Goal: Task Accomplishment & Management: Manage account settings

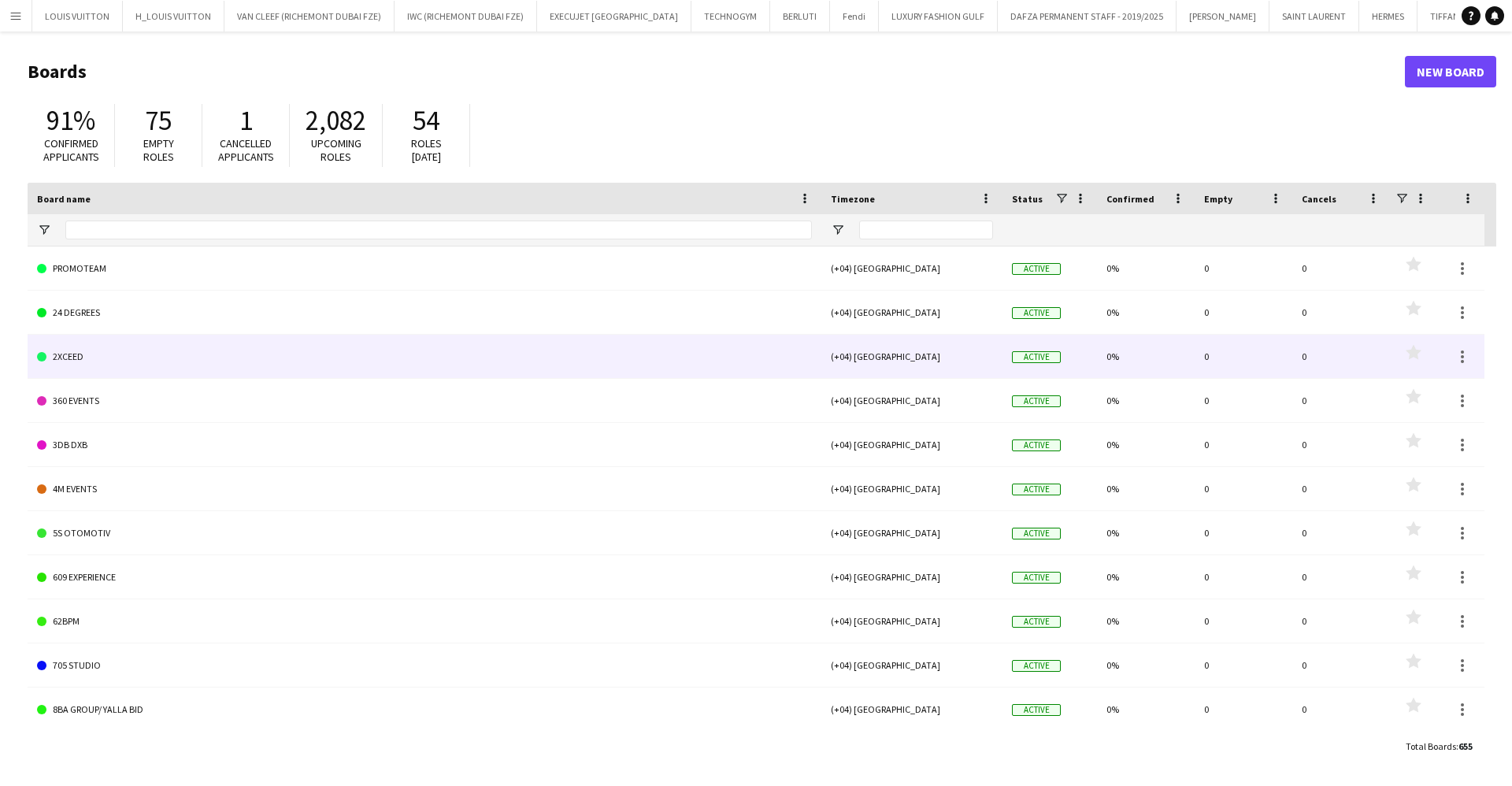
type input "******"
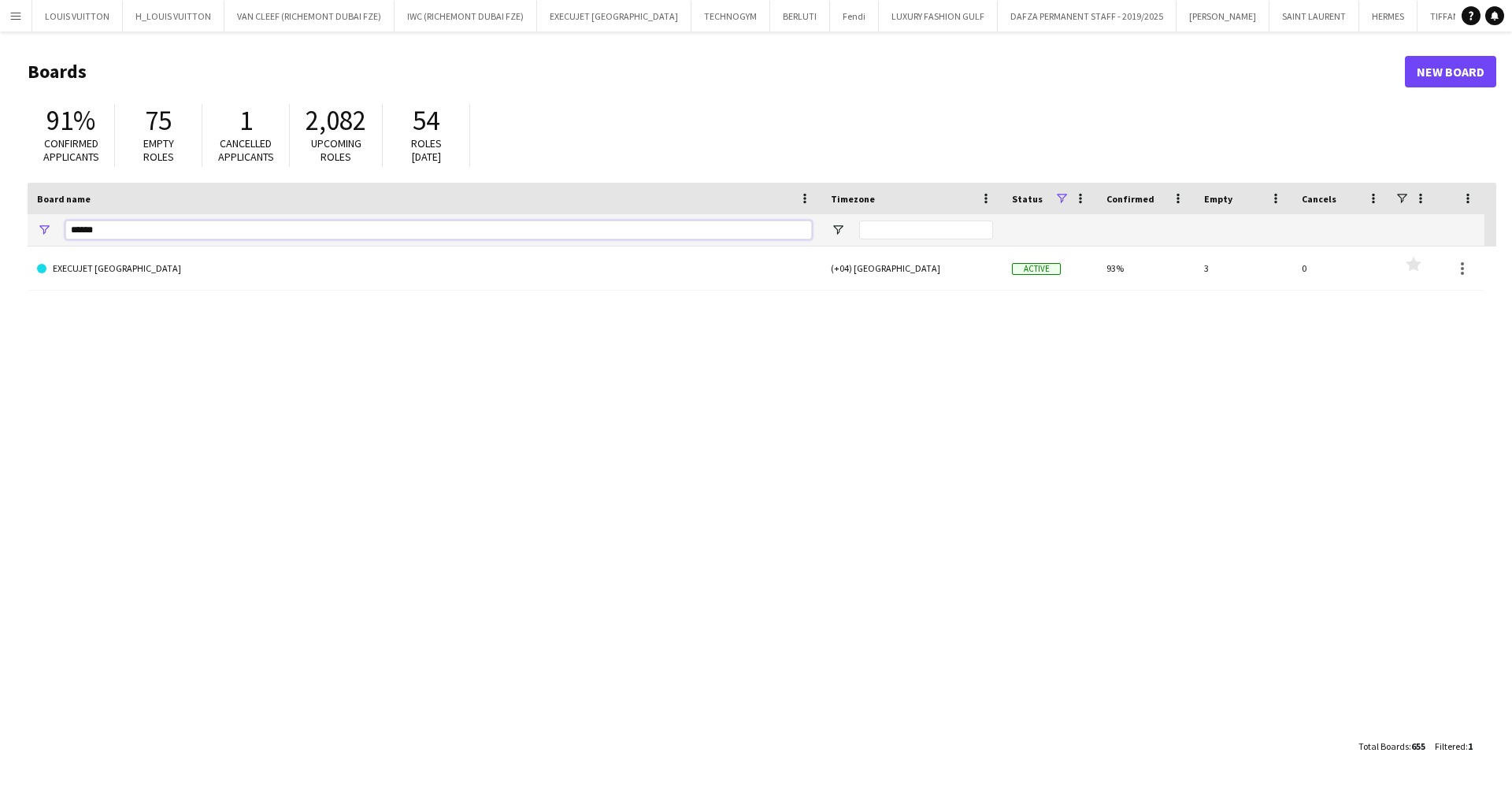
drag, startPoint x: 169, startPoint y: 229, endPoint x: 0, endPoint y: 225, distance: 169.0
click at [0, 225] on main "Boards New Board 91% Confirmed applicants 75 Empty roles 1 Cancelled applicants…" at bounding box center [756, 407] width 1512 height 753
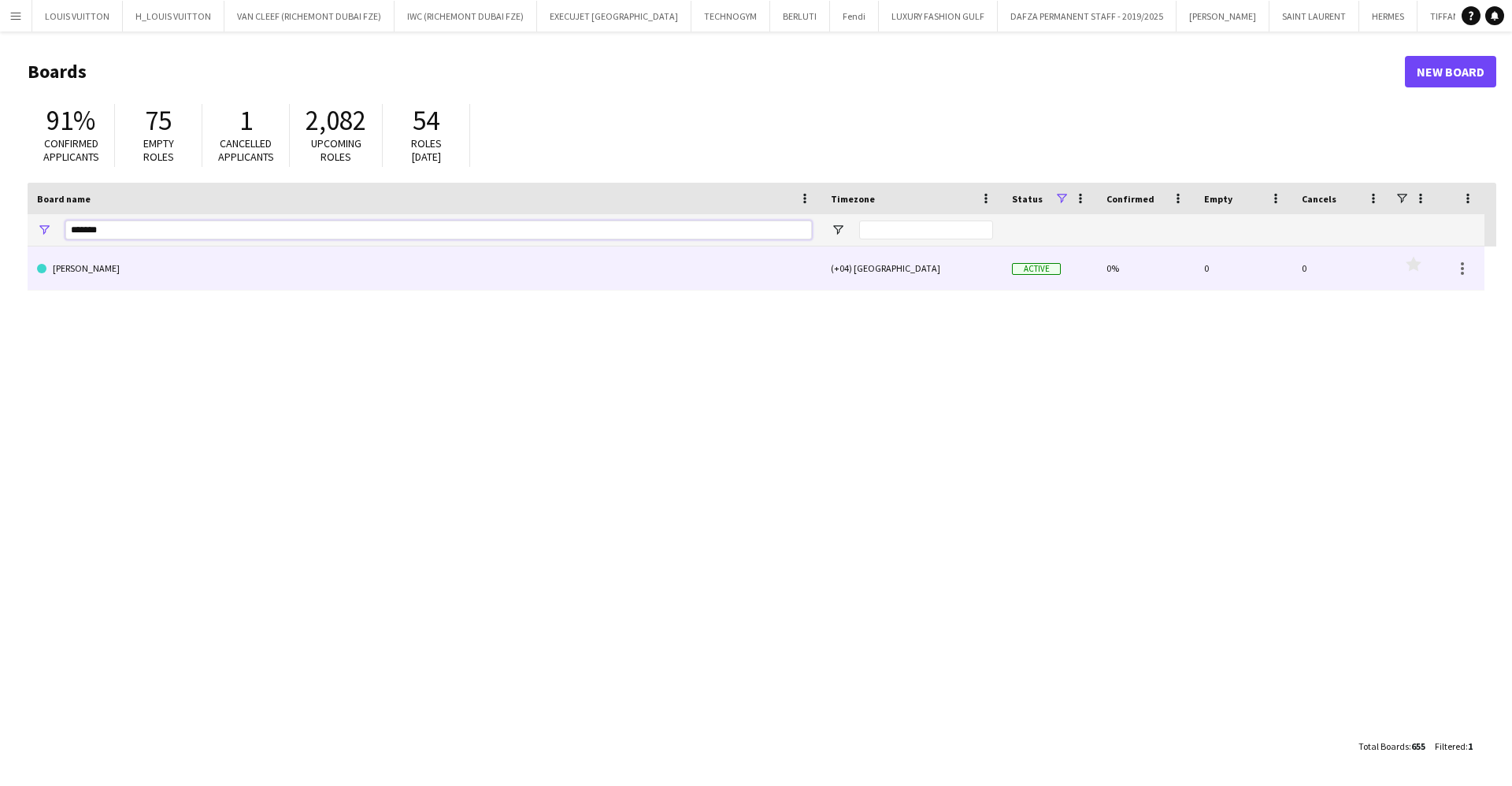
type input "*******"
click at [97, 269] on link "MIU MIU" at bounding box center [425, 268] width 775 height 44
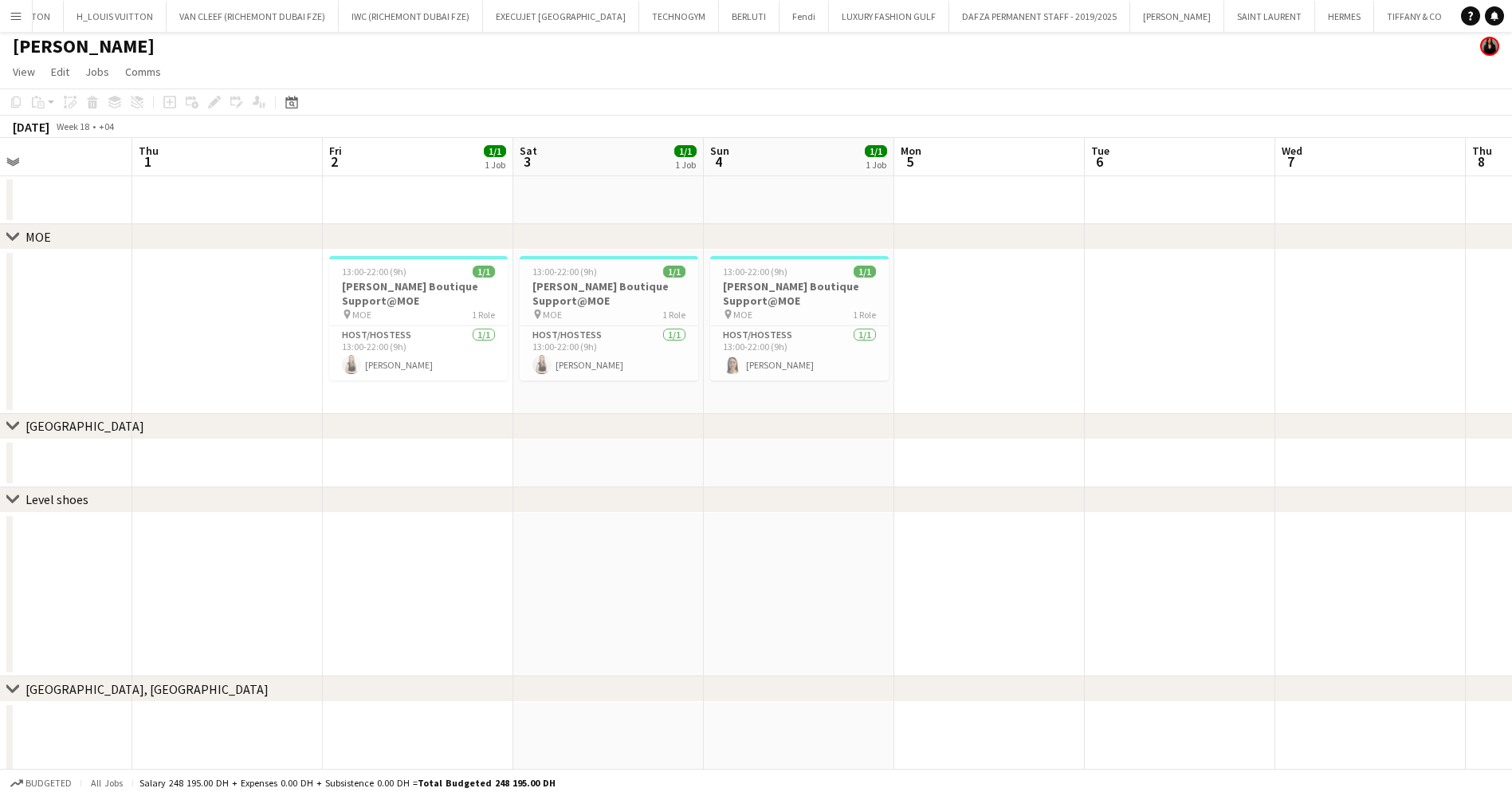
scroll to position [0, 437]
click at [392, 281] on h3 "Miu Miu Boutique Support@MOE" at bounding box center [421, 293] width 178 height 29
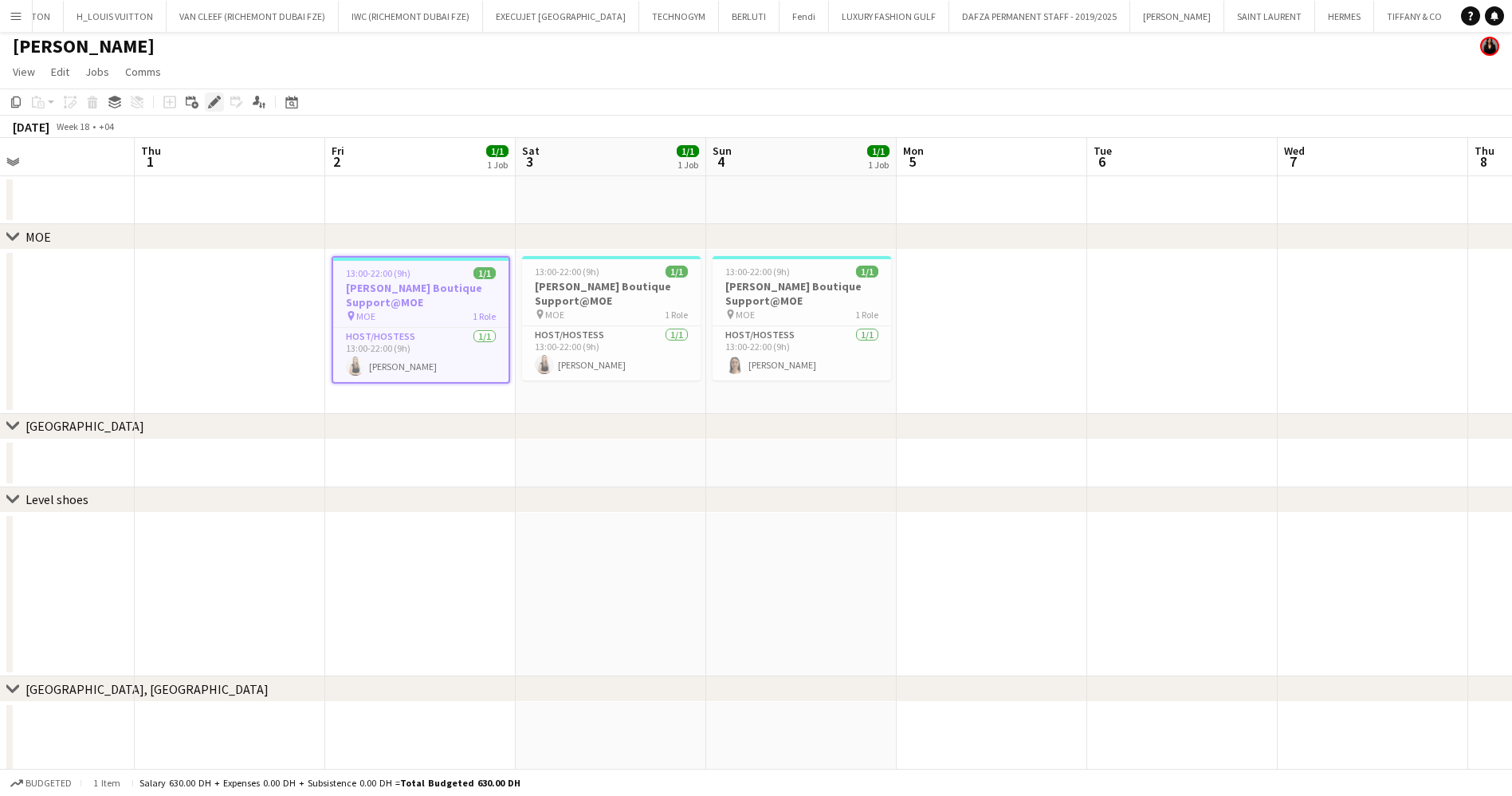
click at [211, 98] on icon "Edit" at bounding box center [214, 102] width 13 height 13
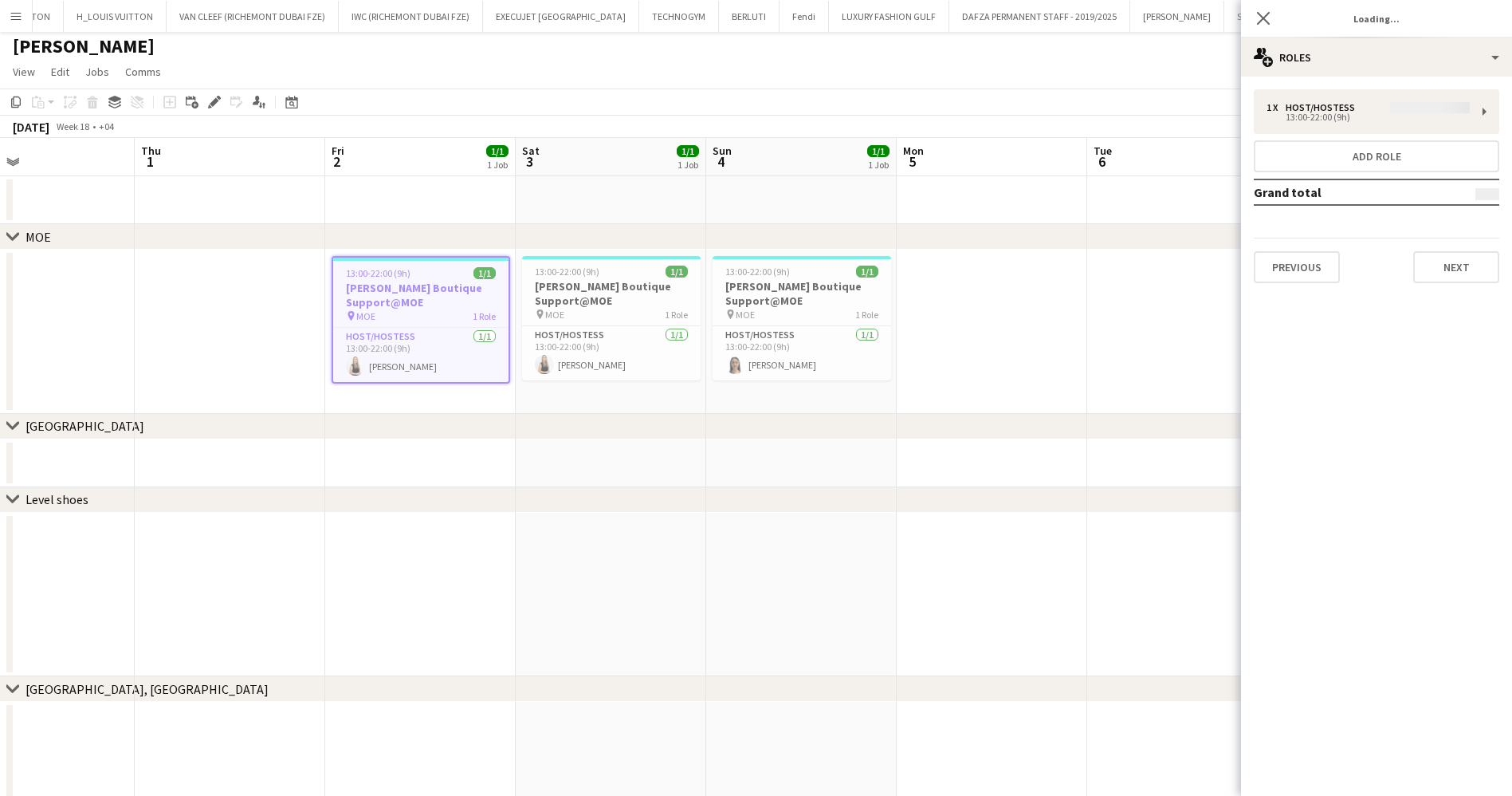
type input "**********"
click at [1364, 43] on div "multiple-users-add Roles" at bounding box center [1376, 56] width 271 height 38
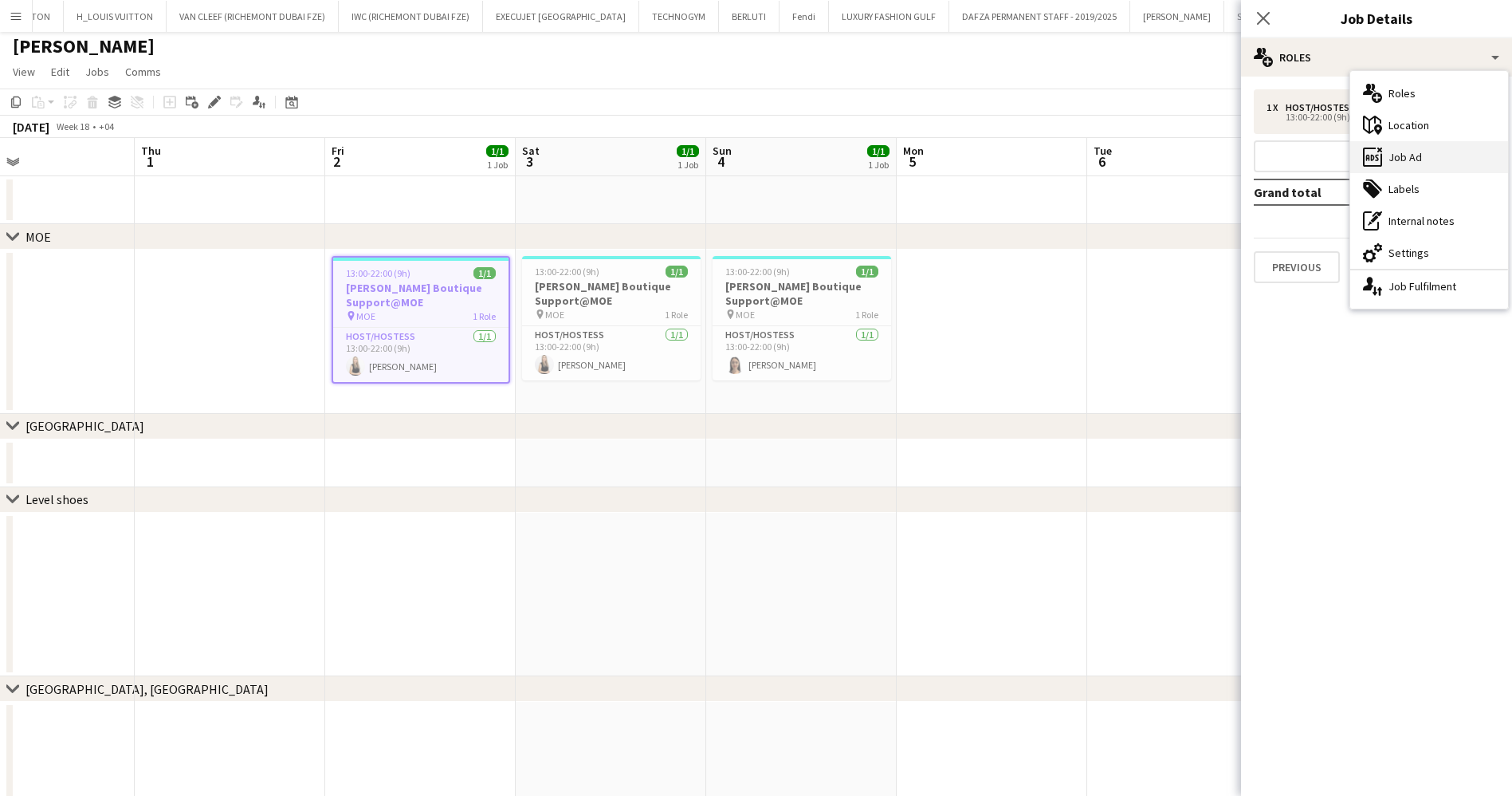
click at [1399, 149] on div "ads-window Job Ad" at bounding box center [1429, 157] width 158 height 31
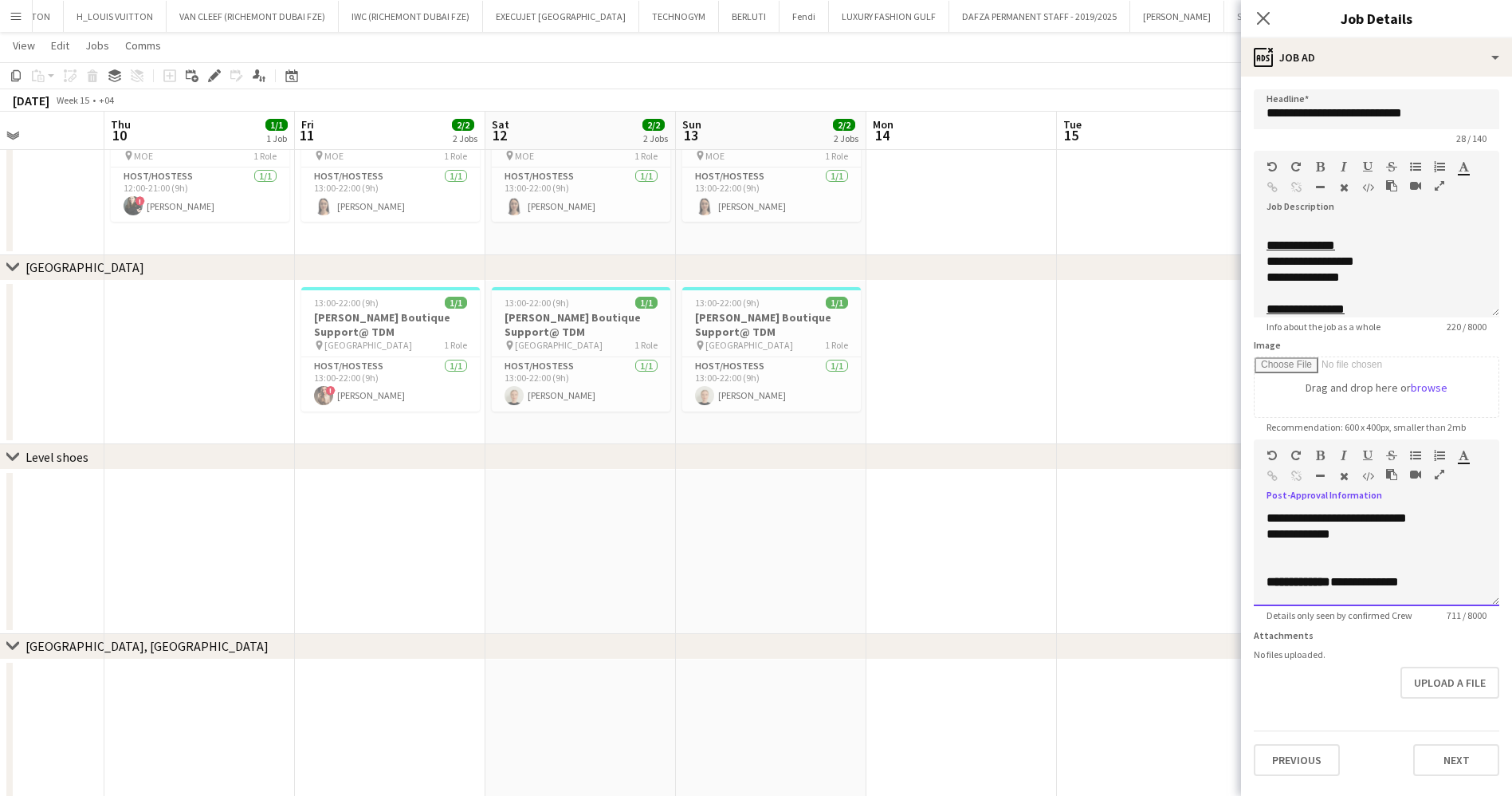
scroll to position [0, 468]
click at [717, 204] on app-card-role "Host/Hostess 1/1 13:00-22:00 (9h) Izabel Botasheva" at bounding box center [770, 194] width 178 height 55
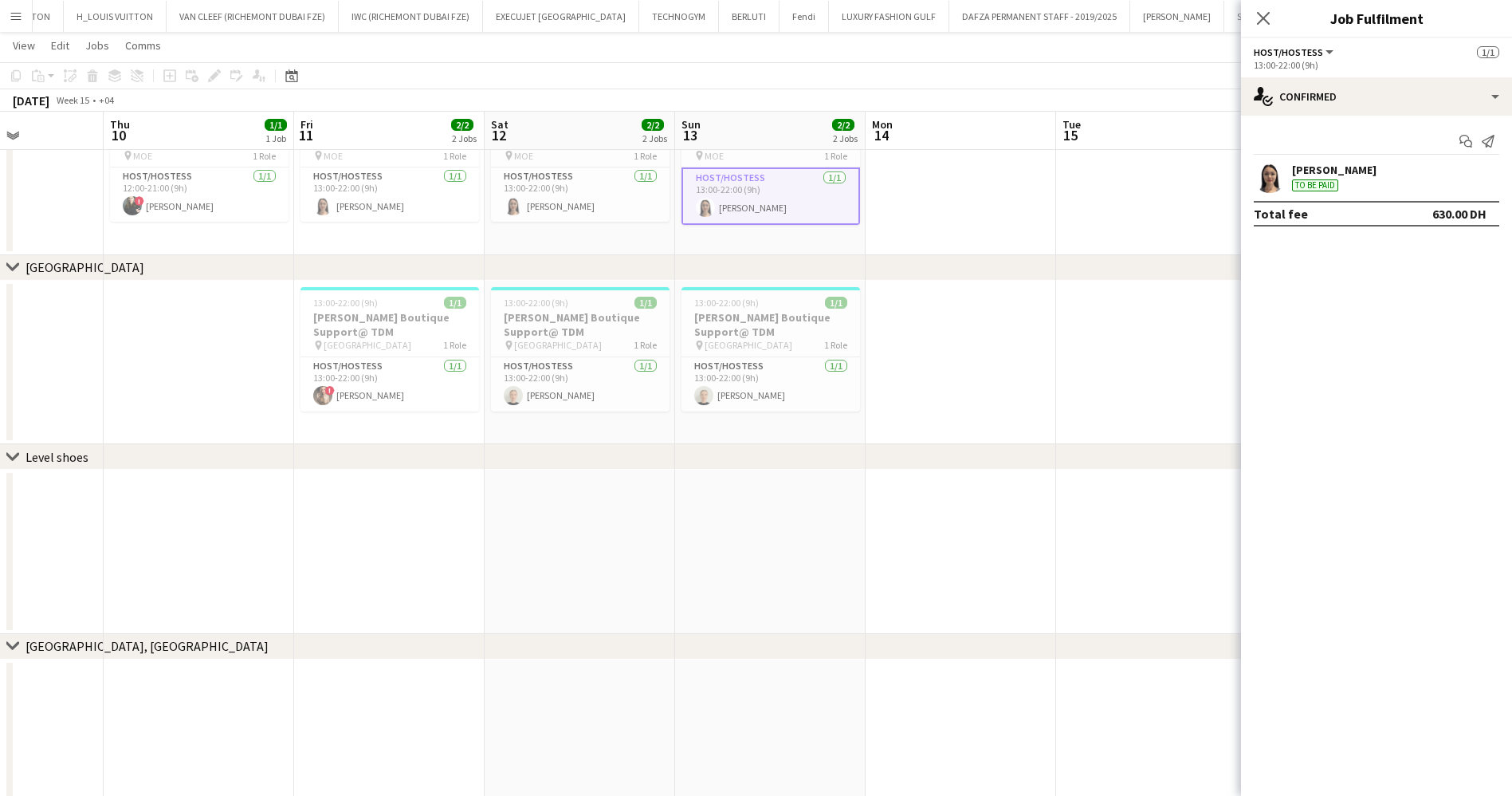
click at [1312, 170] on div "Izabel Botasheva" at bounding box center [1334, 170] width 84 height 15
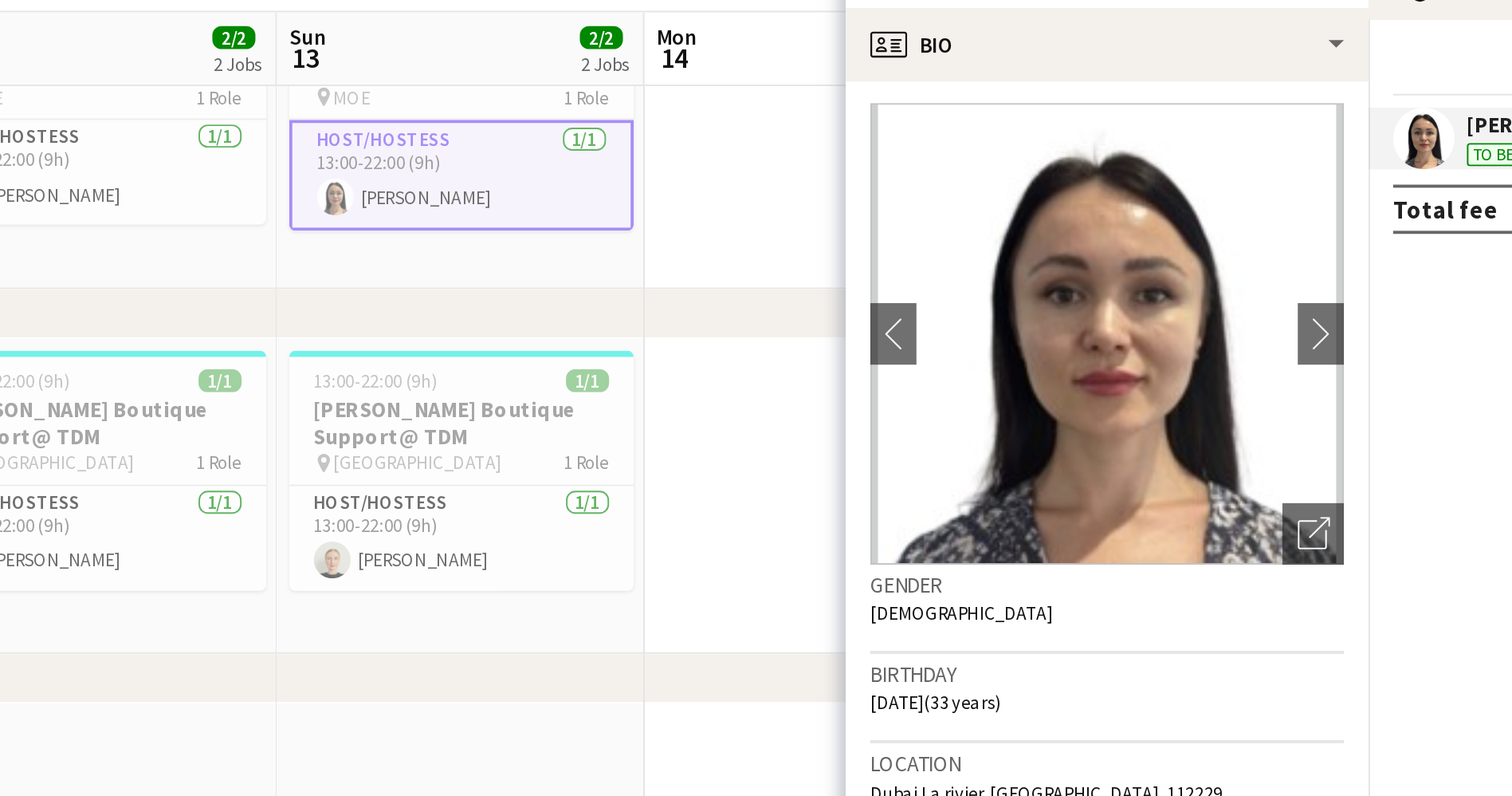
scroll to position [0, 0]
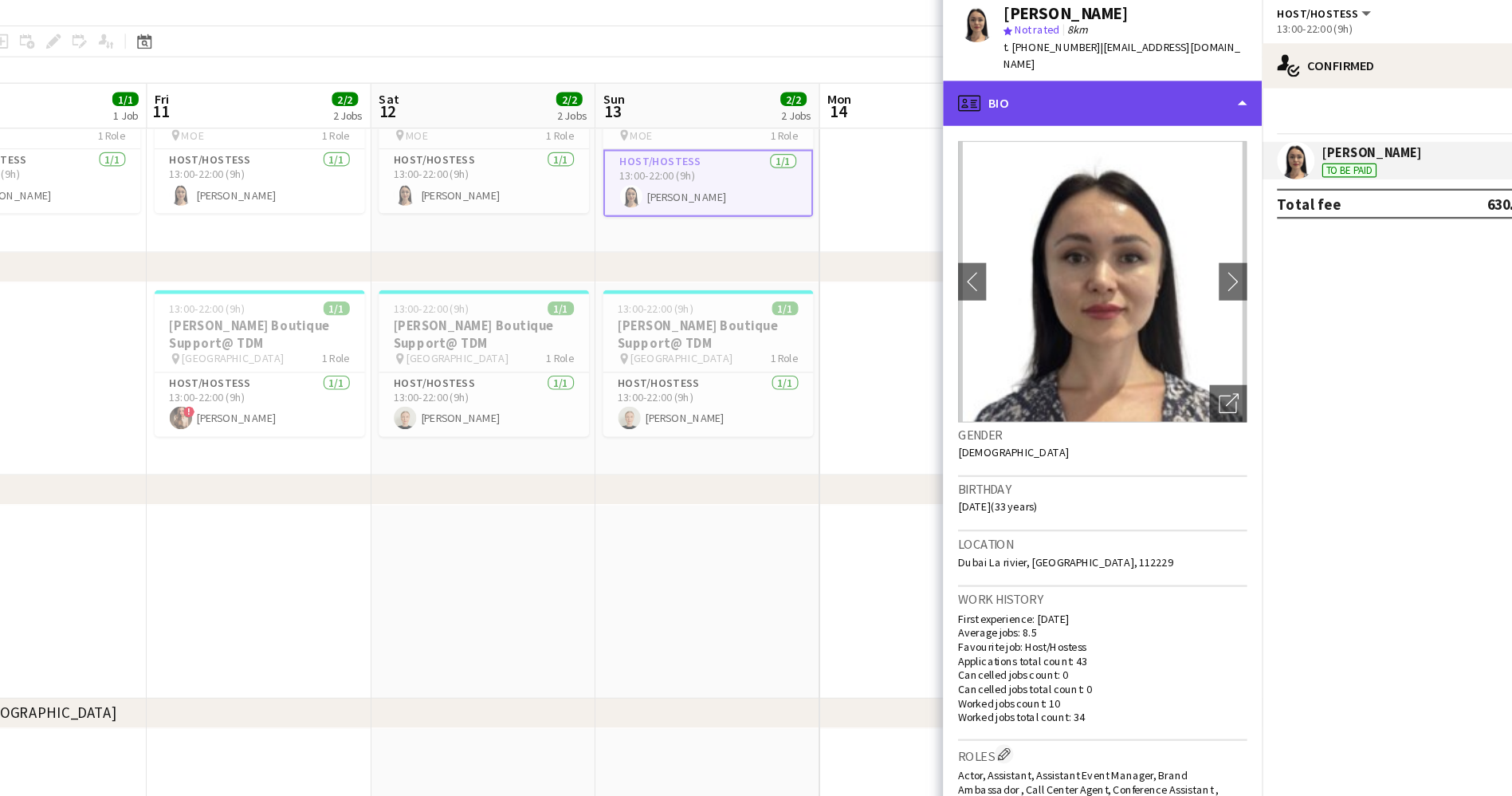
click at [1136, 125] on div "profile Bio" at bounding box center [1105, 128] width 271 height 38
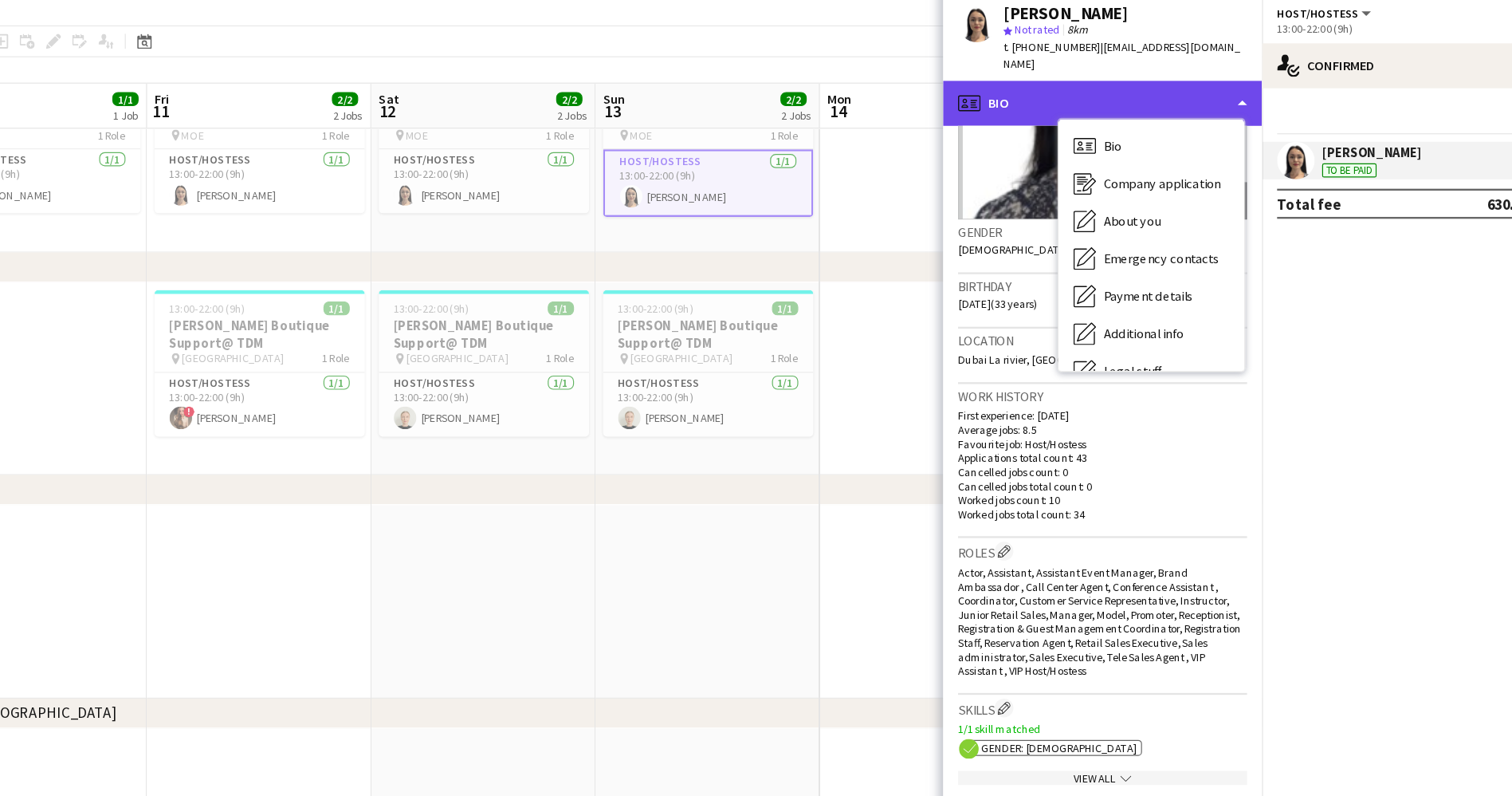
scroll to position [194, 0]
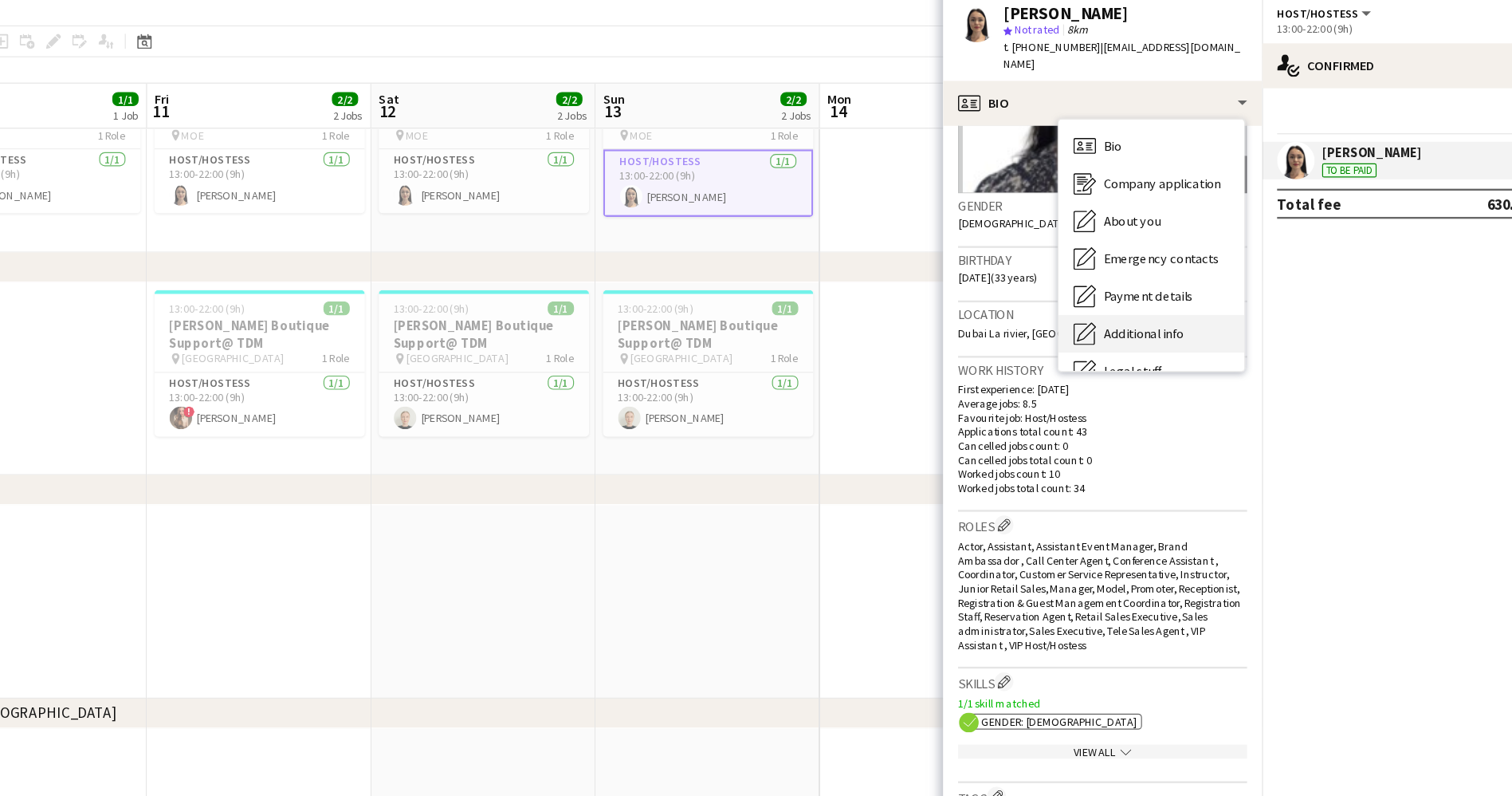
click at [1168, 316] on span "Additional info" at bounding box center [1140, 324] width 68 height 15
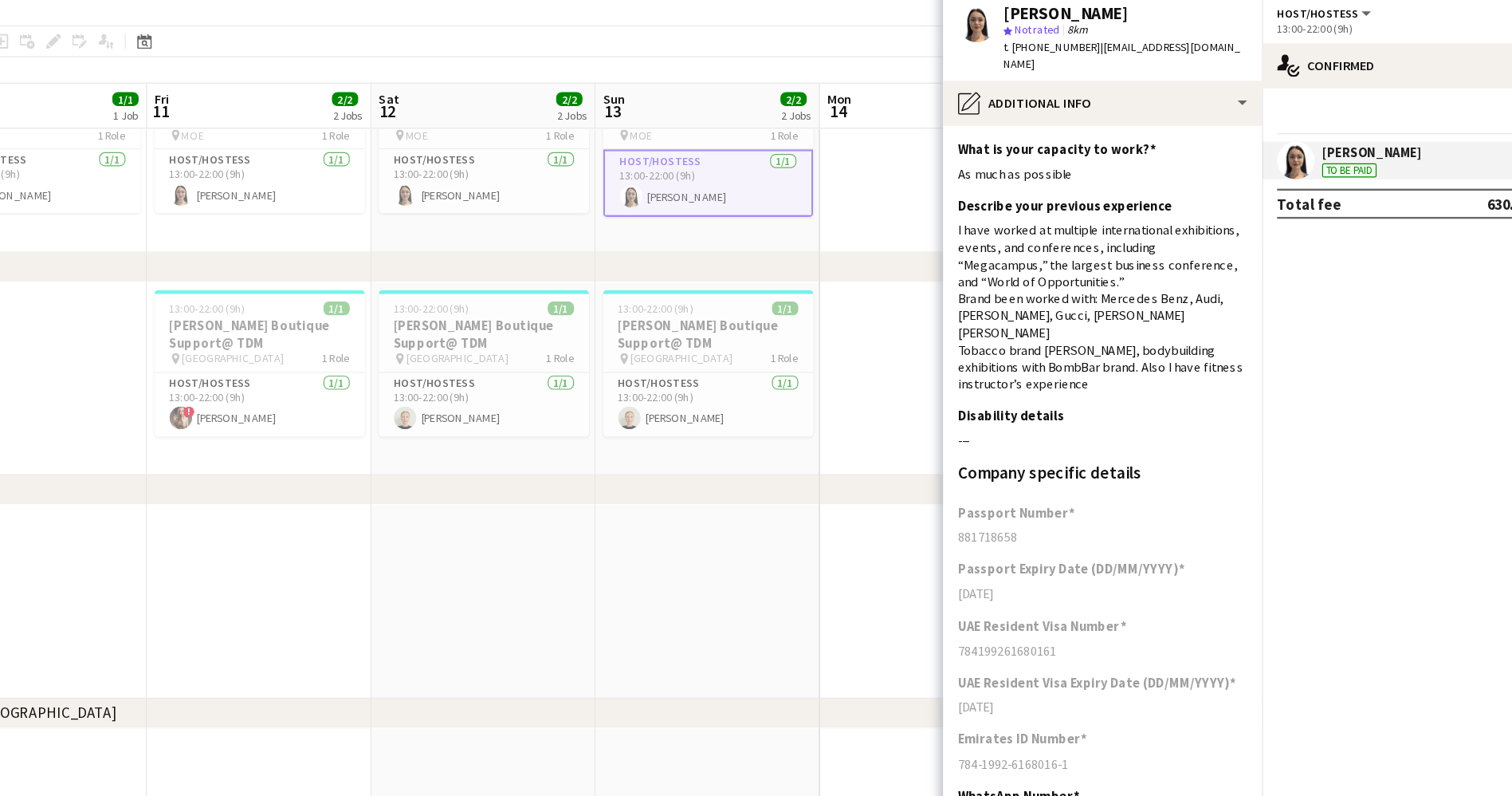
scroll to position [22, 0]
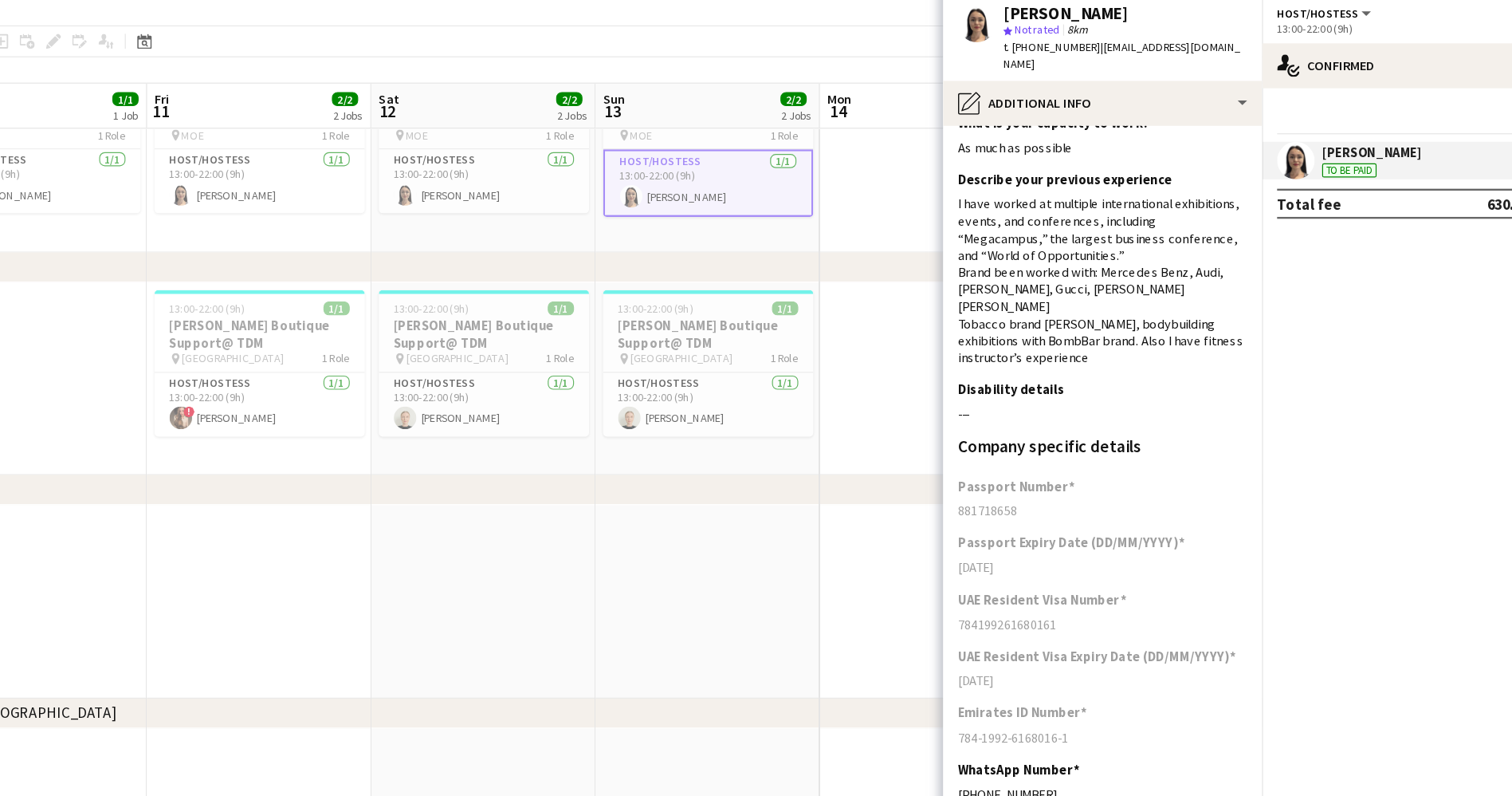
click at [921, 200] on app-date-cell at bounding box center [961, 173] width 190 height 165
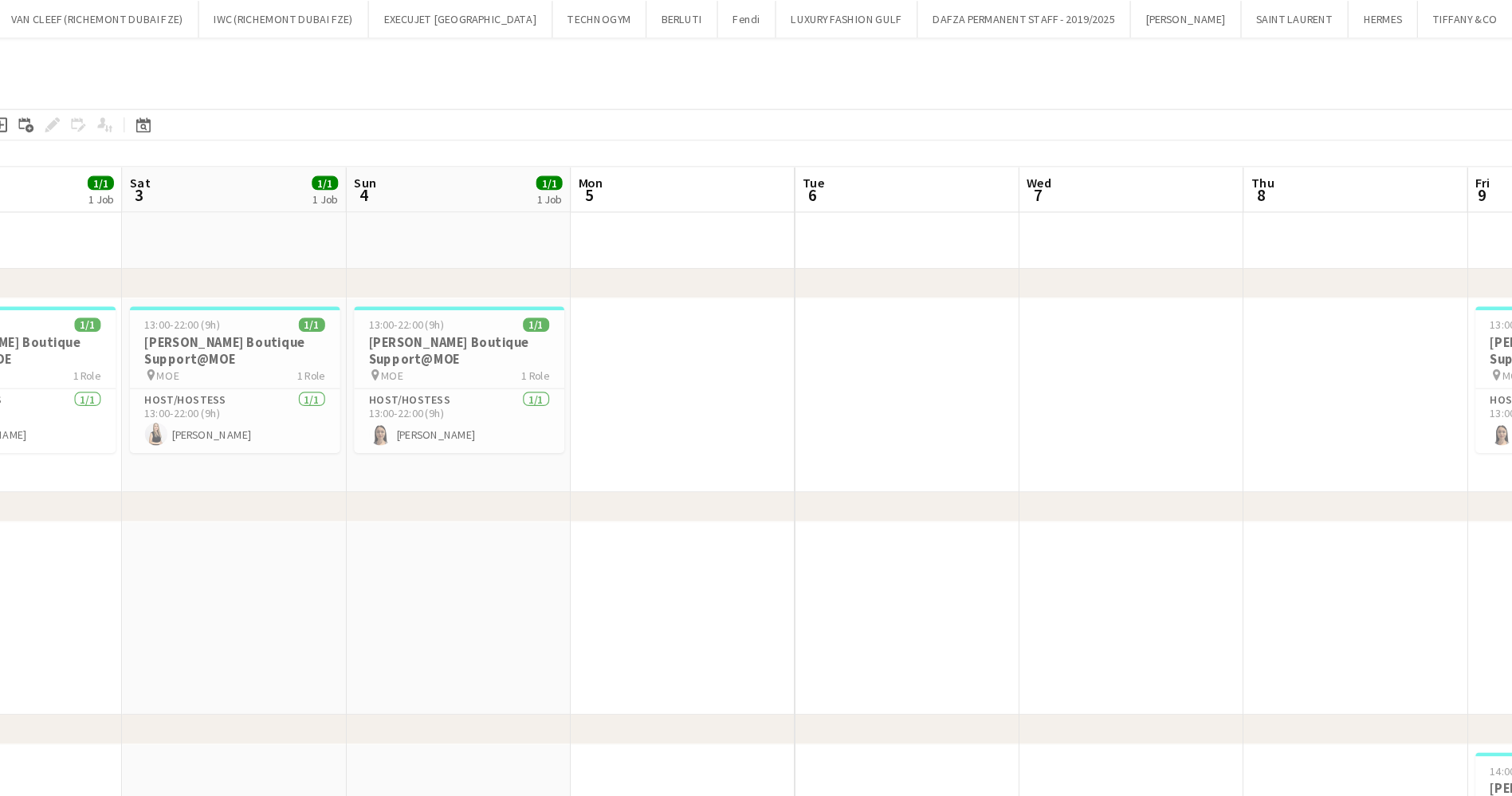
scroll to position [0, 450]
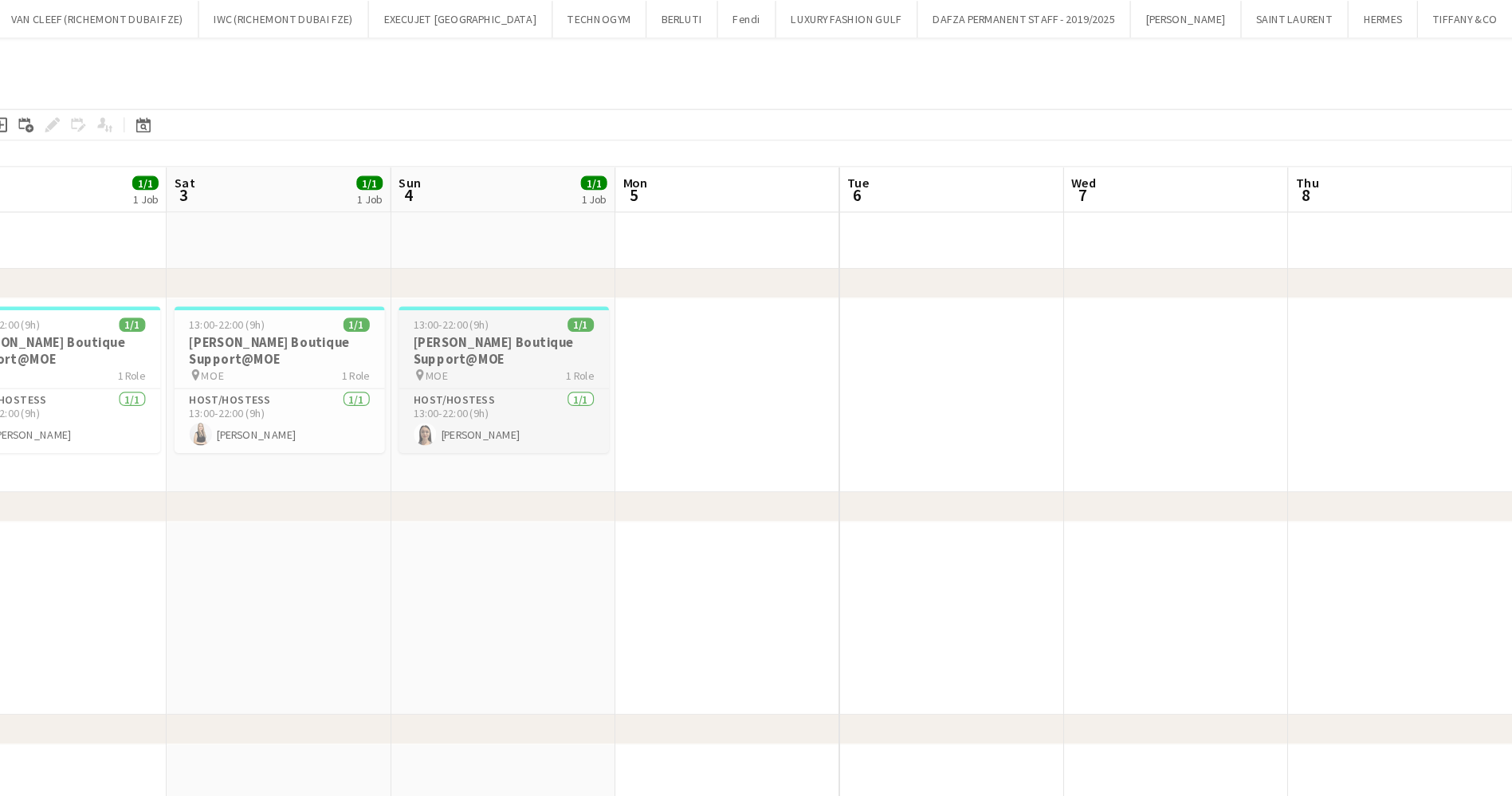
click at [560, 306] on h3 "Miu Miu Boutique Support@MOE" at bounding box center [597, 297] width 178 height 29
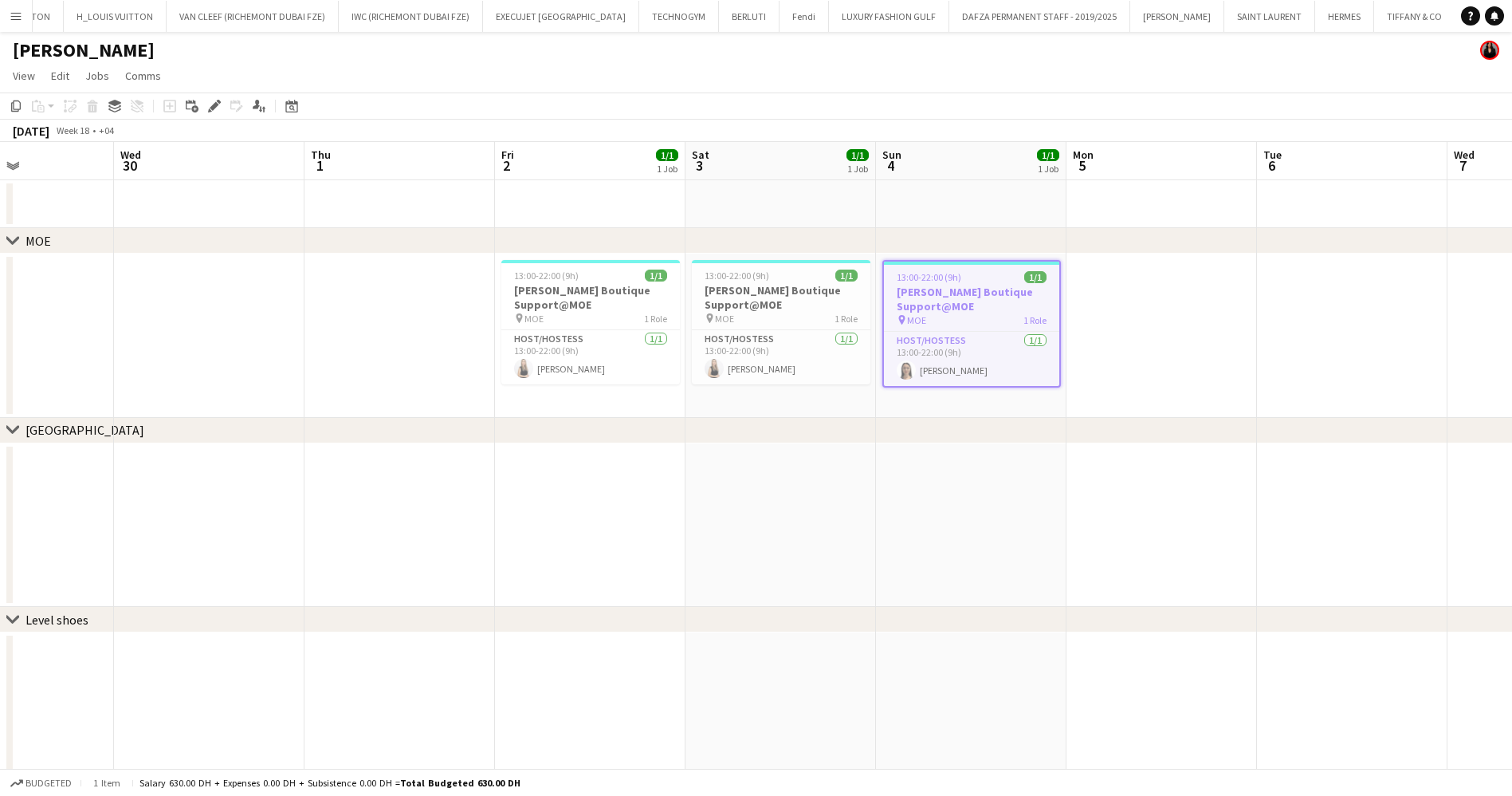
scroll to position [1, 0]
click at [19, 110] on icon "Copy" at bounding box center [16, 105] width 13 height 13
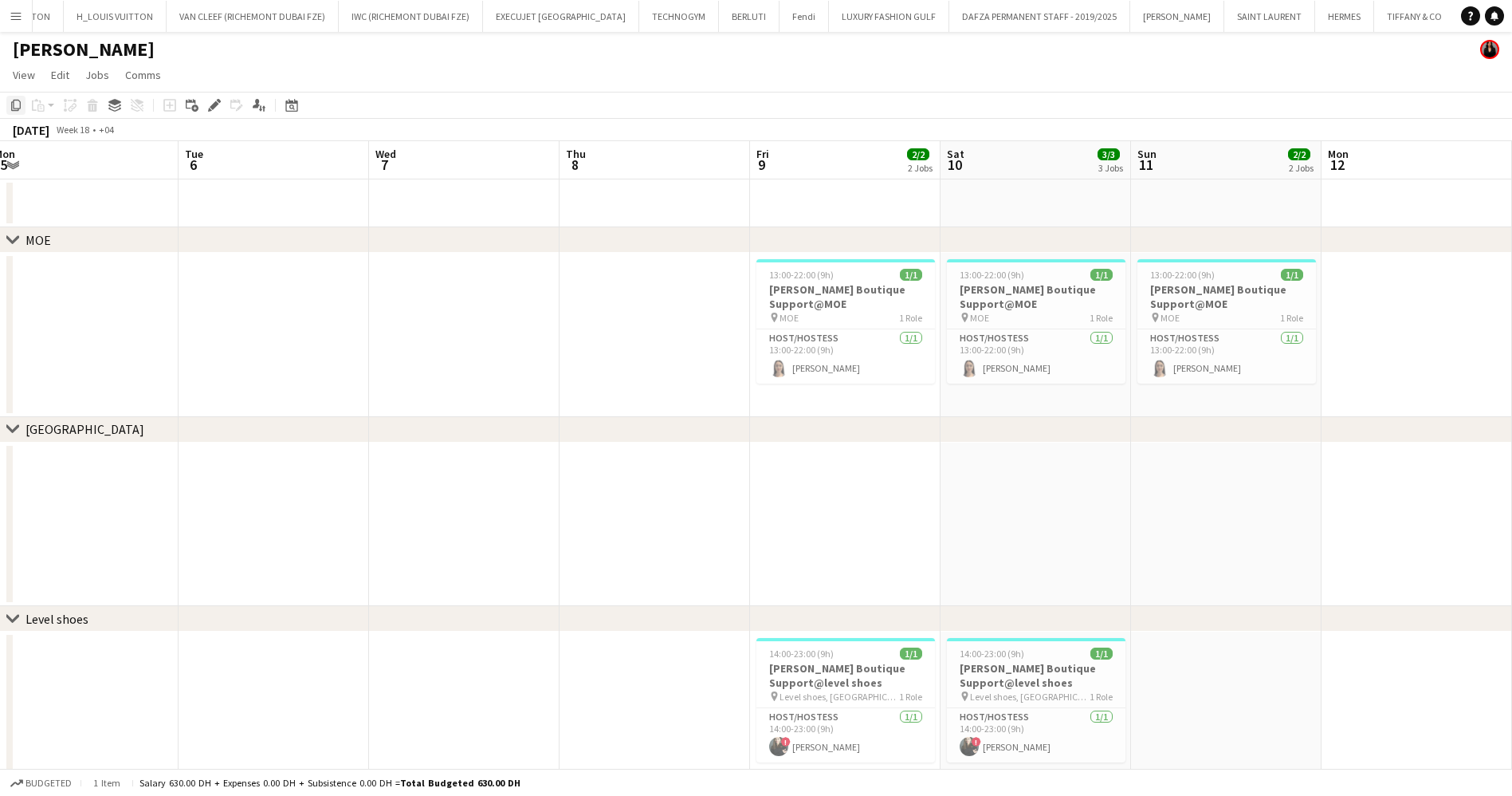
scroll to position [0, 393]
click at [287, 111] on icon at bounding box center [291, 105] width 12 height 13
click at [396, 304] on span "30" at bounding box center [400, 308] width 19 height 19
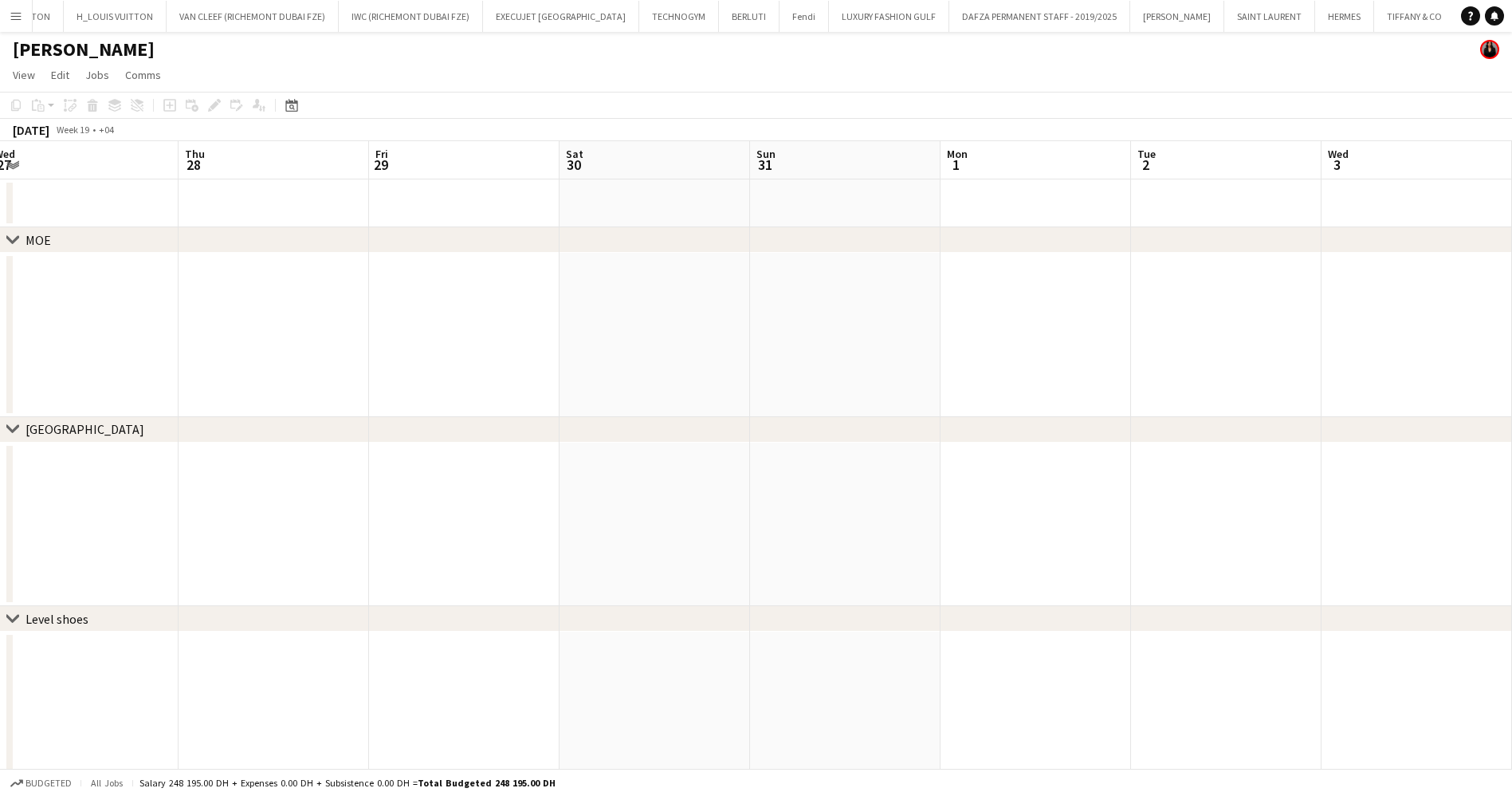
scroll to position [0, 548]
click at [480, 276] on app-date-cell at bounding box center [499, 335] width 190 height 165
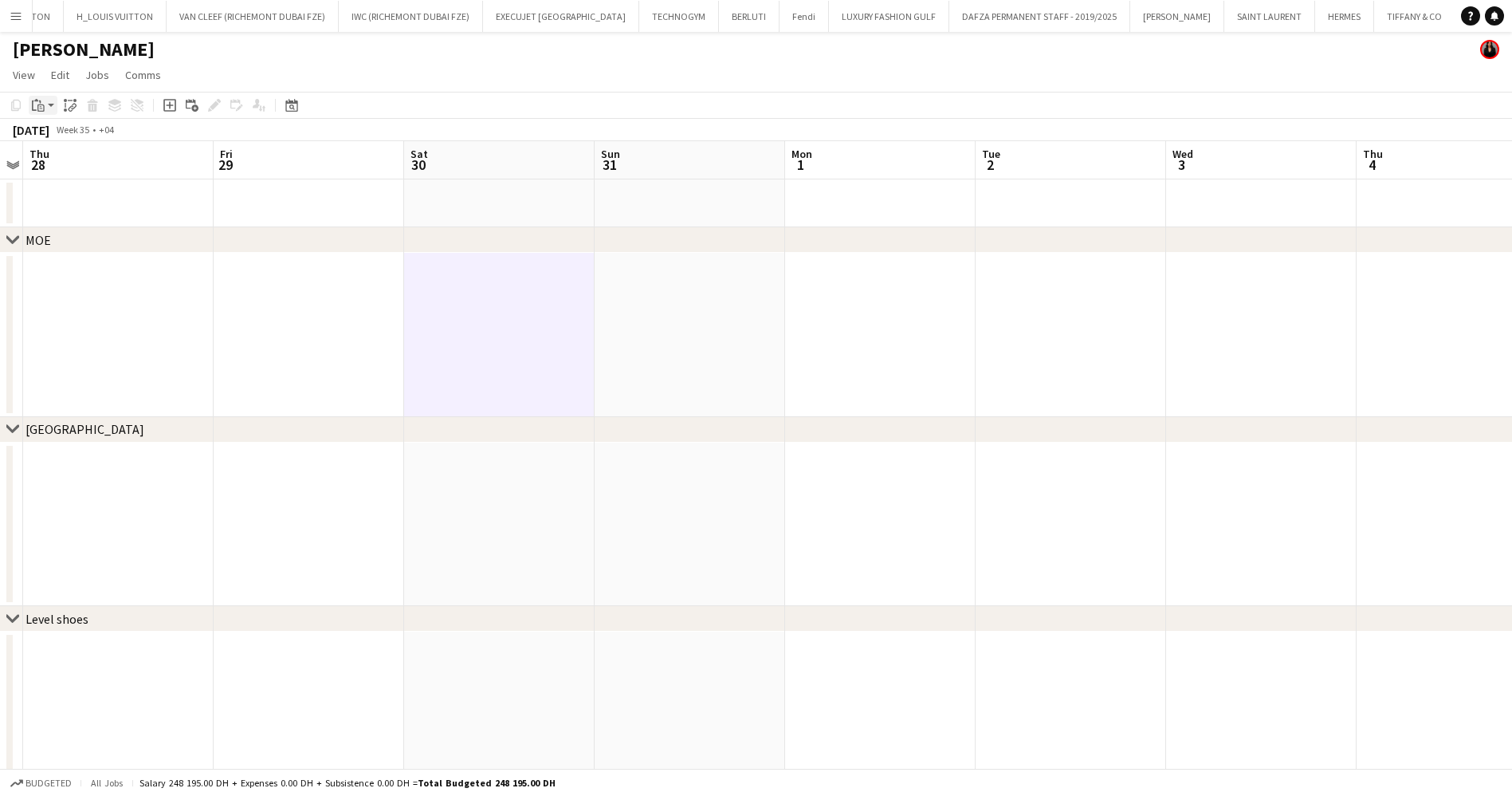
click at [30, 107] on div "Paste" at bounding box center [38, 104] width 19 height 19
click at [76, 136] on link "Paste Ctrl+V" at bounding box center [117, 136] width 150 height 15
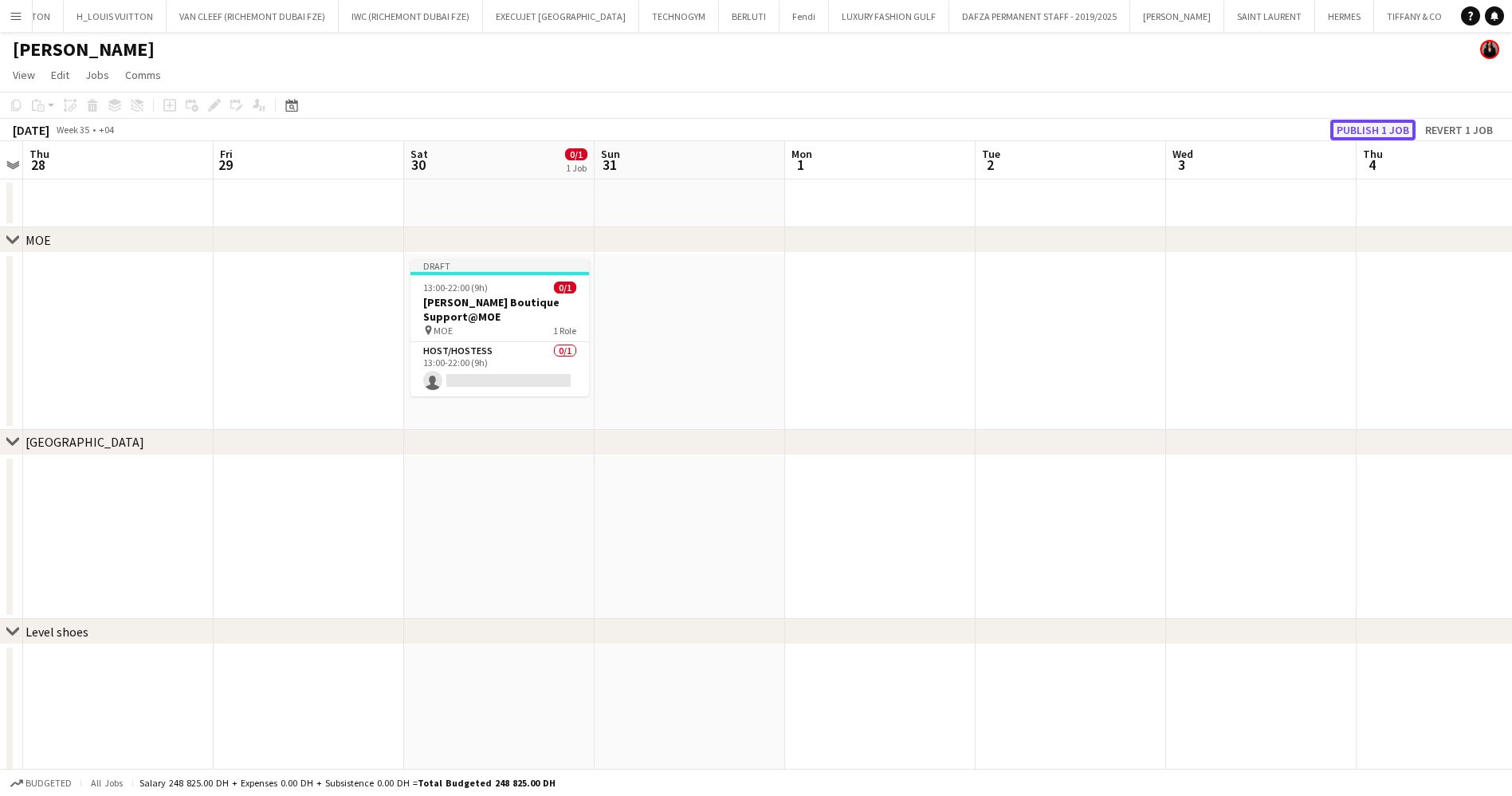
click at [1380, 129] on button "Publish 1 job" at bounding box center [1372, 129] width 85 height 20
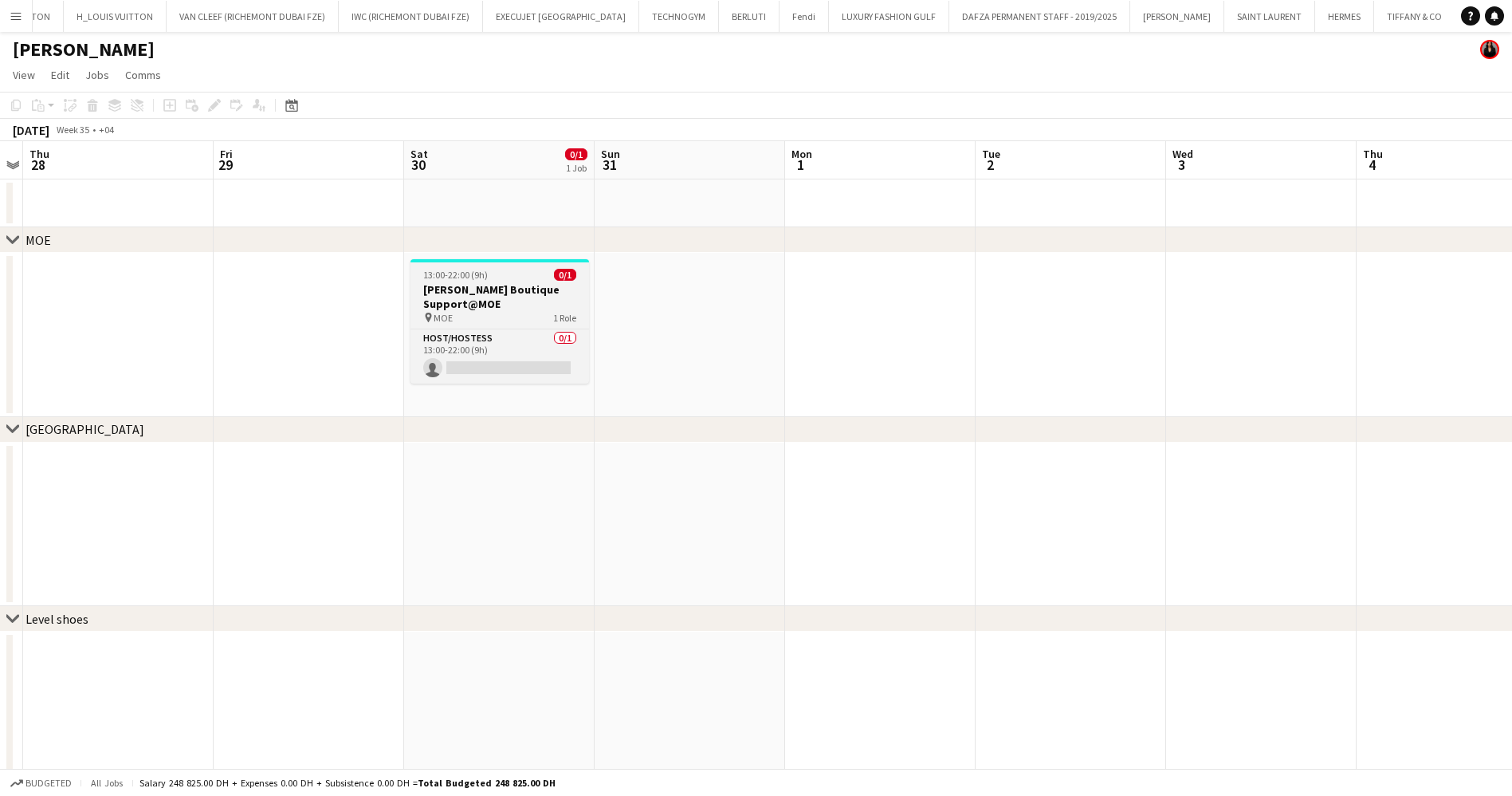
click at [507, 283] on h3 "Miu Miu Boutique Support@MOE" at bounding box center [499, 296] width 178 height 29
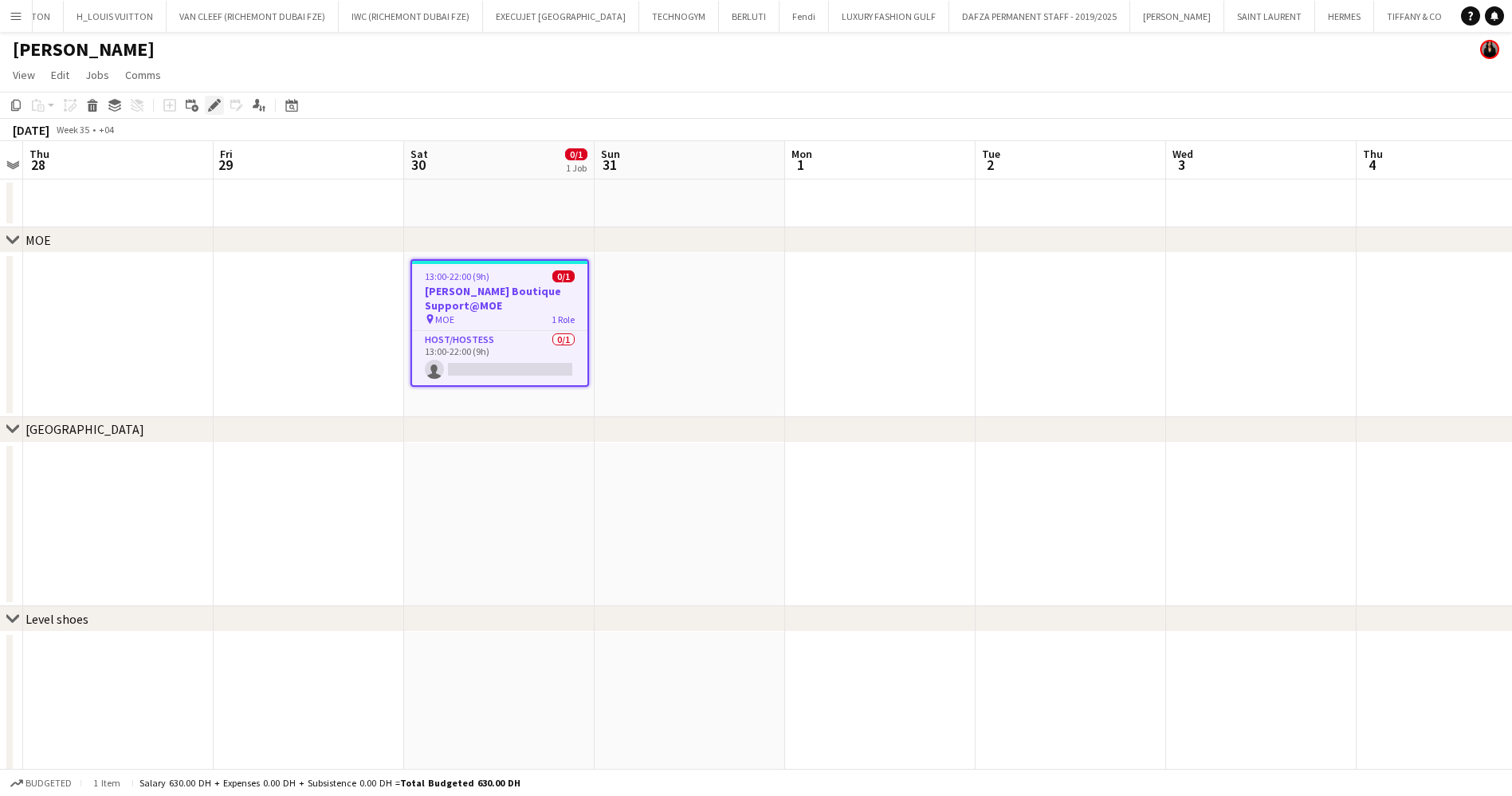
click at [205, 110] on div "Edit" at bounding box center [214, 104] width 19 height 19
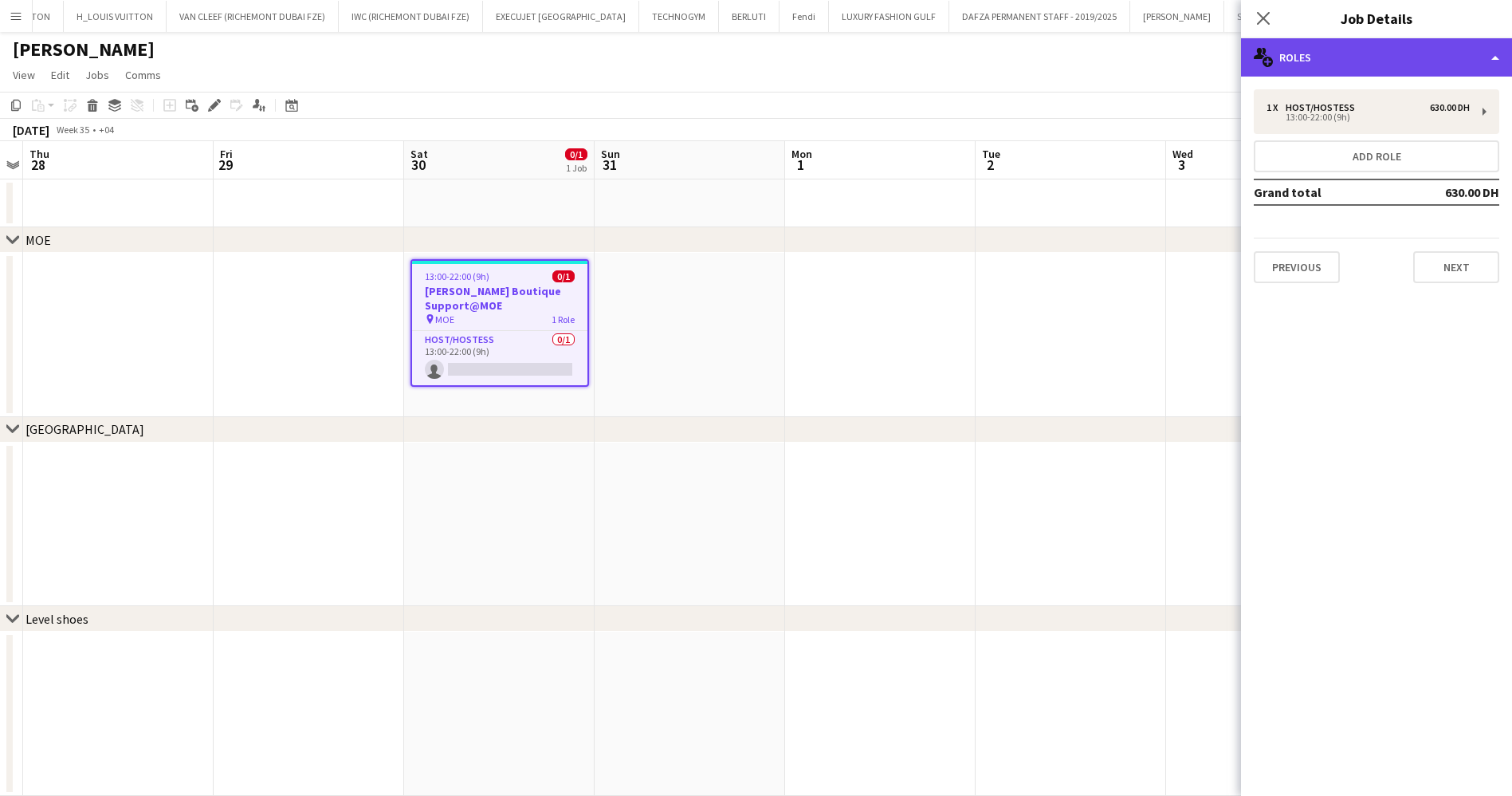
click at [1410, 59] on div "multiple-users-add Roles" at bounding box center [1376, 56] width 271 height 38
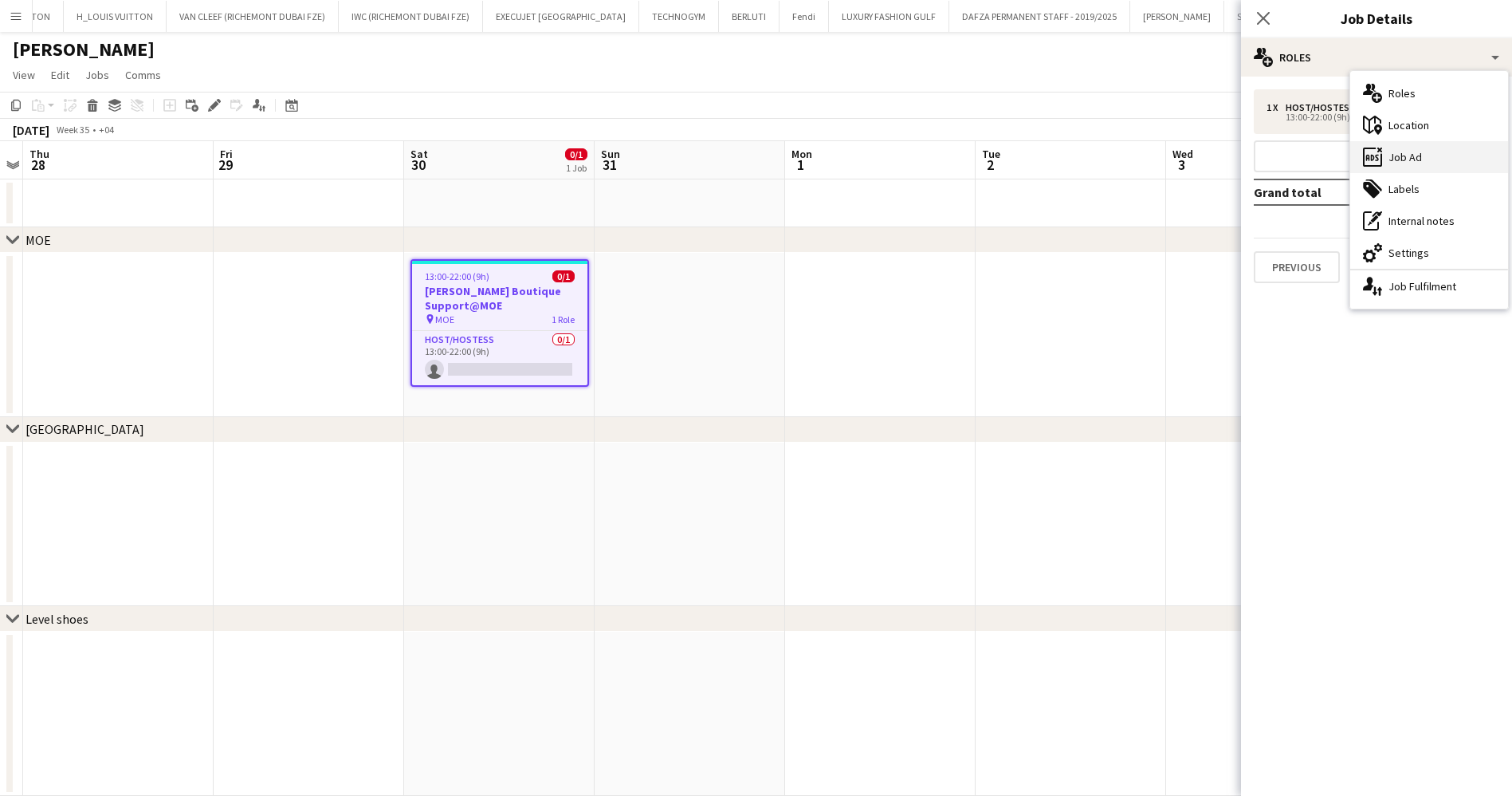
click at [1436, 153] on div "ads-window Job Ad" at bounding box center [1429, 157] width 158 height 31
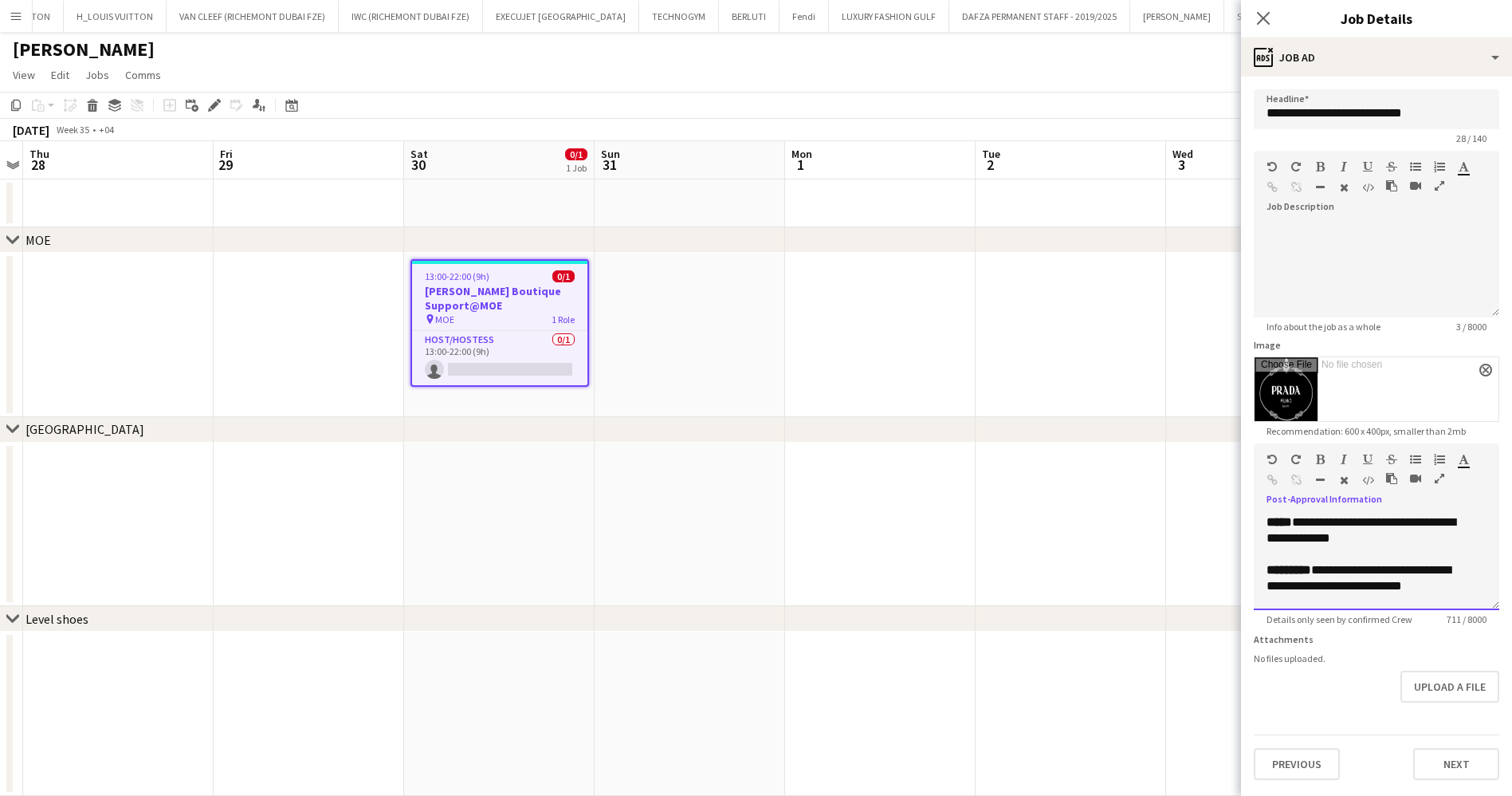
scroll to position [698, 0]
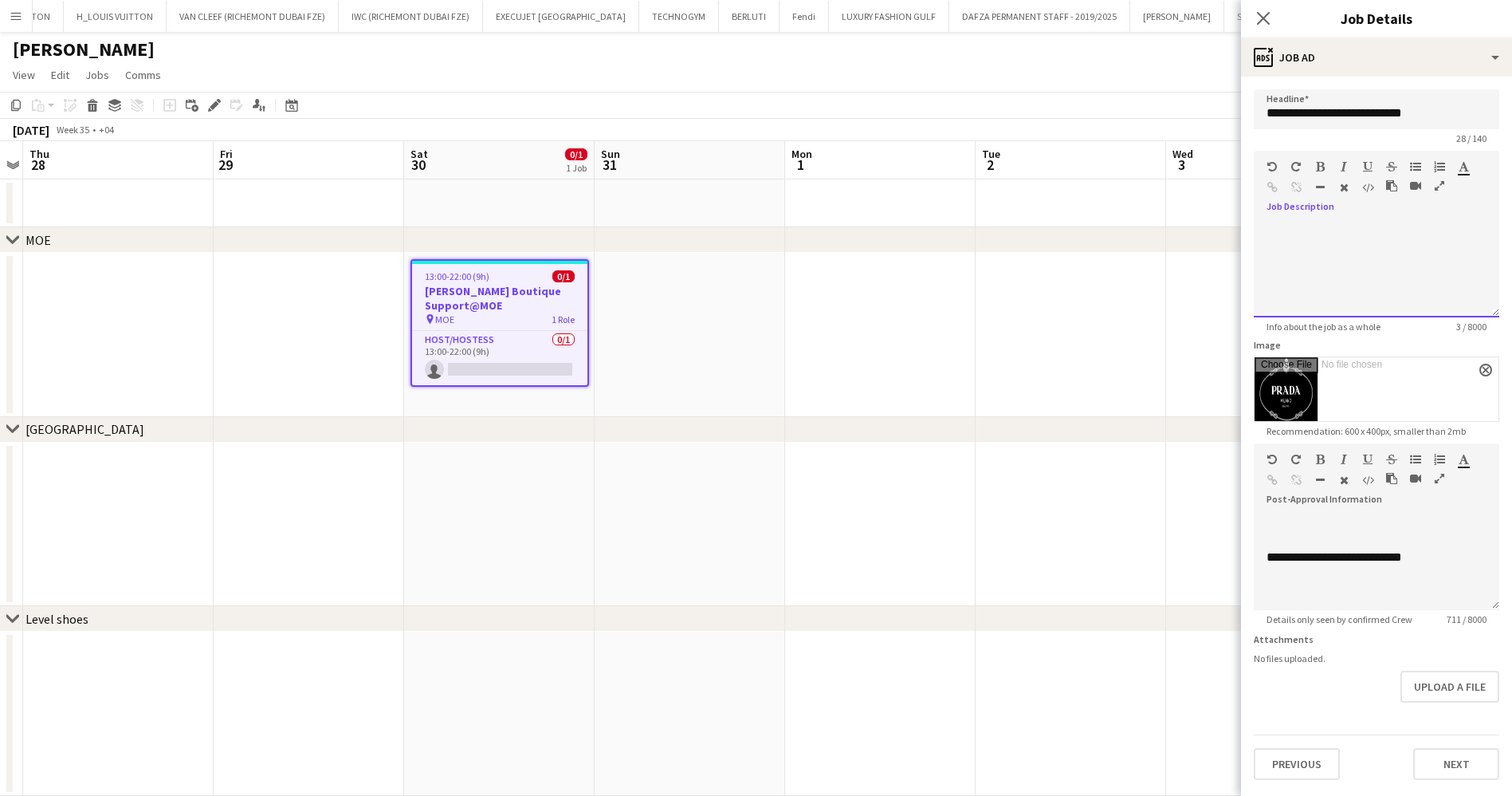
click at [1328, 239] on div at bounding box center [1376, 245] width 220 height 16
drag, startPoint x: 1272, startPoint y: 244, endPoint x: 1304, endPoint y: 263, distance: 37.2
click at [1304, 263] on div "**********" at bounding box center [1376, 253] width 220 height 31
click at [1283, 261] on div "**********" at bounding box center [1376, 253] width 220 height 31
drag, startPoint x: 1269, startPoint y: 245, endPoint x: 1410, endPoint y: 248, distance: 141.0
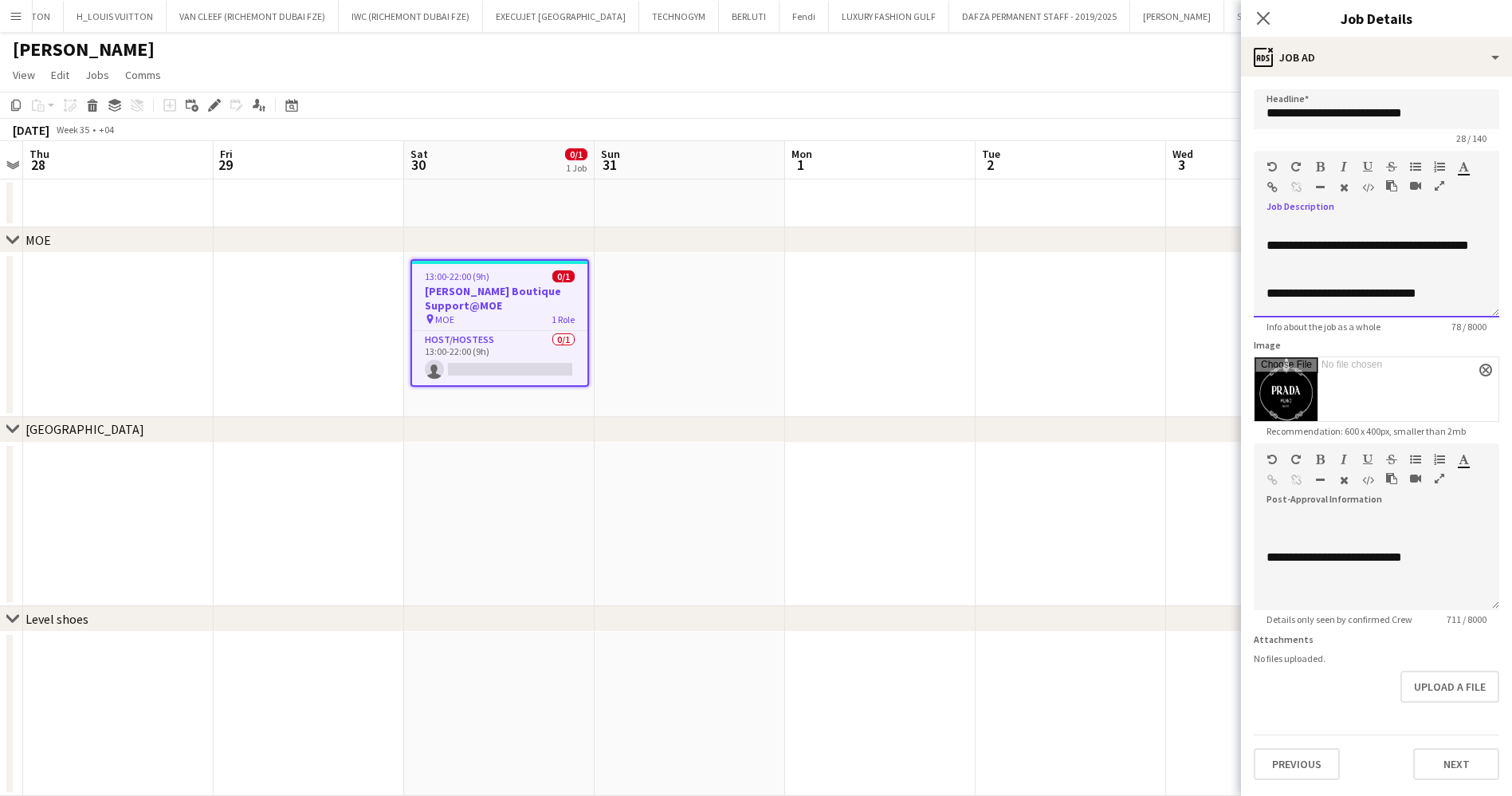
click at [1410, 248] on div "**********" at bounding box center [1376, 253] width 220 height 31
click at [1319, 167] on icon "button" at bounding box center [1320, 166] width 8 height 11
click at [1370, 163] on icon "button" at bounding box center [1368, 166] width 9 height 11
click at [1352, 273] on div at bounding box center [1376, 276] width 220 height 16
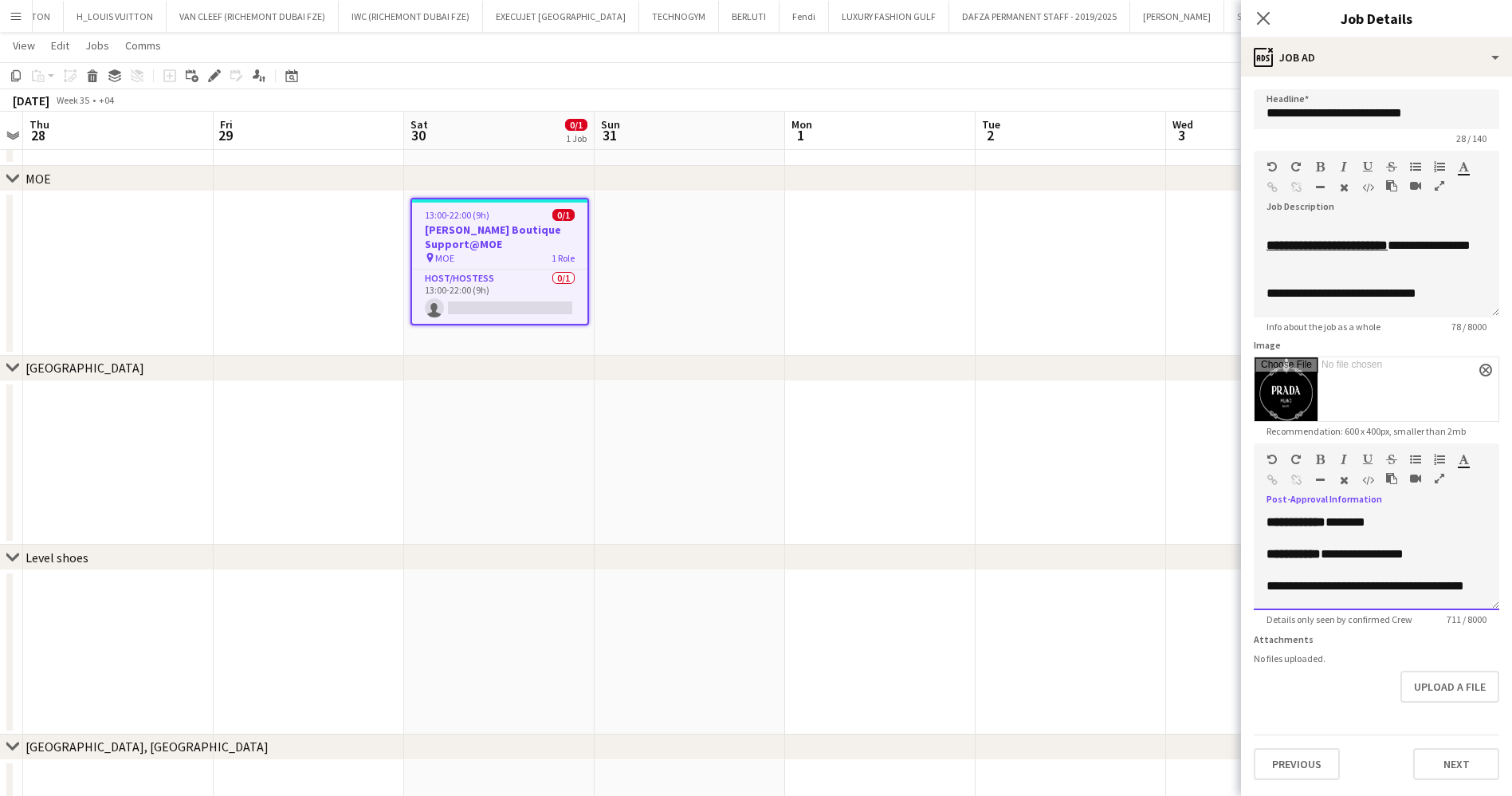
scroll to position [31, 0]
drag, startPoint x: 1323, startPoint y: 601, endPoint x: 1270, endPoint y: 553, distance: 71.5
click at [1270, 553] on div "**********" at bounding box center [1367, 563] width 201 height 31
drag, startPoint x: 1389, startPoint y: 575, endPoint x: 1262, endPoint y: 539, distance: 132.0
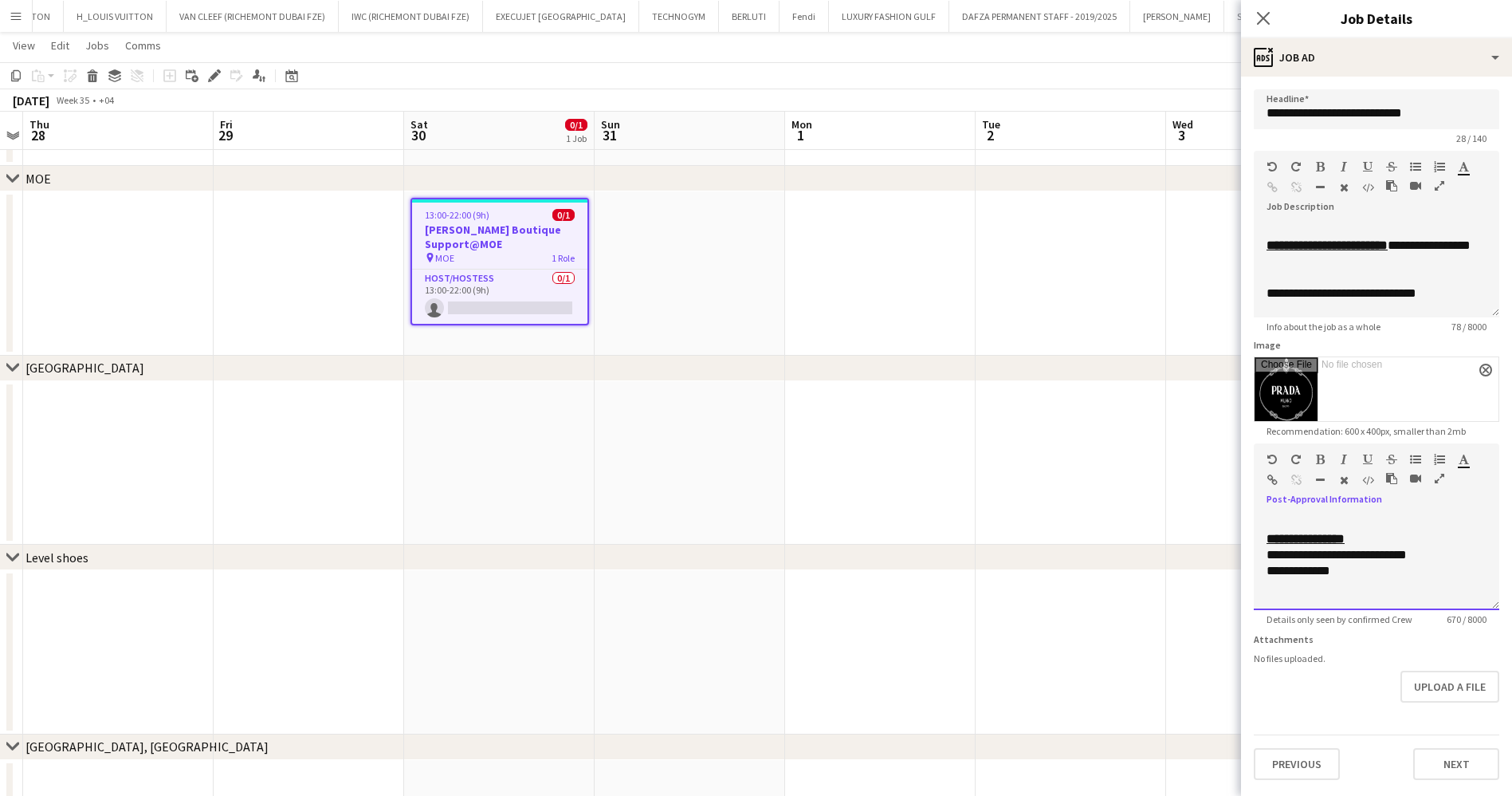
click at [1262, 539] on div "**********" at bounding box center [1377, 561] width 246 height 95
click at [1469, 296] on div "**********" at bounding box center [1376, 293] width 220 height 16
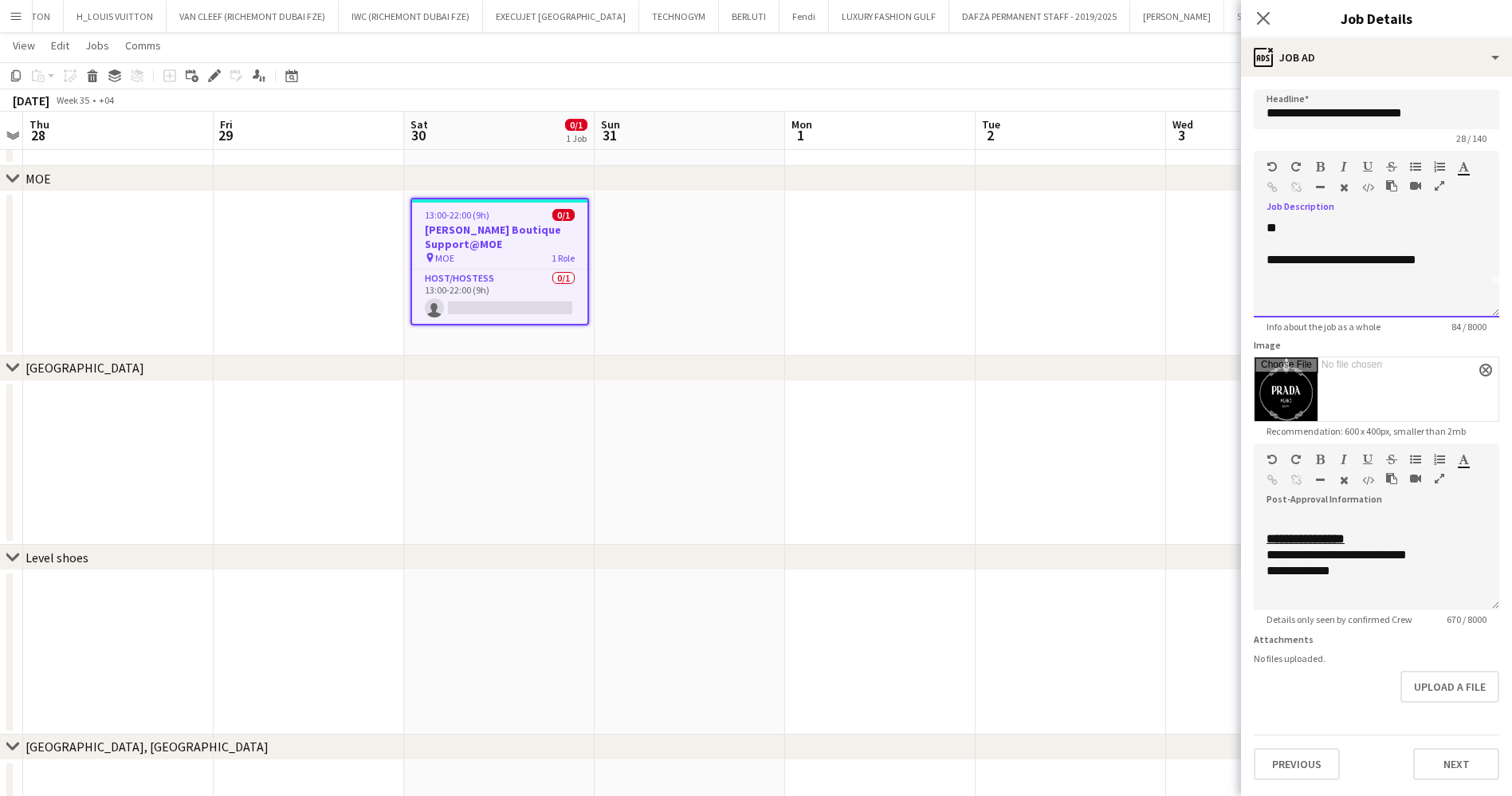
click at [1323, 301] on div at bounding box center [1376, 307] width 220 height 16
click at [1135, 88] on app-toolbar "Copy Paste Paste Ctrl+V Paste with crew Ctrl+Shift+V Paste linked Job Delete Gr…" at bounding box center [756, 75] width 1512 height 27
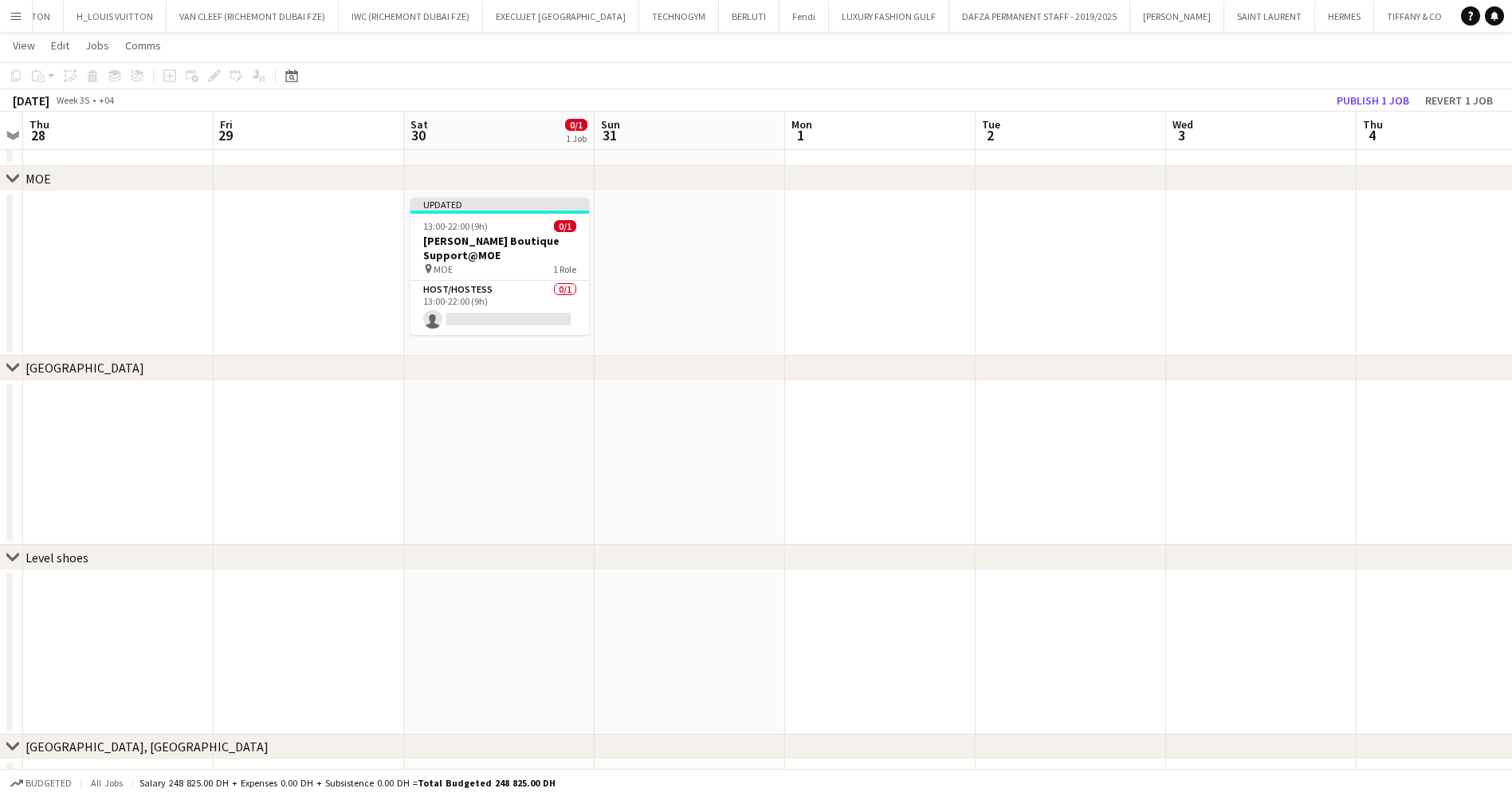
click at [1378, 86] on app-toolbar "Copy Paste Paste Ctrl+V Paste with crew Ctrl+Shift+V Paste linked Job Delete Gr…" at bounding box center [756, 75] width 1512 height 27
click at [1360, 95] on button "Publish 1 job" at bounding box center [1372, 100] width 85 height 20
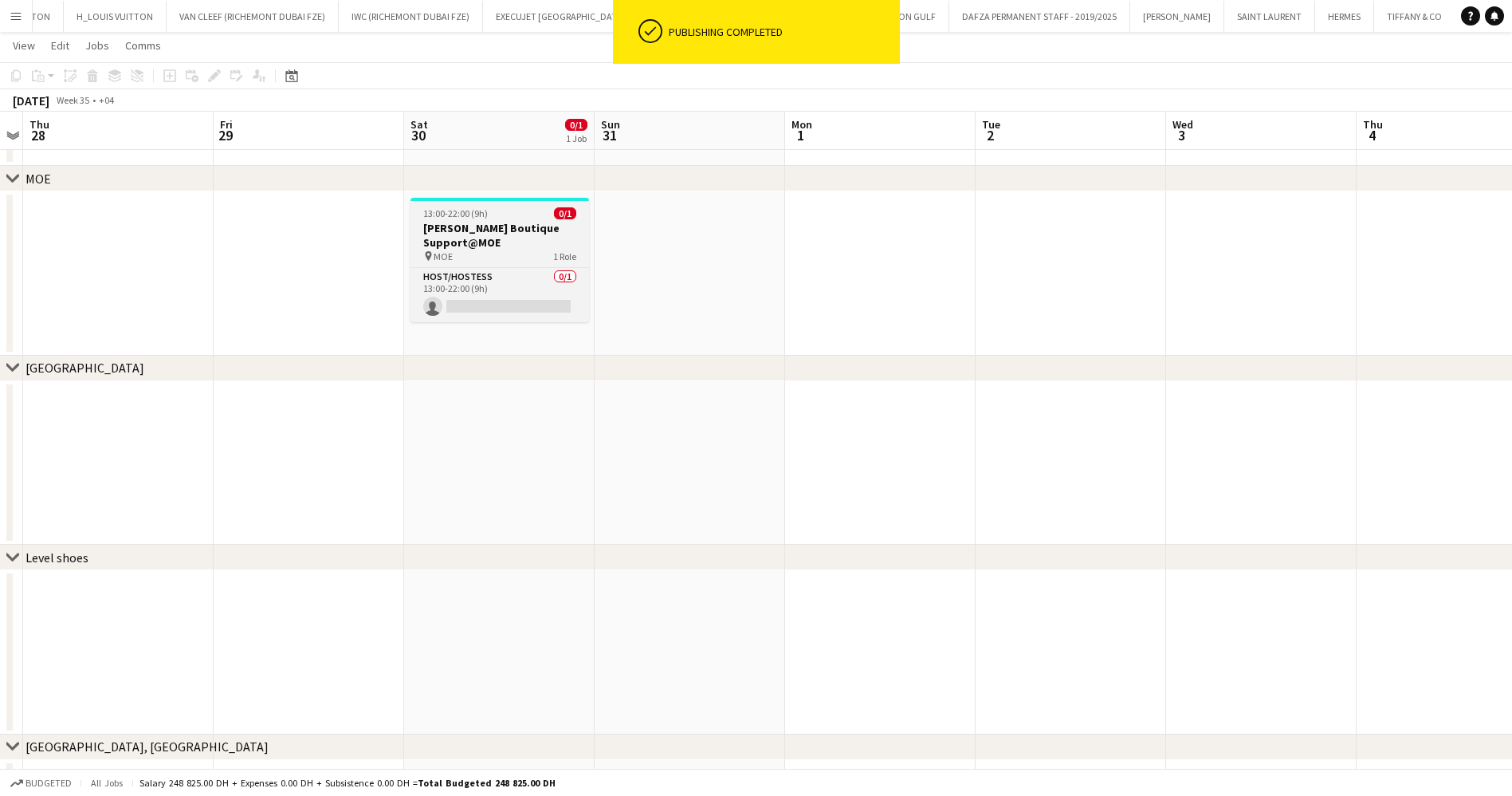
click at [481, 240] on h3 "Miu Miu Boutique Support@MOE" at bounding box center [499, 235] width 178 height 29
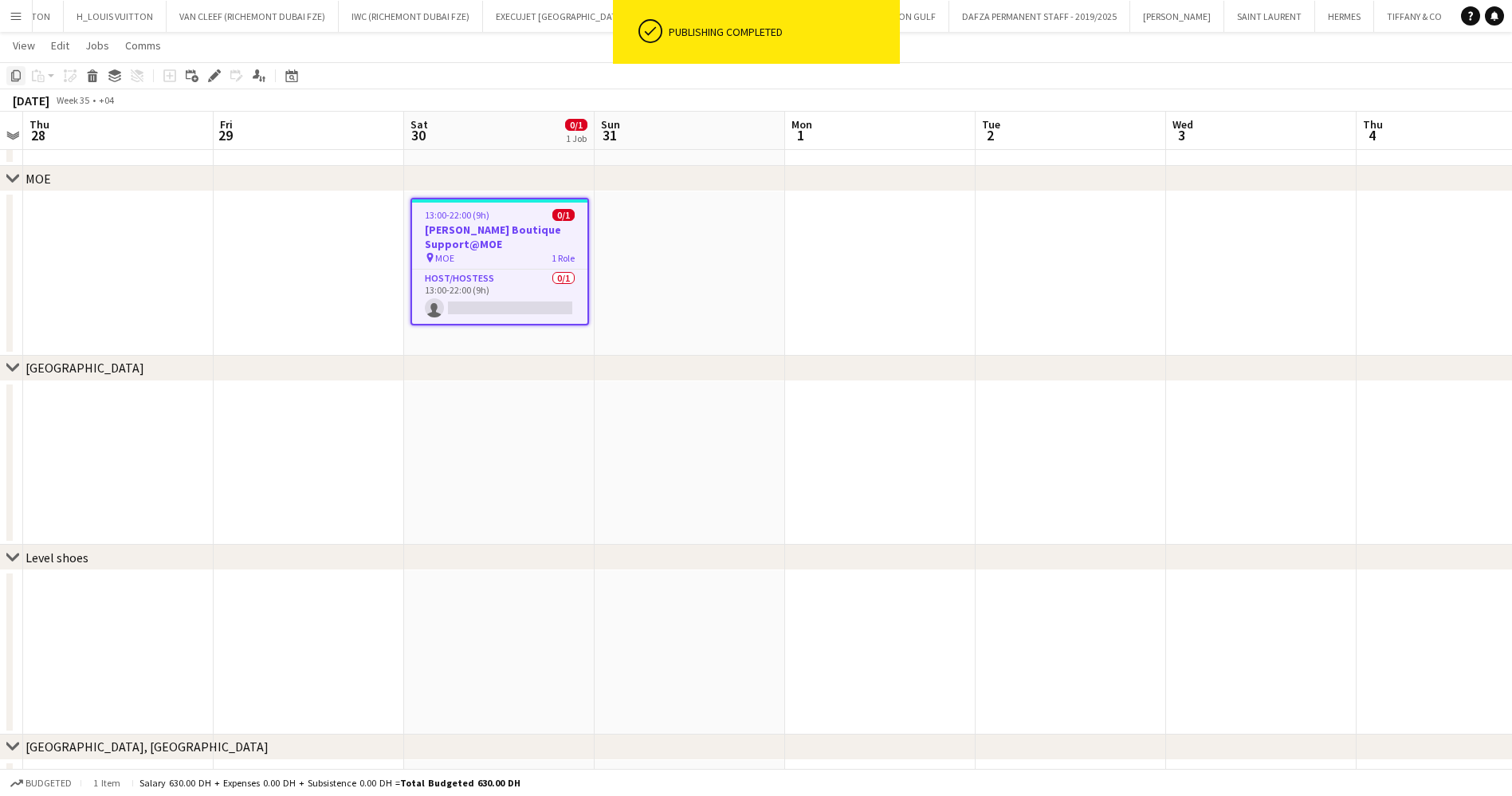
click at [7, 73] on div "Copy" at bounding box center [16, 76] width 19 height 19
click at [661, 227] on app-date-cell at bounding box center [689, 274] width 190 height 165
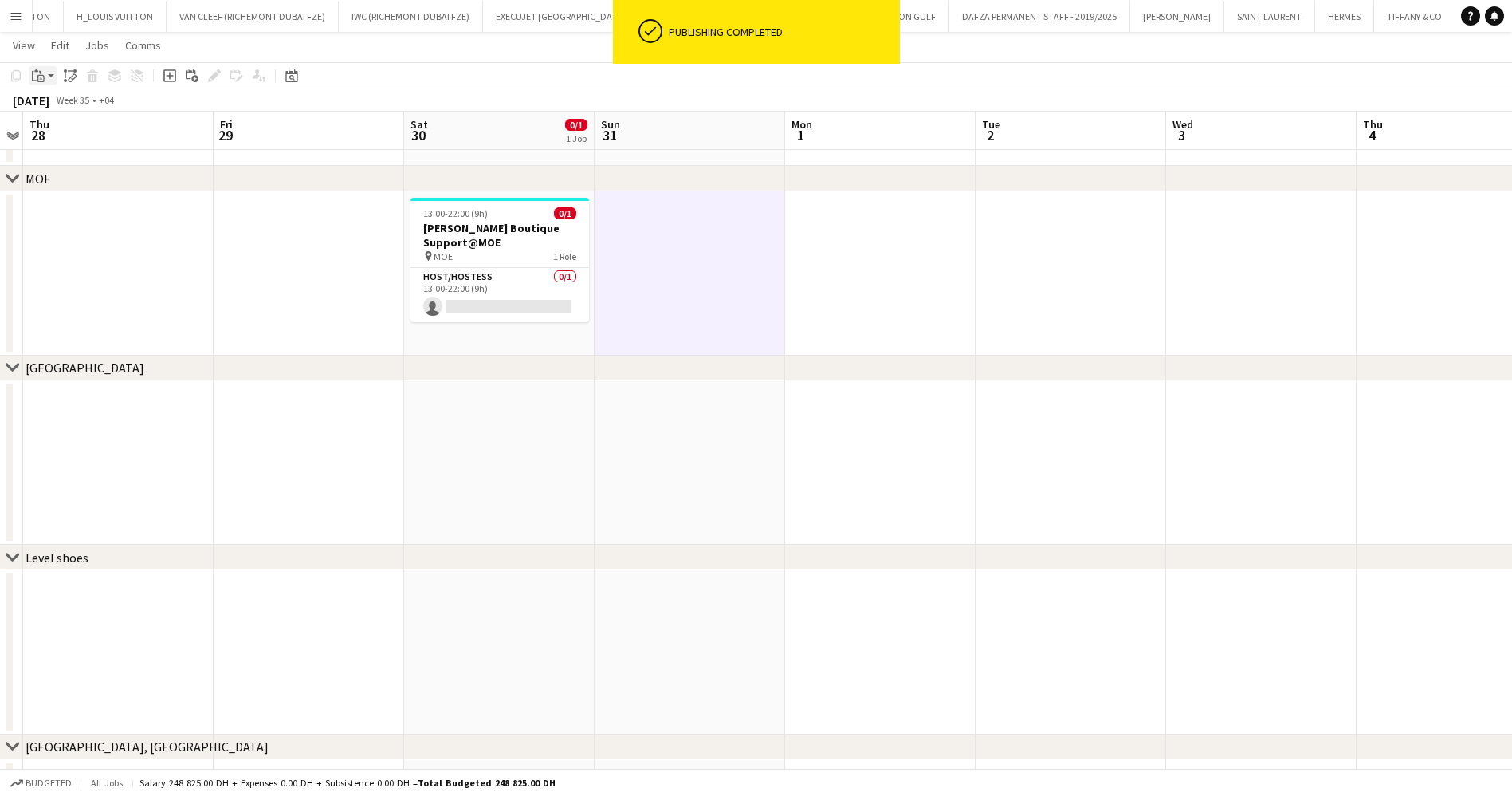
click at [46, 70] on div "Paste" at bounding box center [38, 76] width 19 height 19
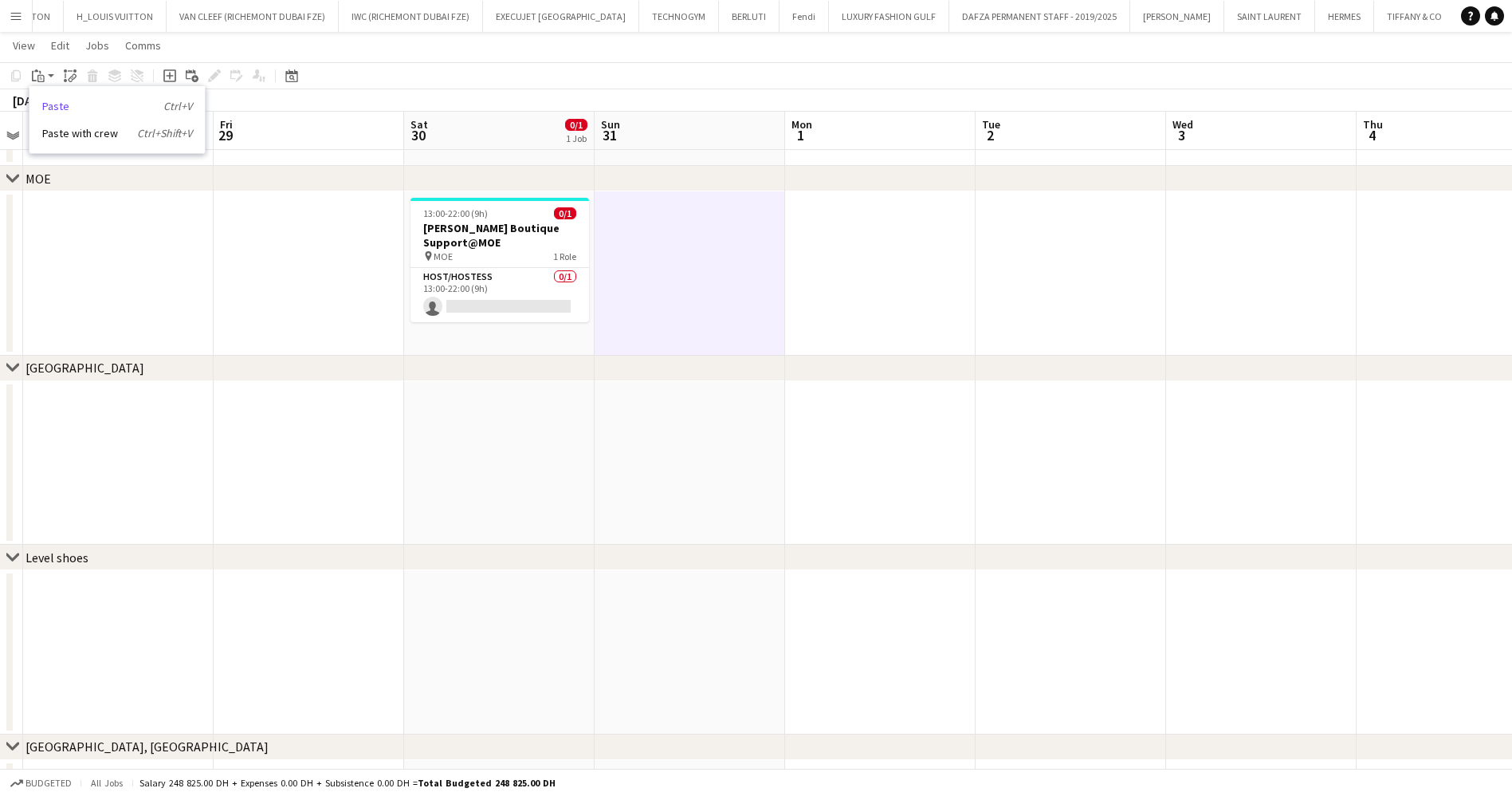
click at [68, 101] on link "Paste Ctrl+V" at bounding box center [117, 106] width 150 height 15
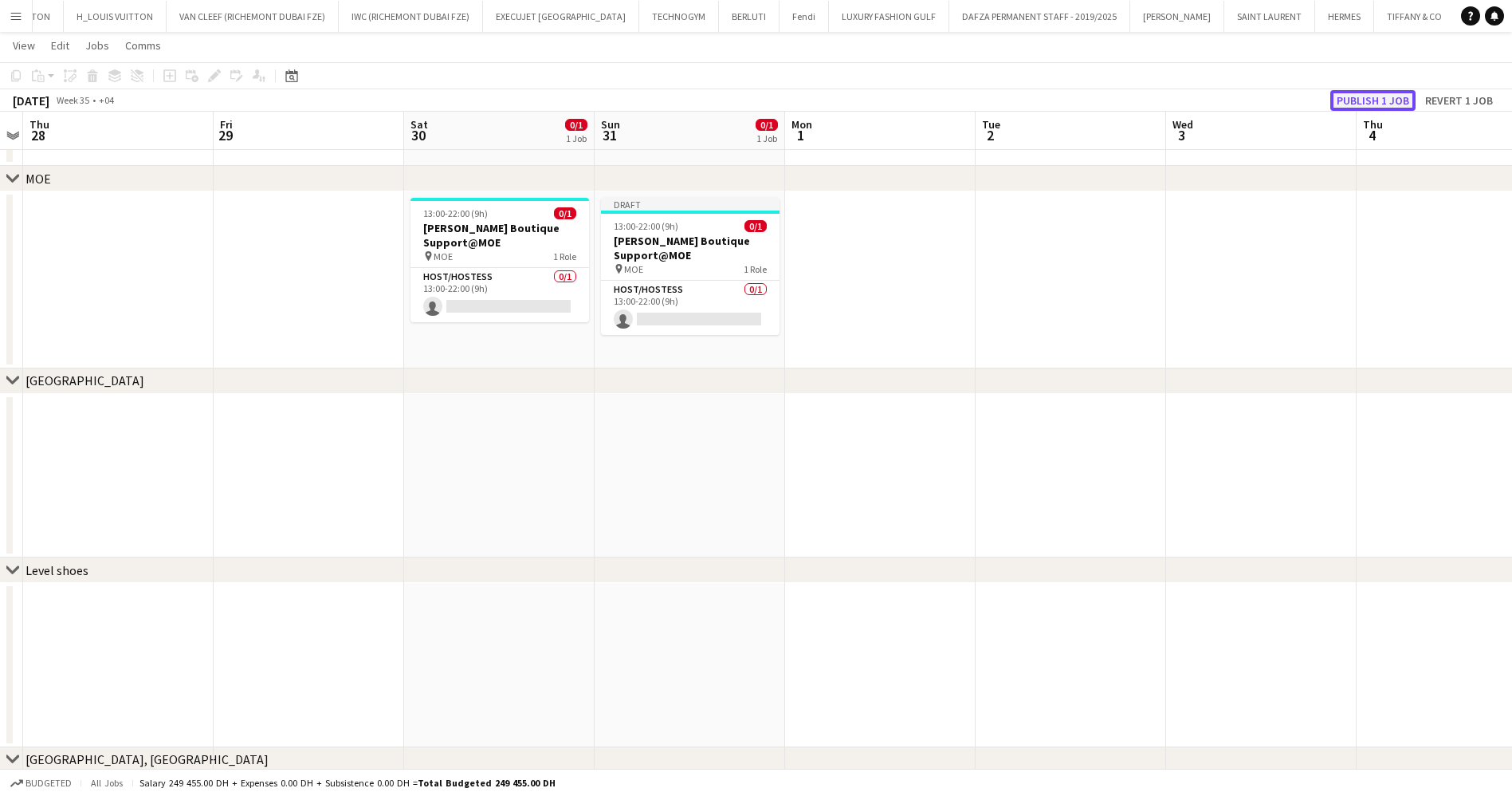
click at [1382, 97] on button "Publish 1 job" at bounding box center [1372, 100] width 85 height 20
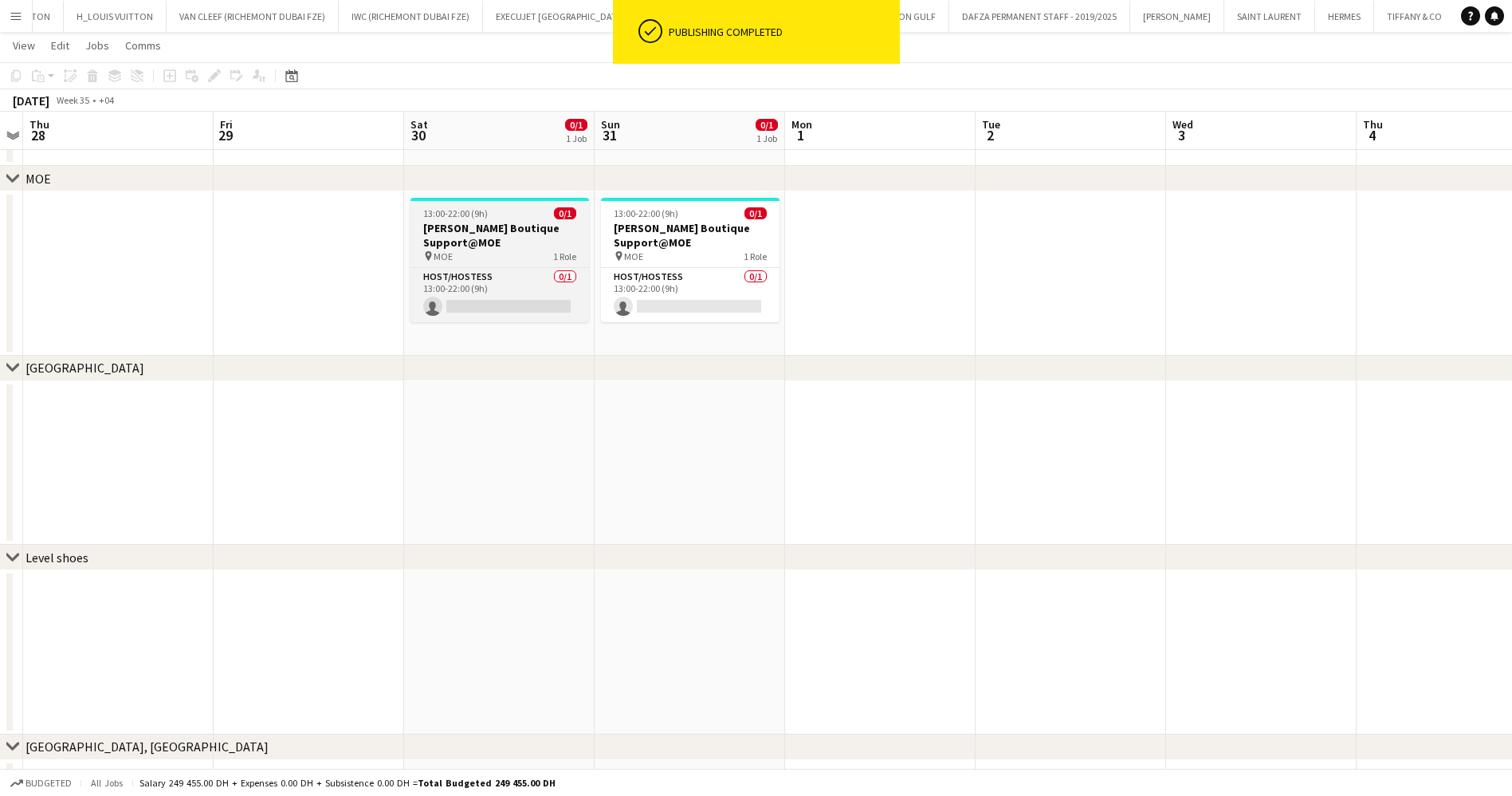
click at [500, 234] on h3 "Miu Miu Boutique Support@MOE" at bounding box center [499, 235] width 178 height 29
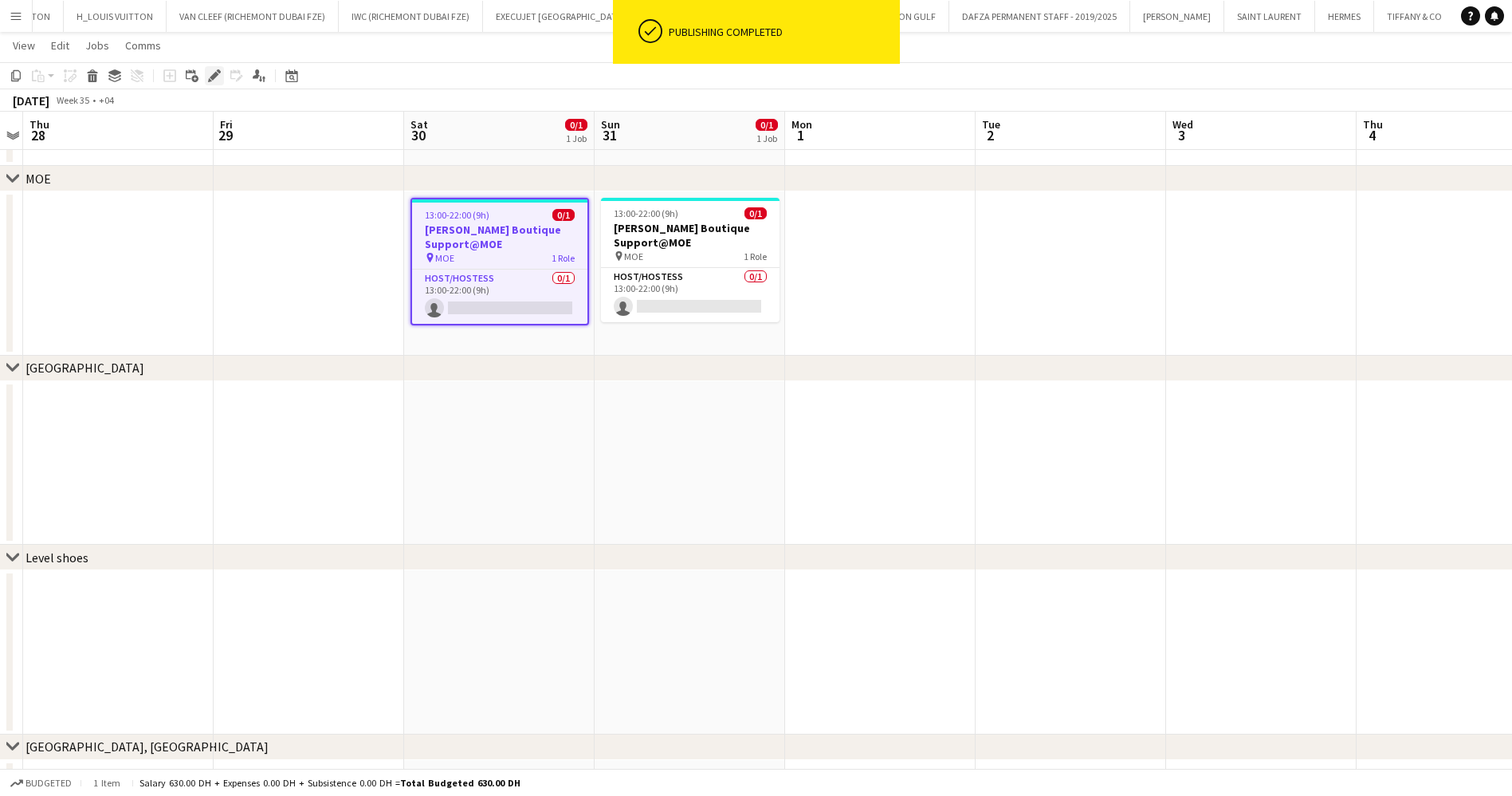
click at [211, 75] on icon "Edit" at bounding box center [214, 76] width 13 height 13
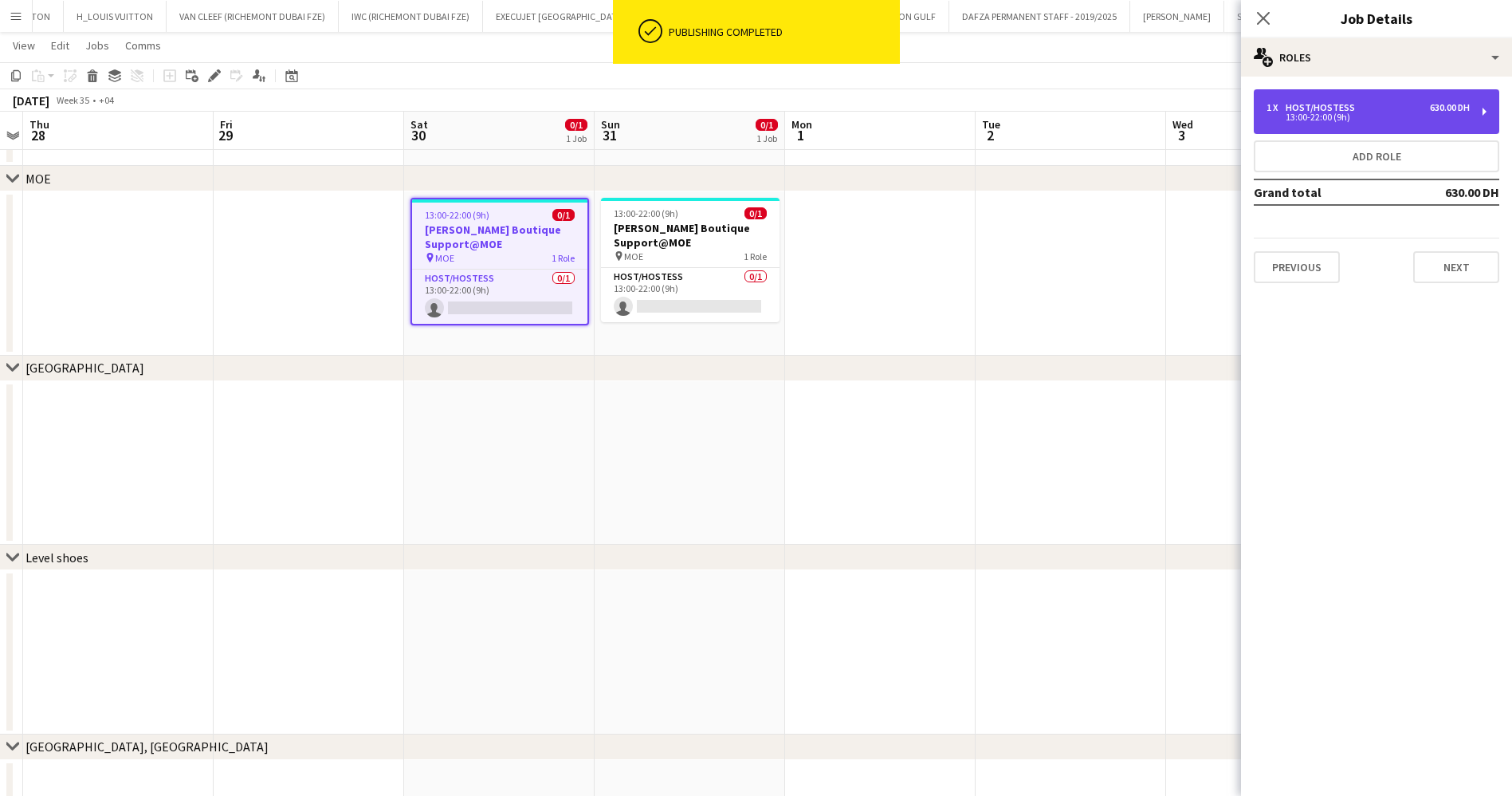
click at [1394, 117] on div "13:00-22:00 (9h)" at bounding box center [1368, 116] width 203 height 8
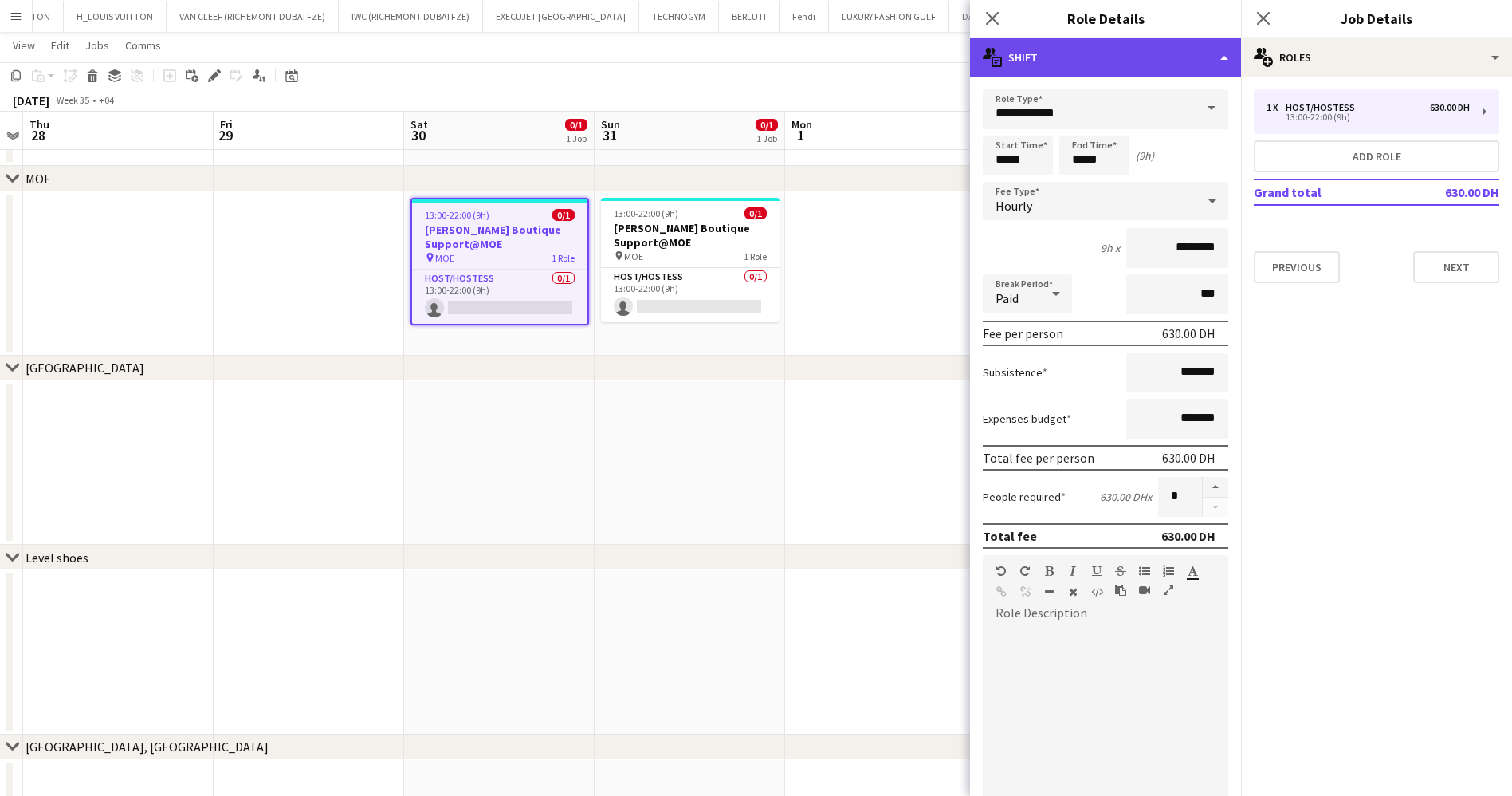
click at [1153, 63] on div "multiple-actions-text Shift" at bounding box center [1105, 56] width 271 height 38
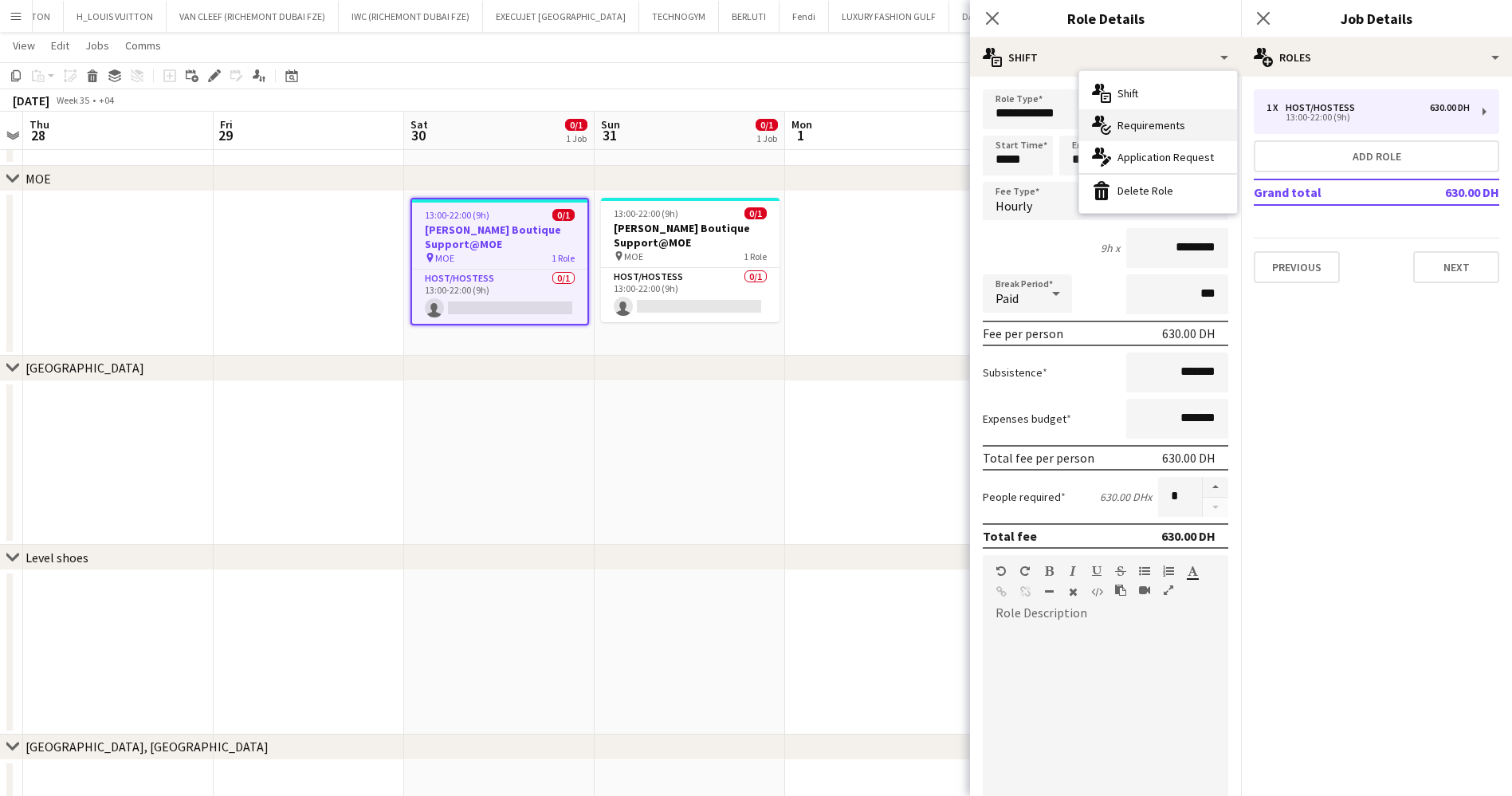
click at [1161, 125] on div "multiple-actions-check-2 Requirements" at bounding box center [1158, 125] width 158 height 31
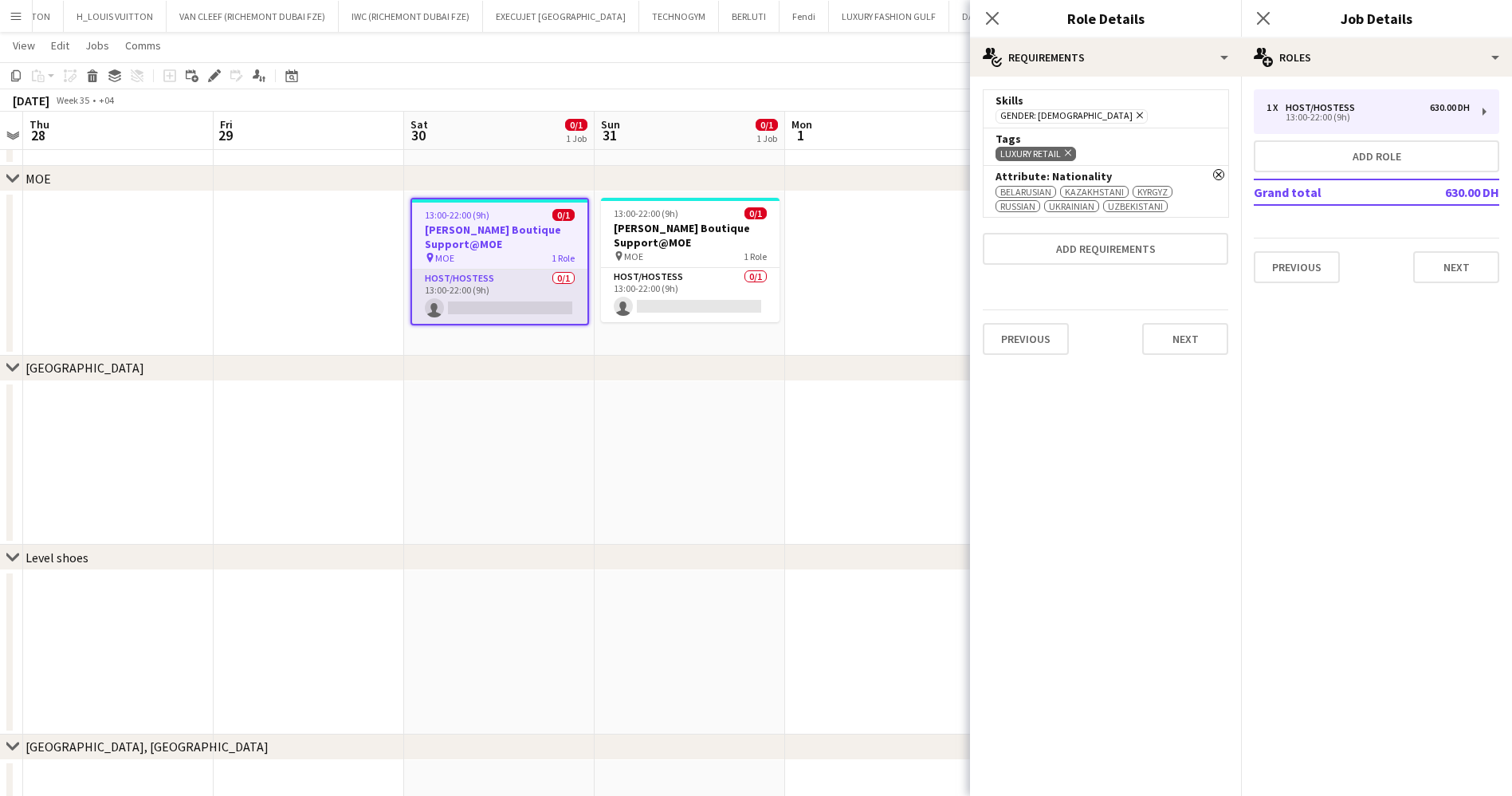
click at [518, 316] on app-card-role "Host/Hostess 0/1 13:00-22:00 (9h) single-neutral-actions" at bounding box center [500, 296] width 176 height 55
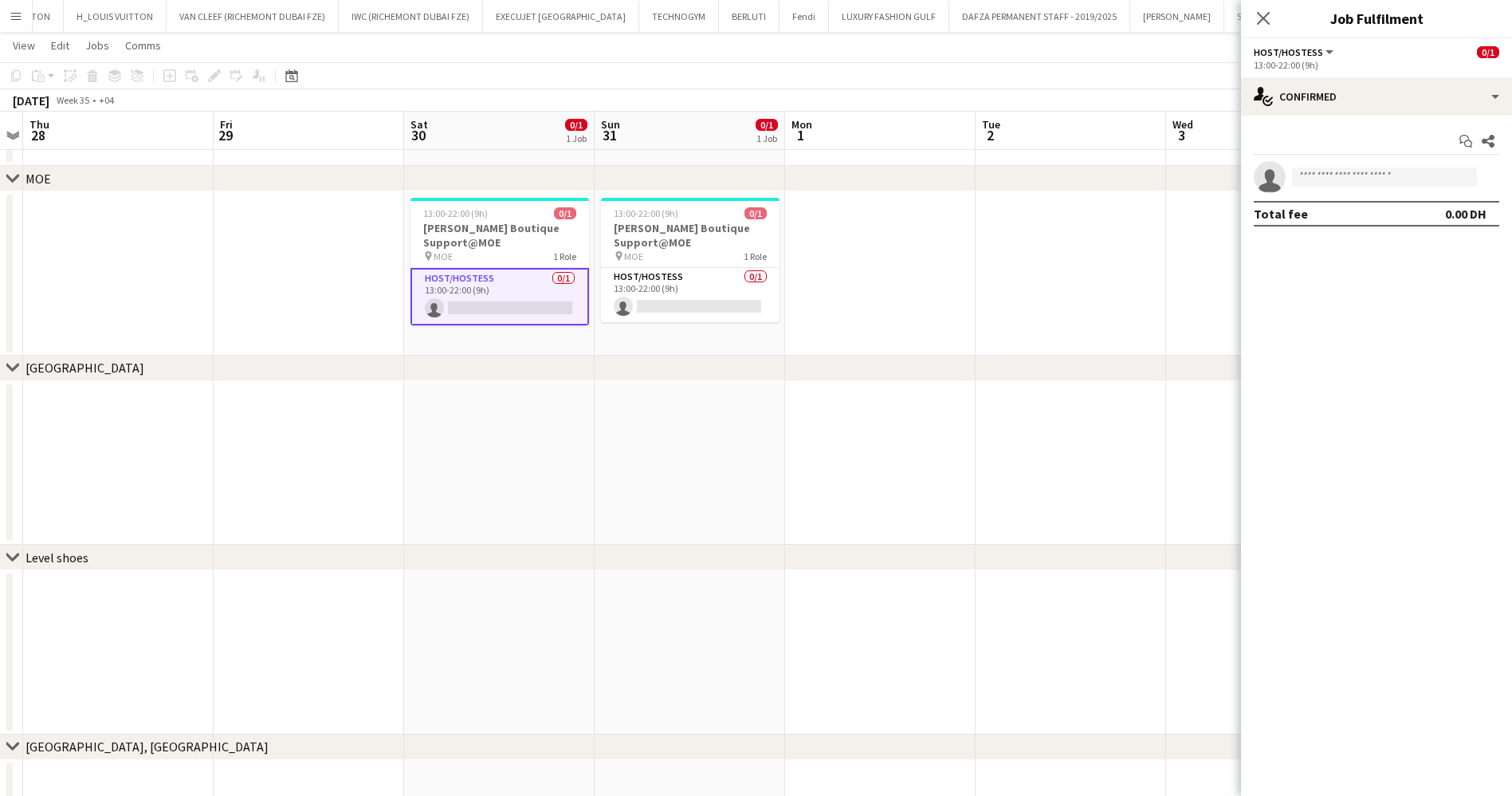
click at [494, 243] on h3 "Miu Miu Boutique Support@MOE" at bounding box center [499, 235] width 178 height 29
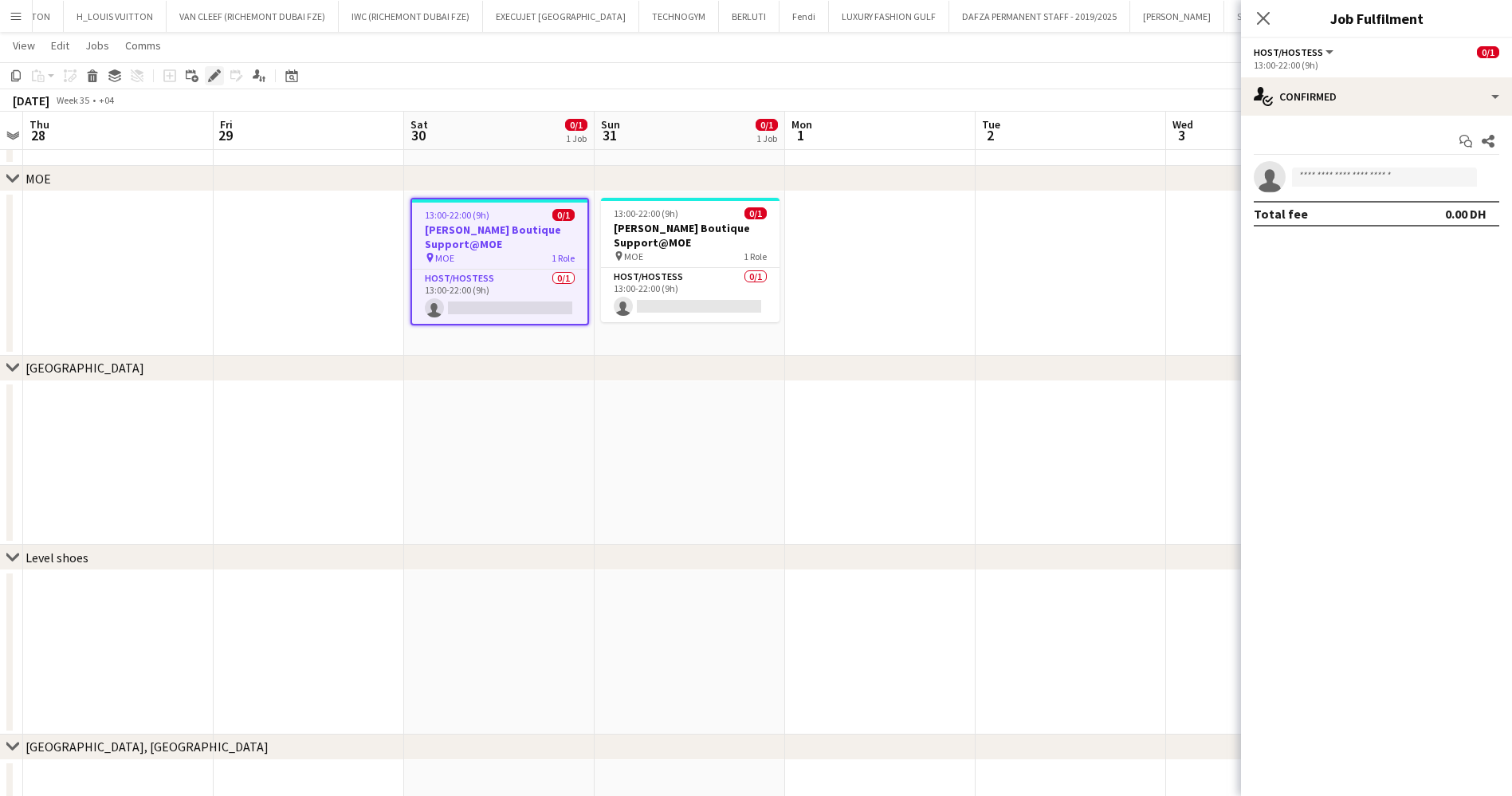
click at [210, 80] on icon at bounding box center [210, 80] width 4 height 4
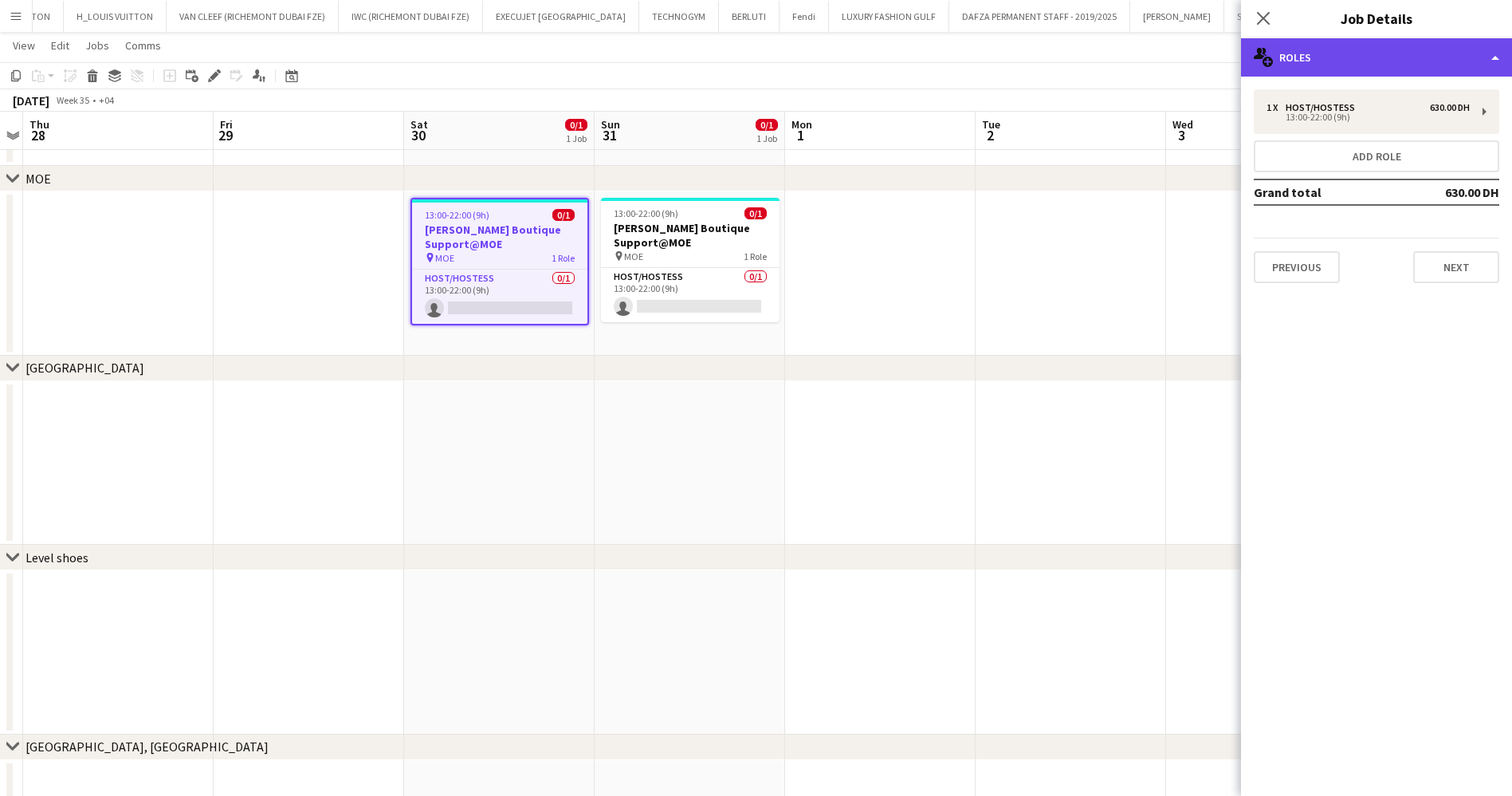
click at [1413, 54] on div "multiple-users-add Roles" at bounding box center [1376, 56] width 271 height 38
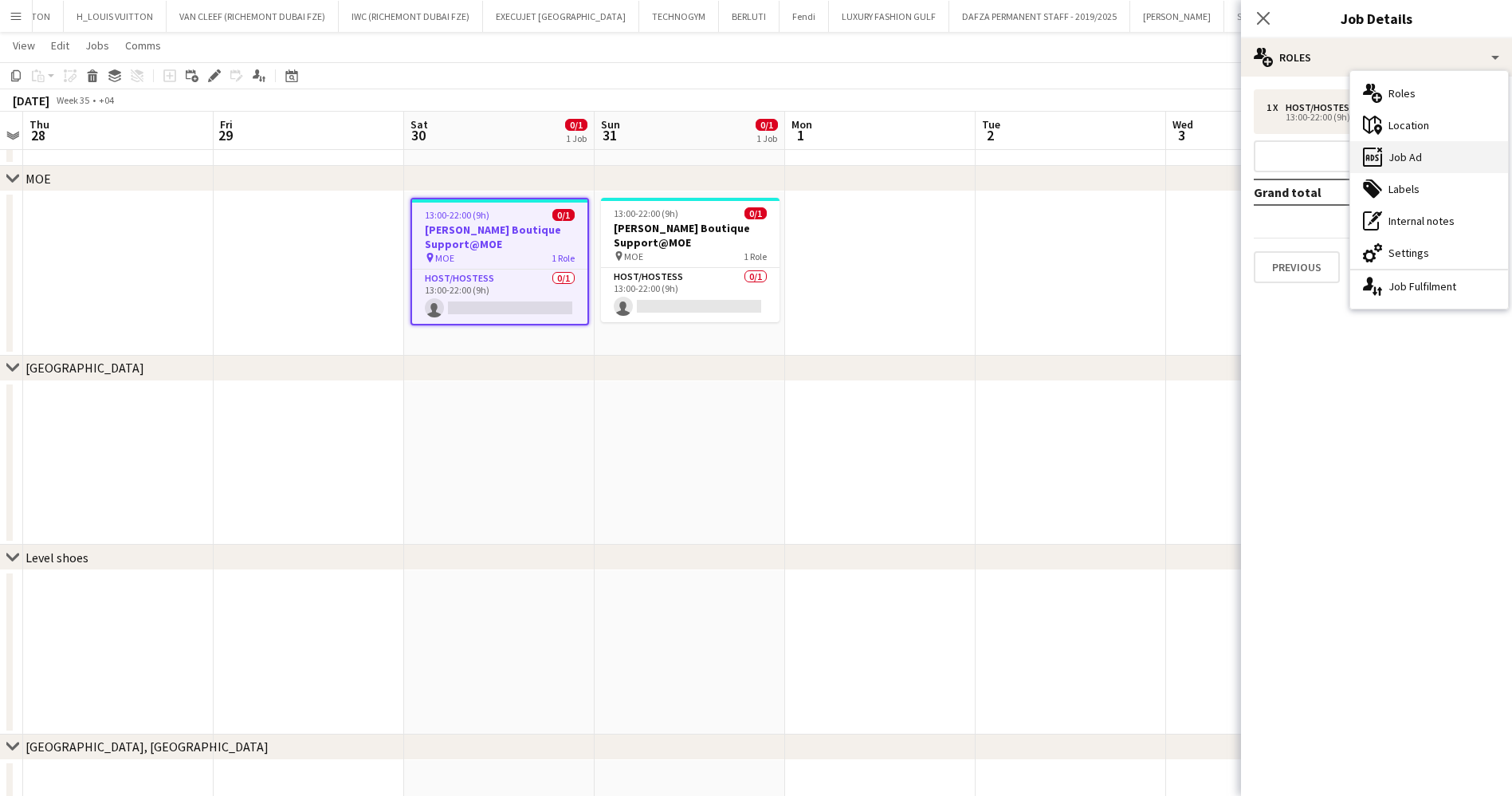
click at [1445, 163] on div "ads-window Job Ad" at bounding box center [1429, 157] width 158 height 31
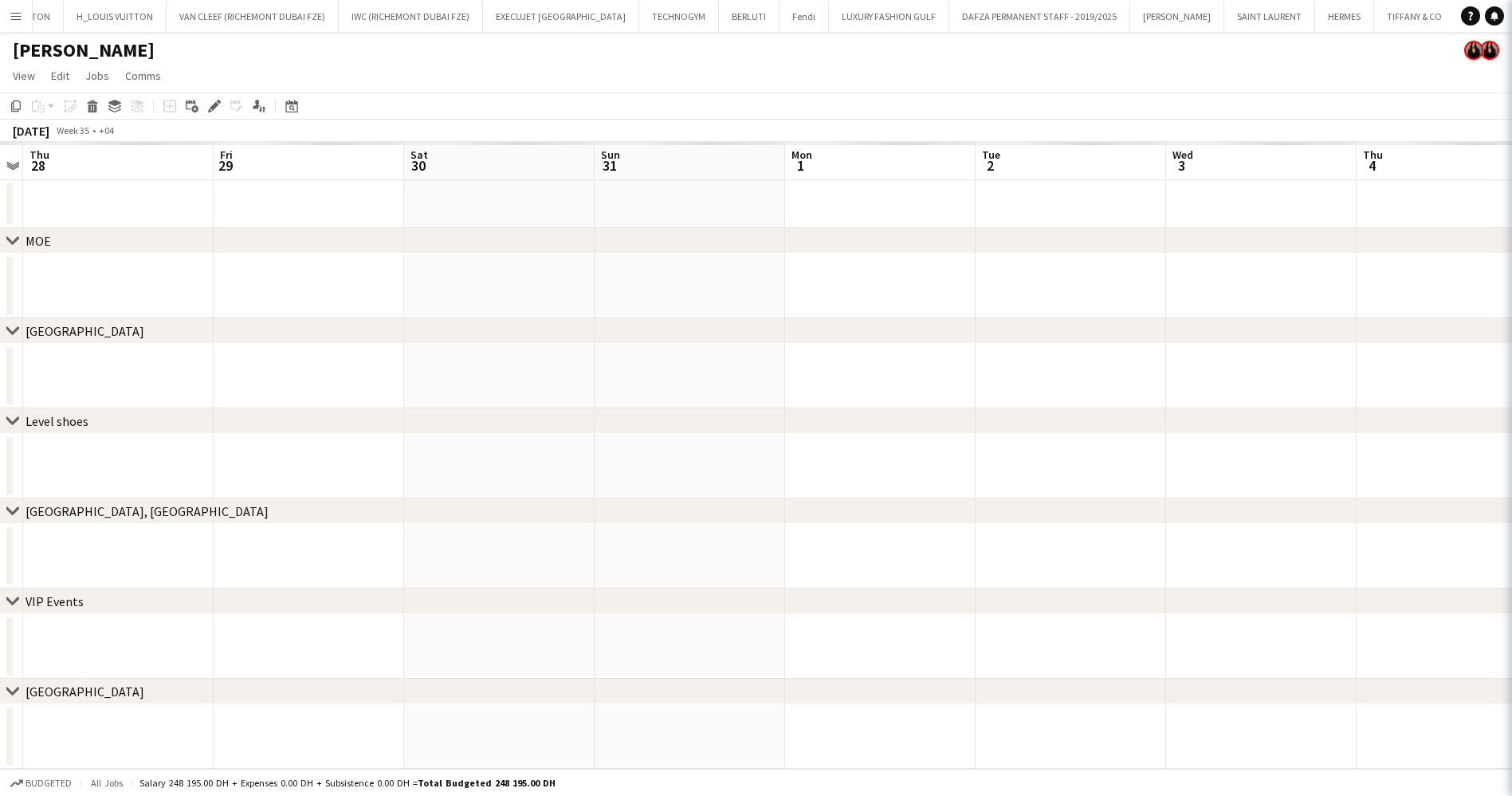
scroll to position [0, 0]
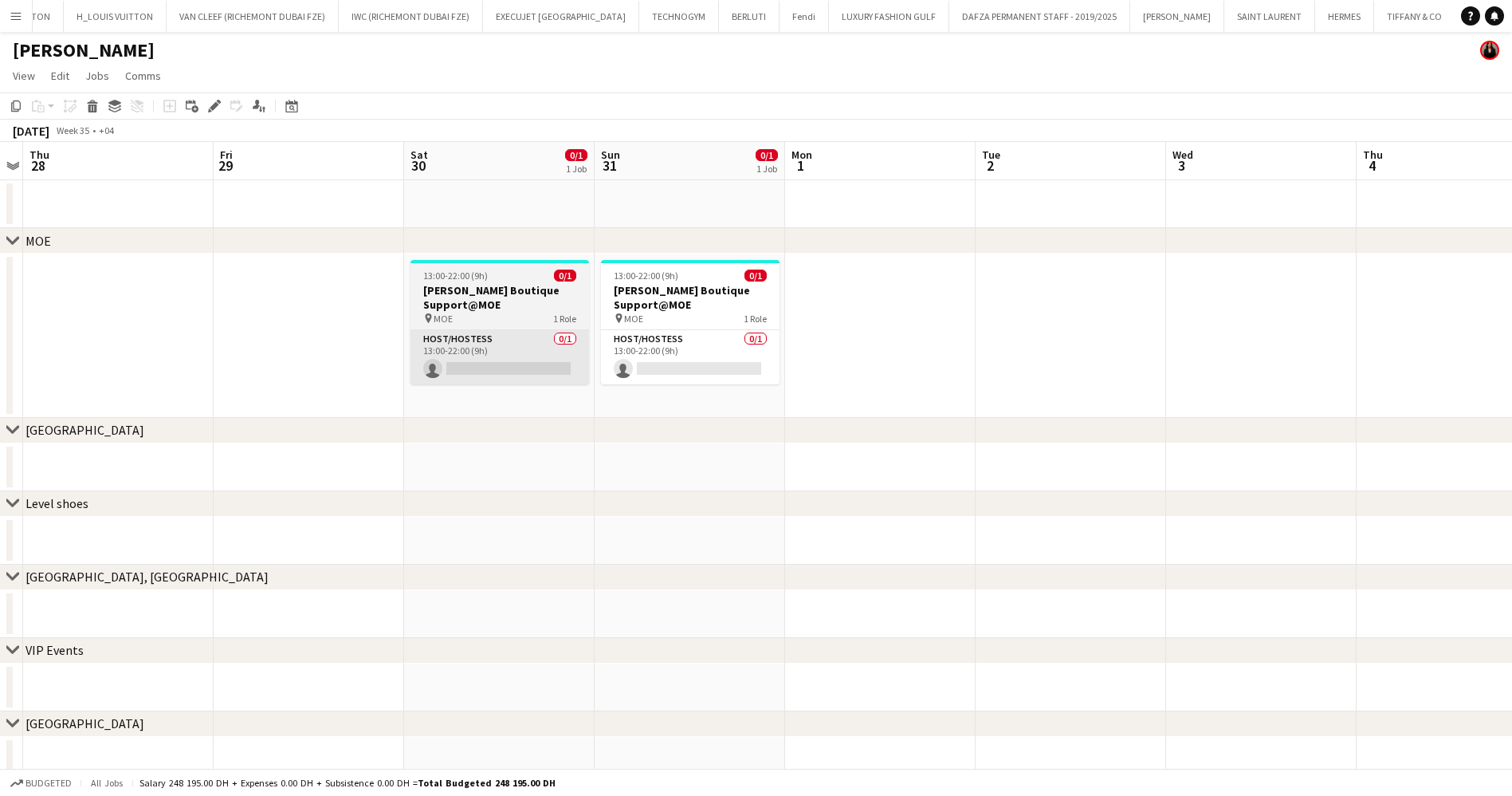
click at [511, 351] on app-card-role "Host/Hostess 0/1 13:00-22:00 (9h) single-neutral-actions" at bounding box center [499, 357] width 178 height 55
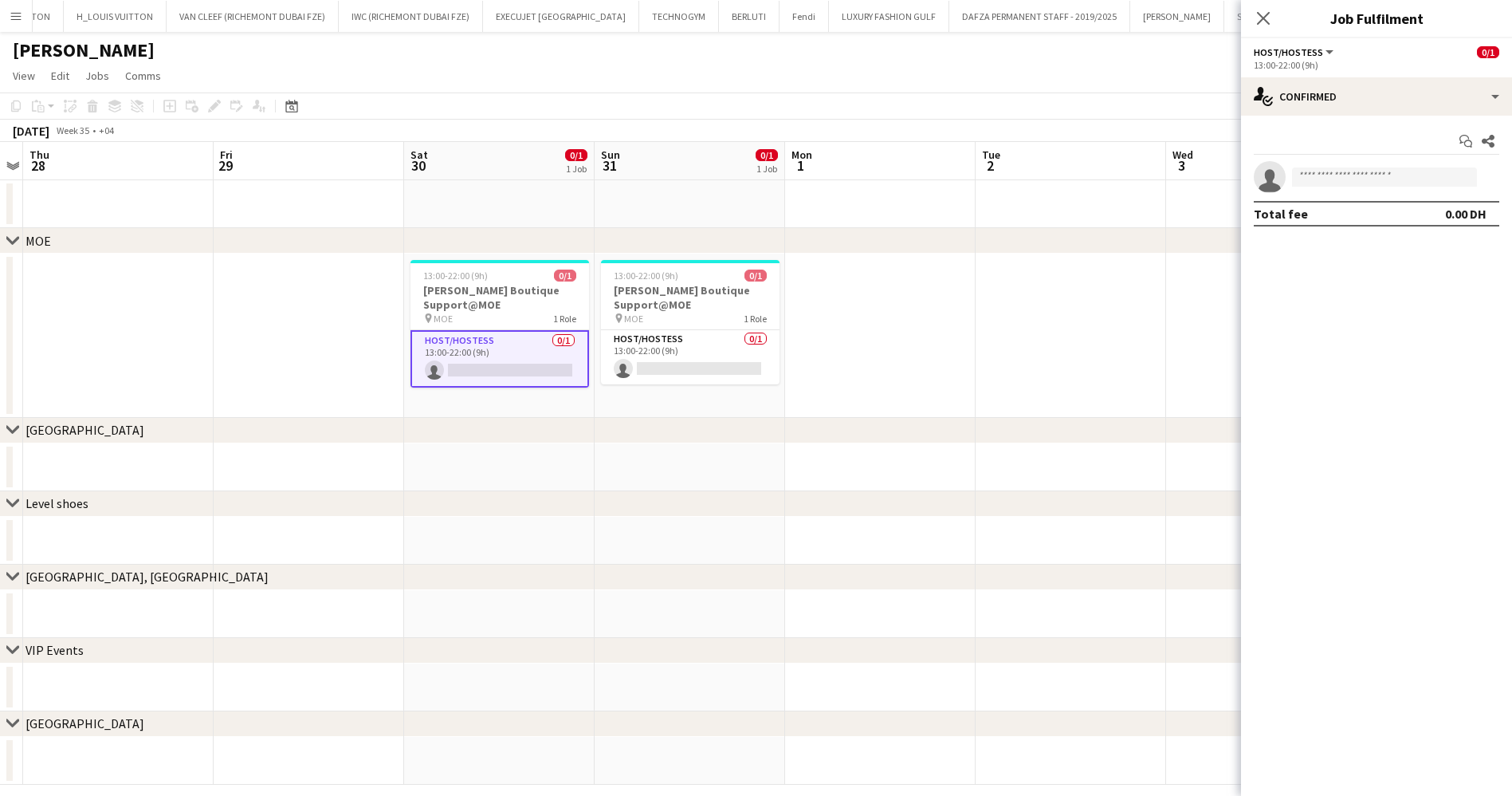
click at [510, 337] on app-card-role "Host/Hostess 0/1 13:00-22:00 (9h) single-neutral-actions" at bounding box center [499, 359] width 178 height 57
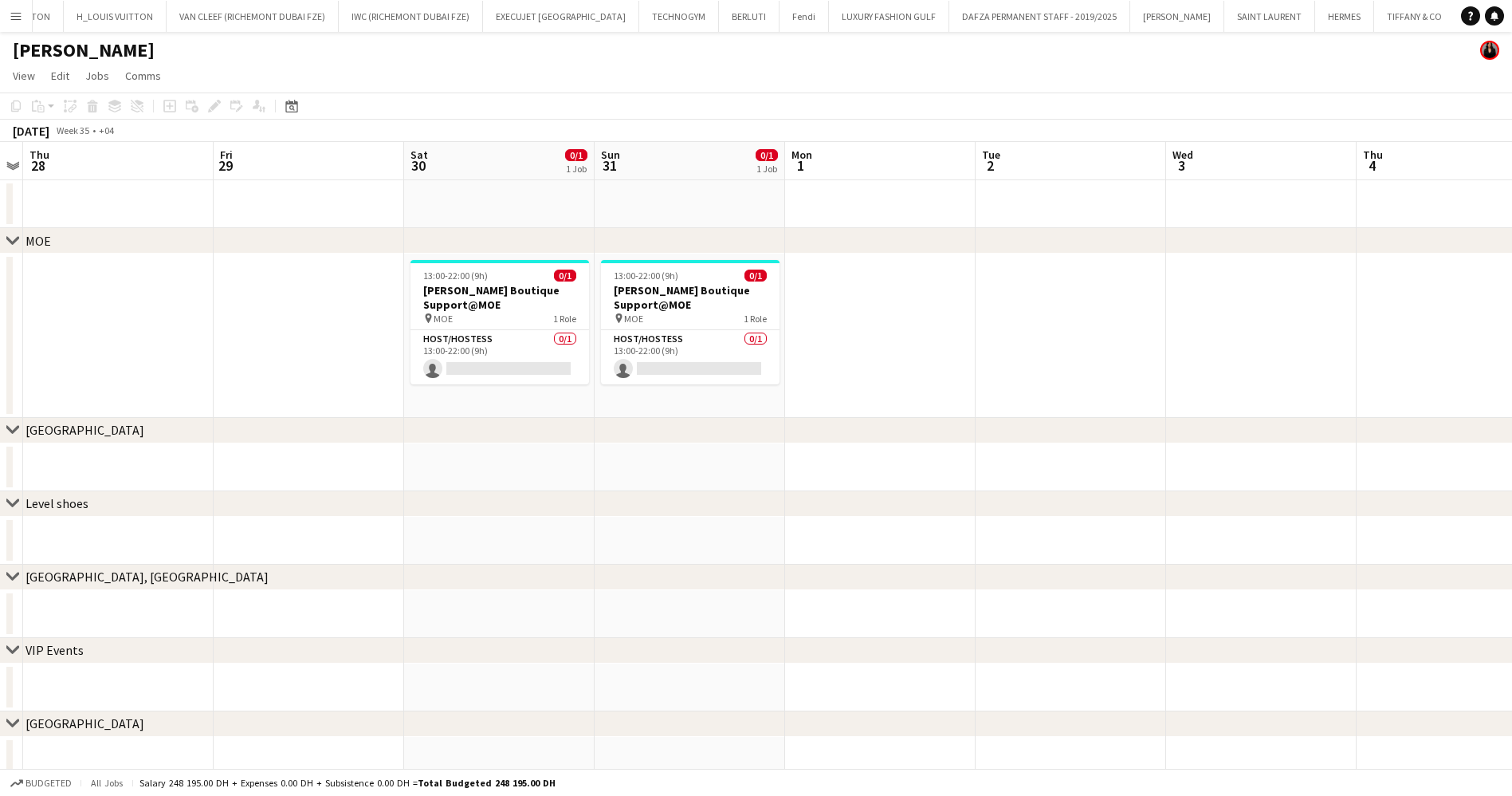
click at [550, 287] on h3 "Miu Miu Boutique Support@MOE" at bounding box center [499, 297] width 178 height 29
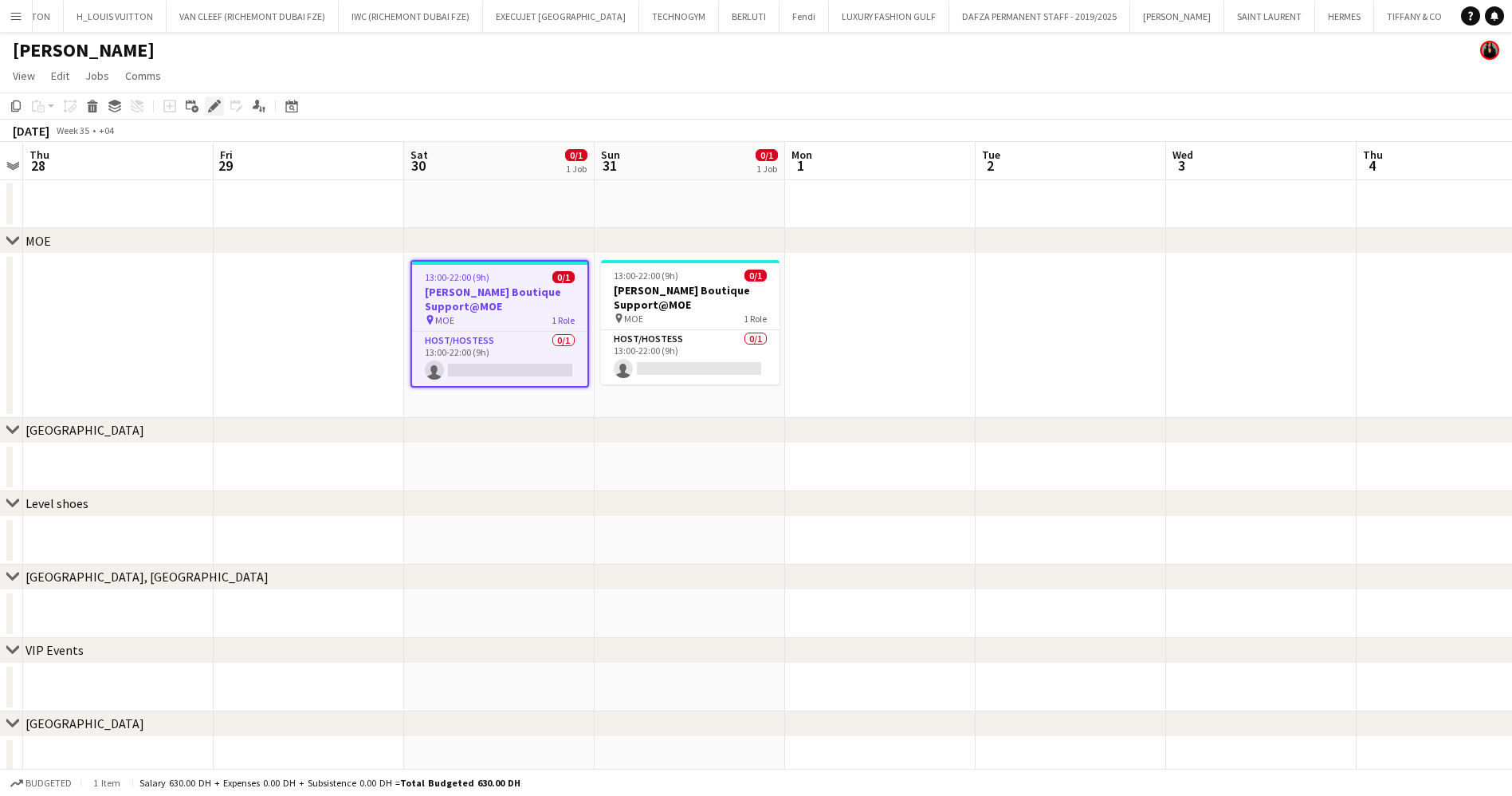
click at [207, 111] on div "Edit" at bounding box center [214, 105] width 19 height 19
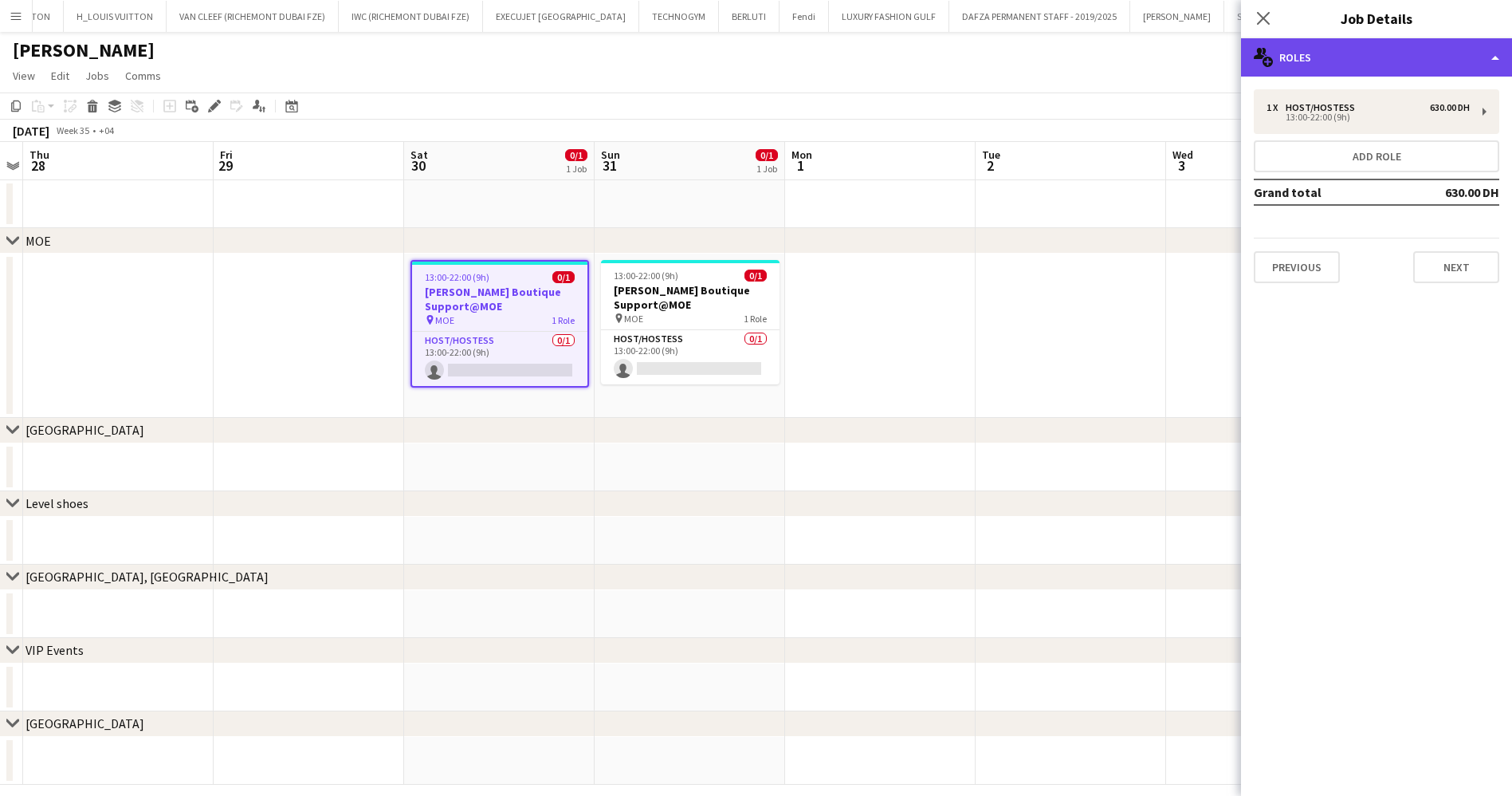
click at [1429, 71] on div "multiple-users-add Roles" at bounding box center [1376, 56] width 271 height 38
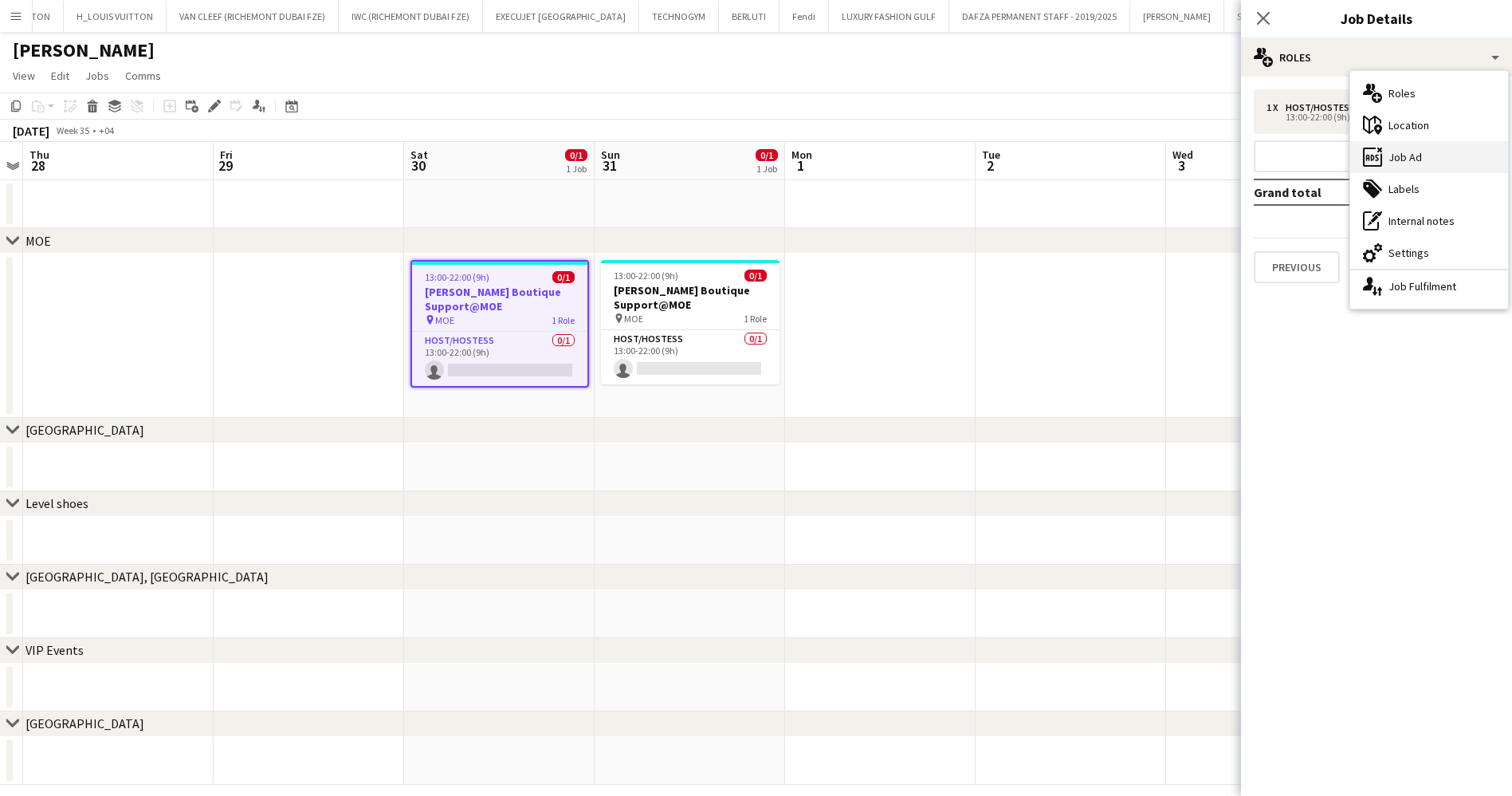
click at [1437, 160] on div "ads-window Job Ad" at bounding box center [1429, 157] width 158 height 31
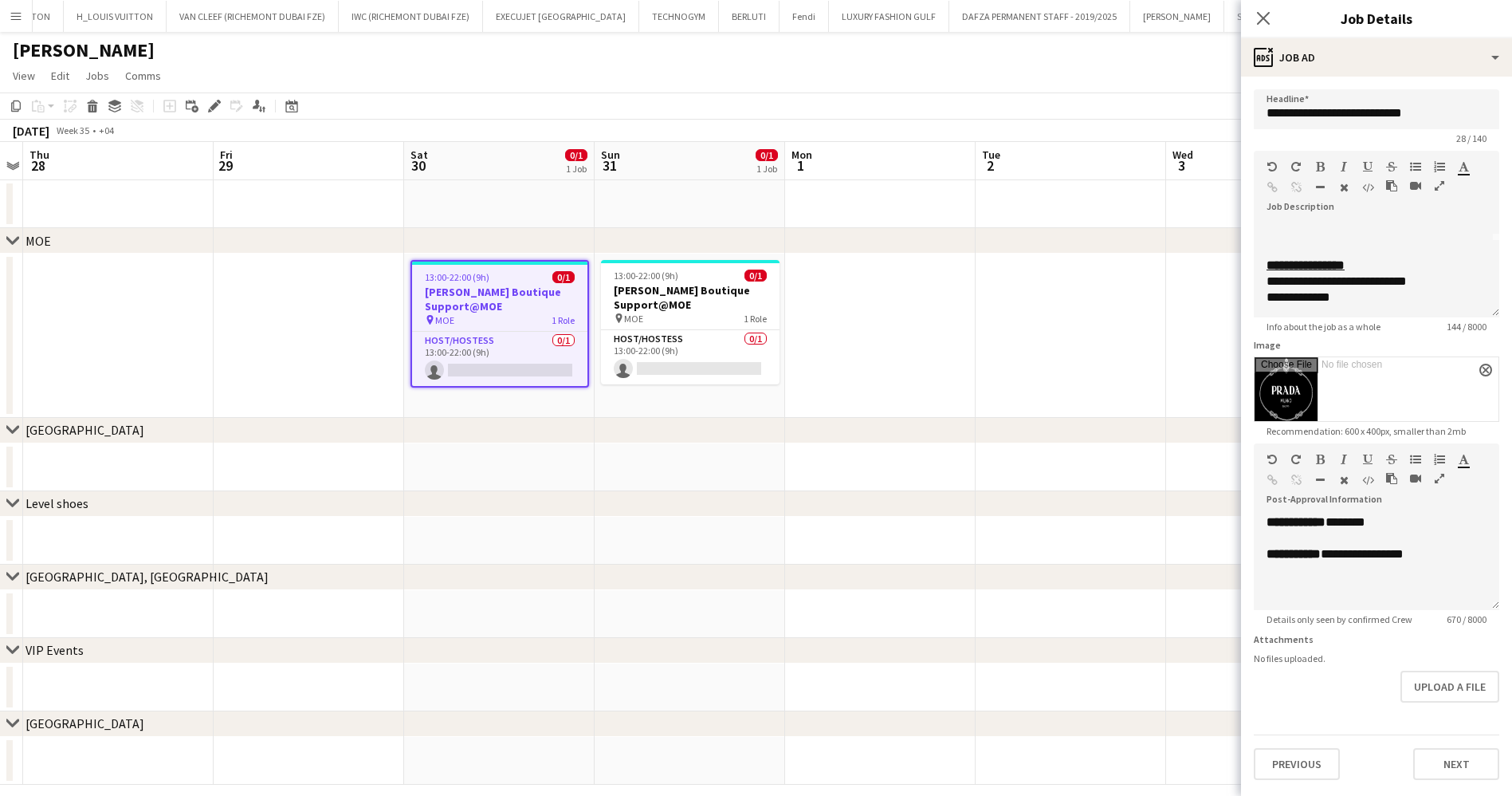
scroll to position [77, 0]
click at [1113, 113] on app-toolbar "Copy Paste Paste Ctrl+V Paste with crew Ctrl+Shift+V Paste linked Job Delete Gr…" at bounding box center [756, 105] width 1512 height 27
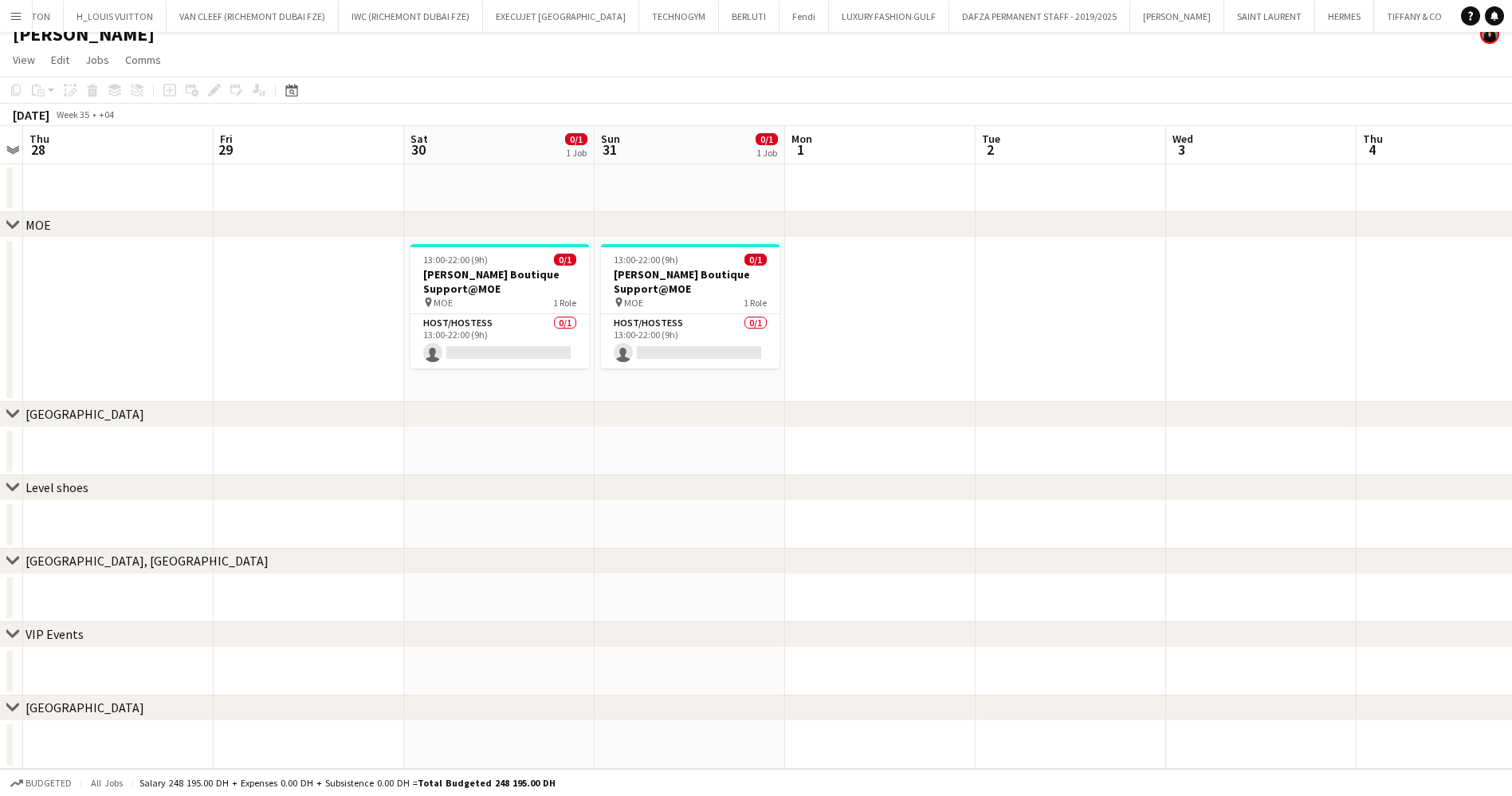
scroll to position [0, 0]
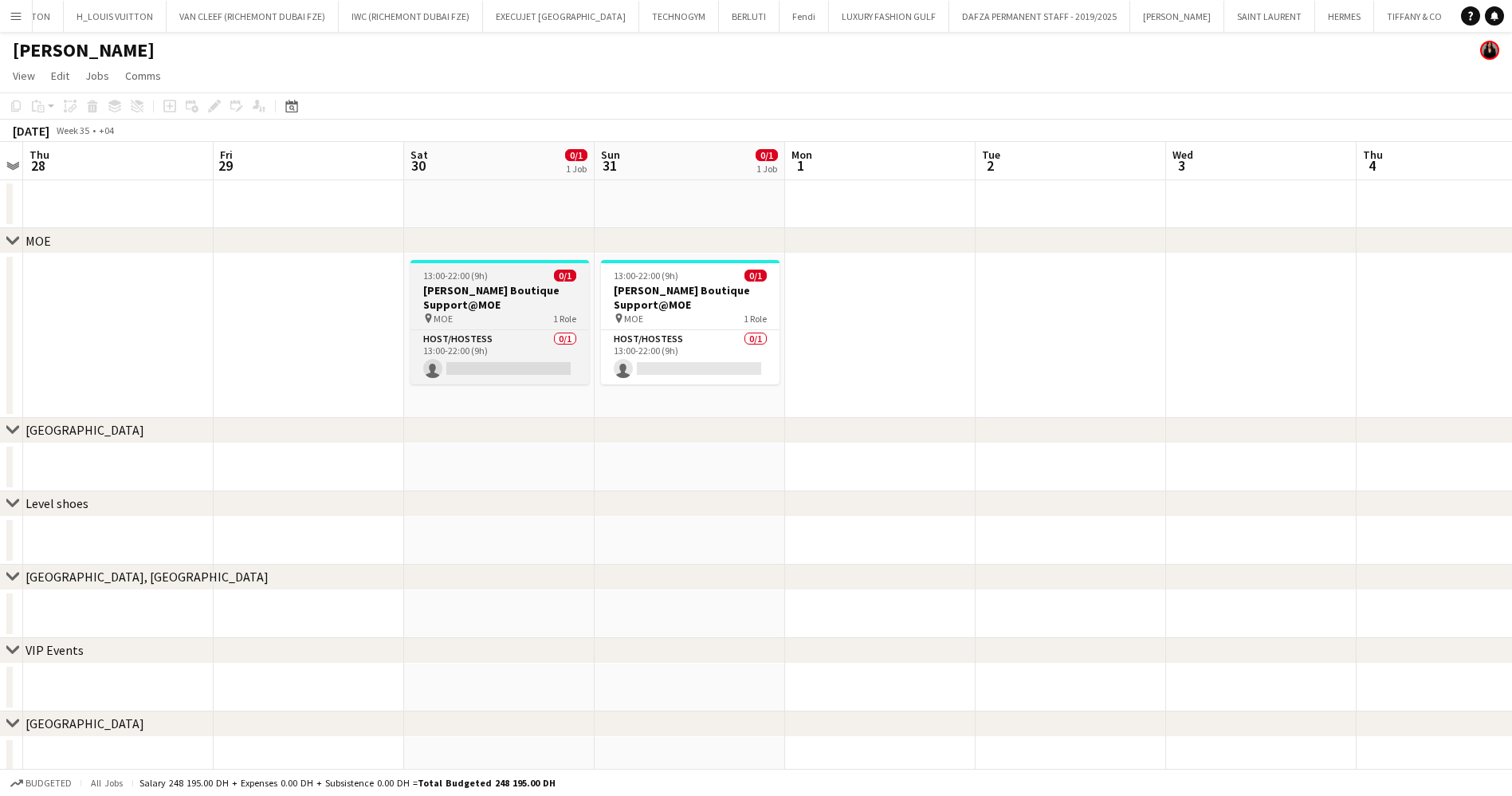
click at [460, 301] on h3 "Miu Miu Boutique Support@MOE" at bounding box center [499, 297] width 178 height 29
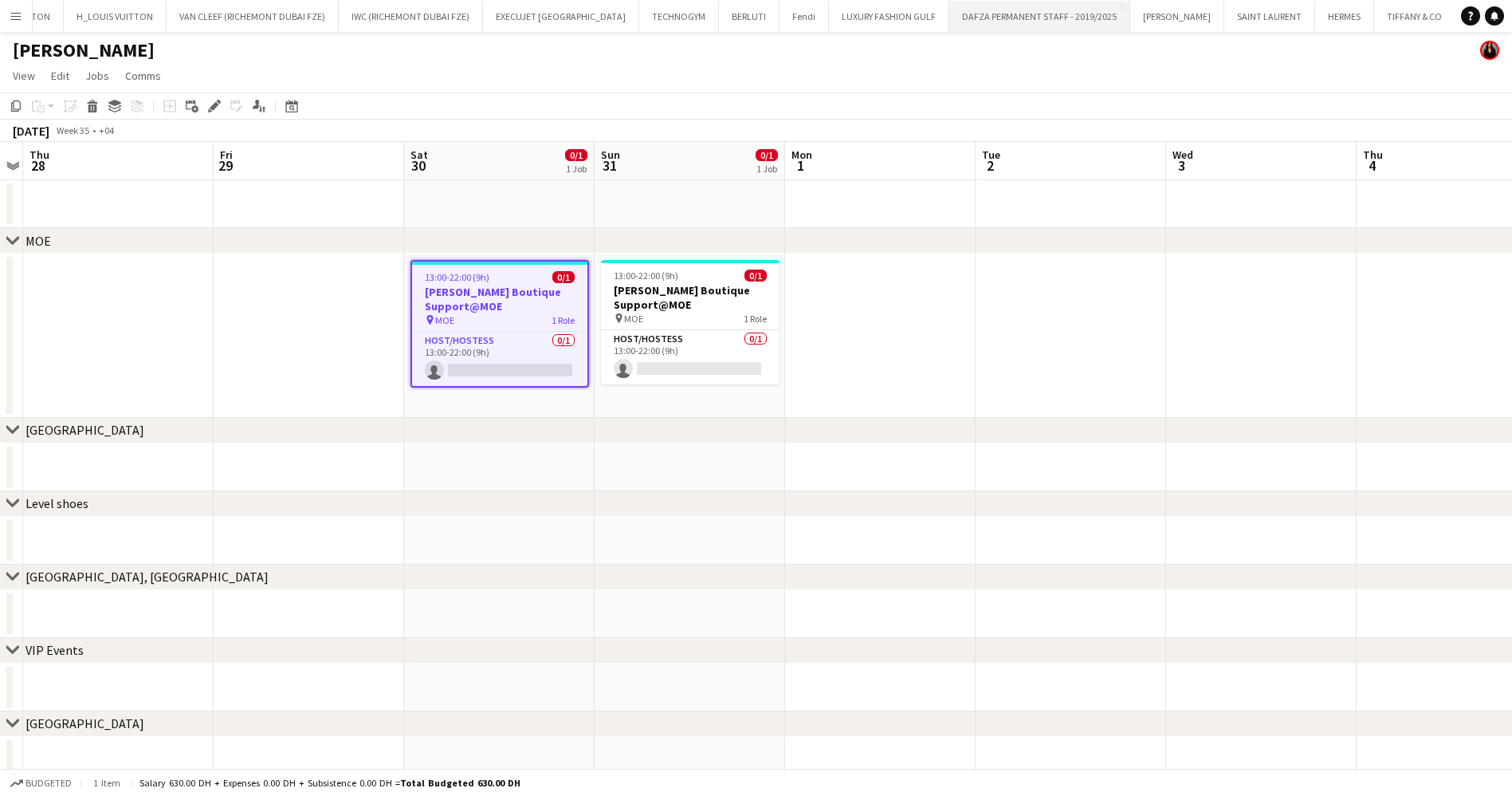
click at [466, 361] on app-card-role "Host/Hostess 0/1 13:00-22:00 (9h) single-neutral-actions" at bounding box center [500, 359] width 176 height 55
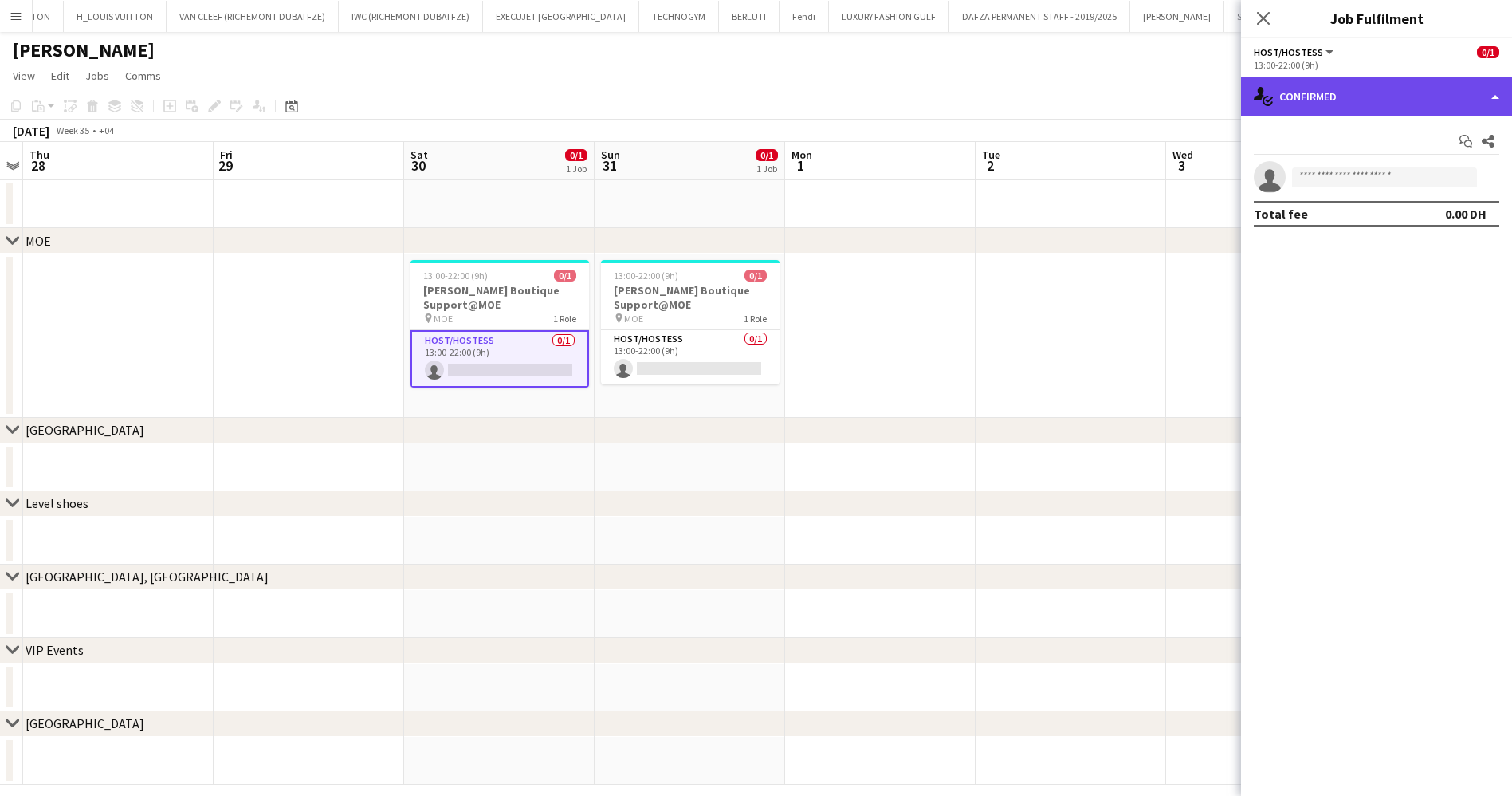
click at [1377, 98] on div "single-neutral-actions-check-2 Confirmed" at bounding box center [1376, 96] width 271 height 38
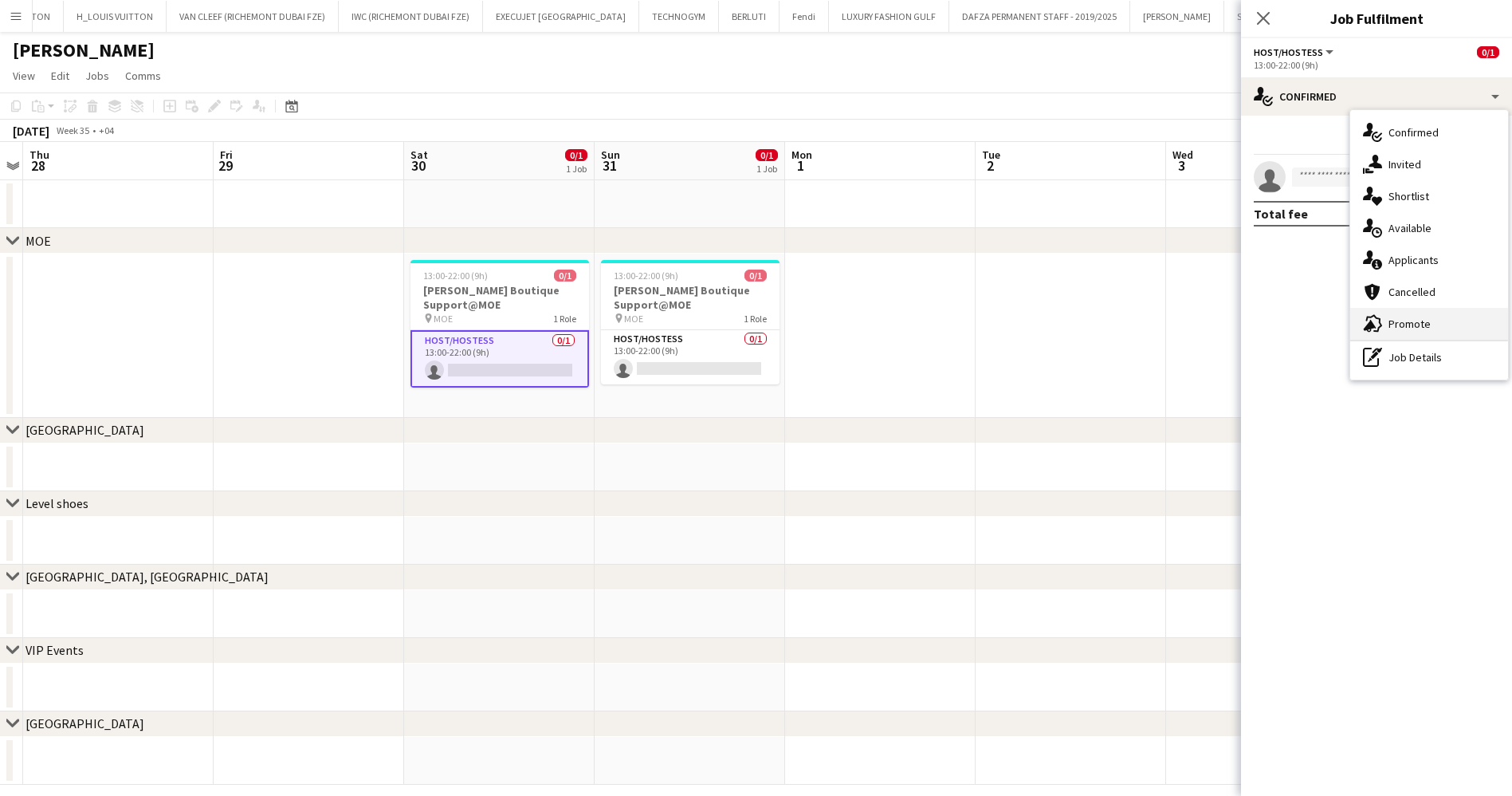
click at [1421, 325] on div "advertising-megaphone Promote" at bounding box center [1429, 324] width 158 height 31
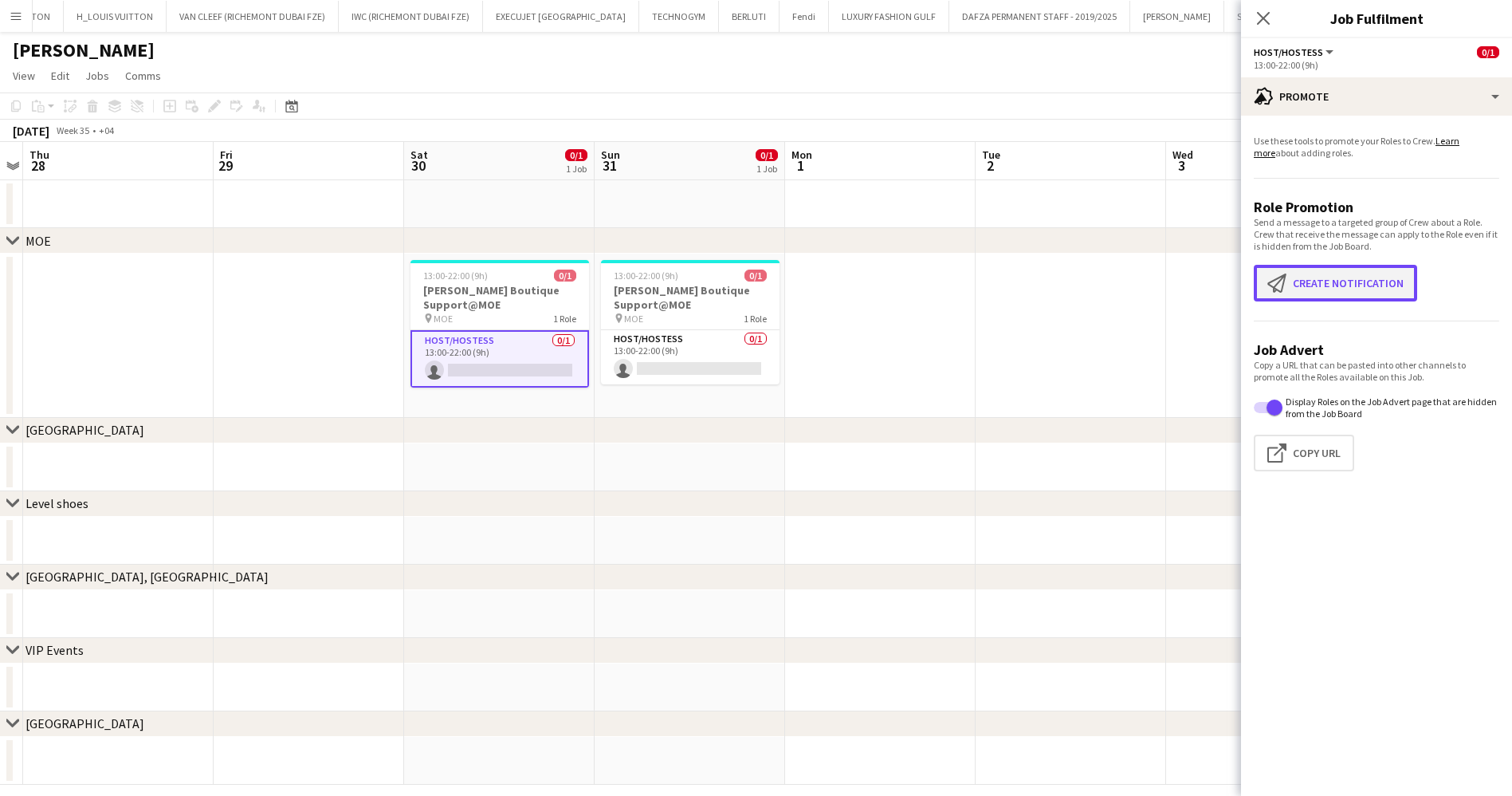
click at [1364, 284] on button "Create notification Create notification" at bounding box center [1335, 283] width 164 height 37
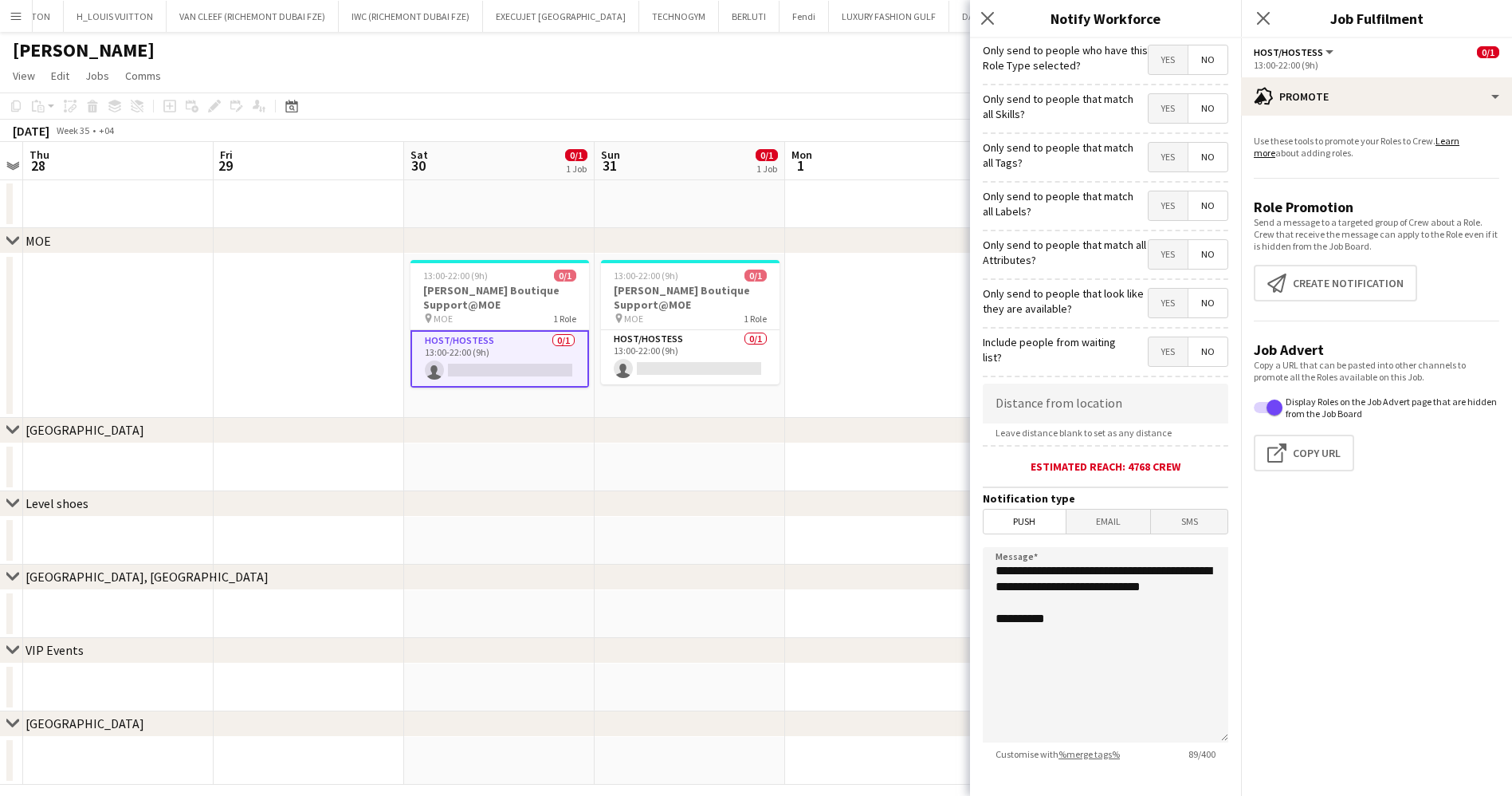
click at [1149, 67] on span "Yes" at bounding box center [1168, 59] width 39 height 29
click at [1149, 111] on span "Yes" at bounding box center [1168, 108] width 39 height 29
click at [1149, 153] on span "Yes" at bounding box center [1168, 156] width 39 height 29
click at [1151, 202] on span "Yes" at bounding box center [1168, 205] width 39 height 29
click at [1153, 252] on span "Yes" at bounding box center [1168, 254] width 39 height 29
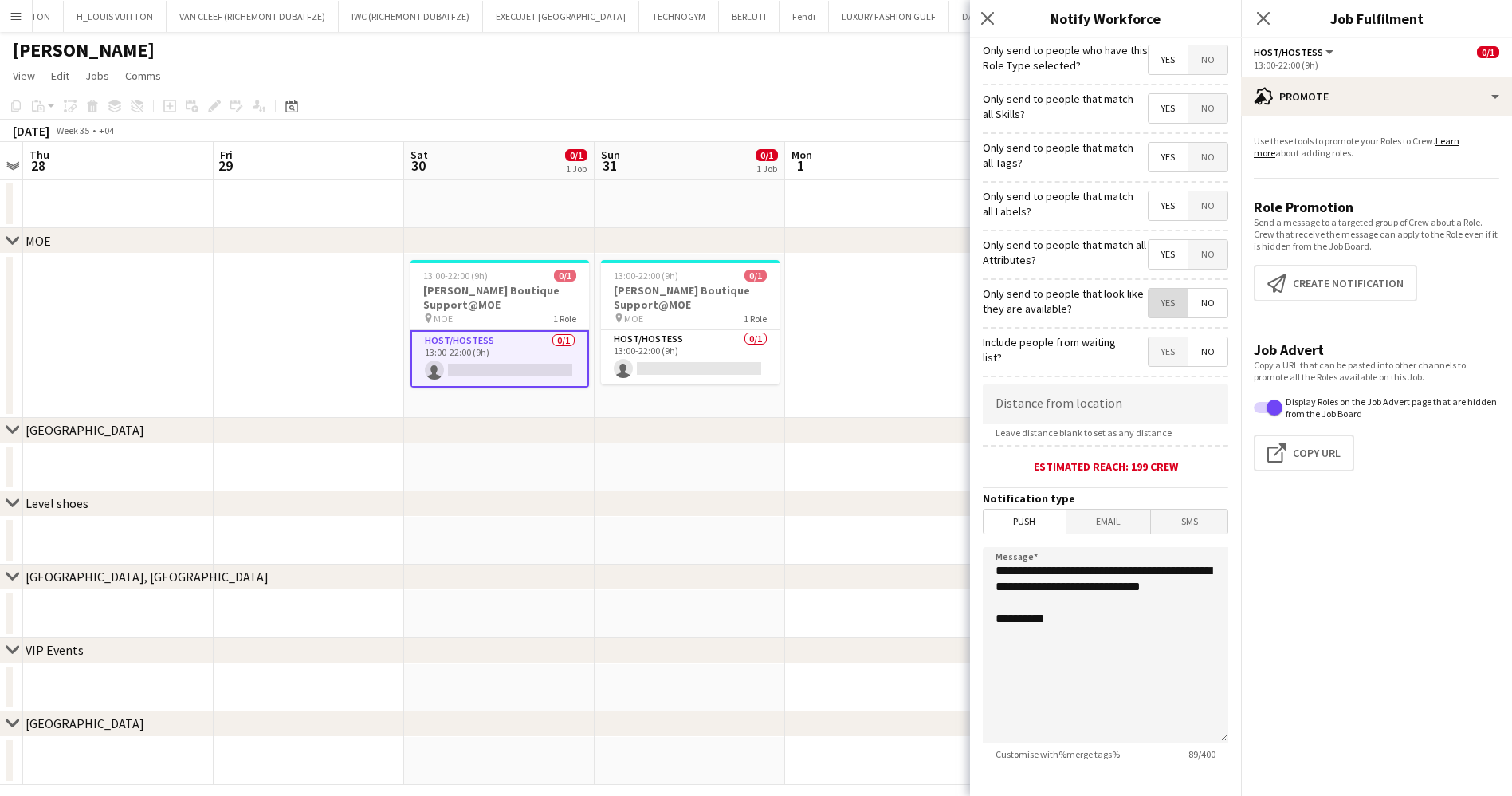
click at [1149, 299] on span "Yes" at bounding box center [1168, 302] width 39 height 29
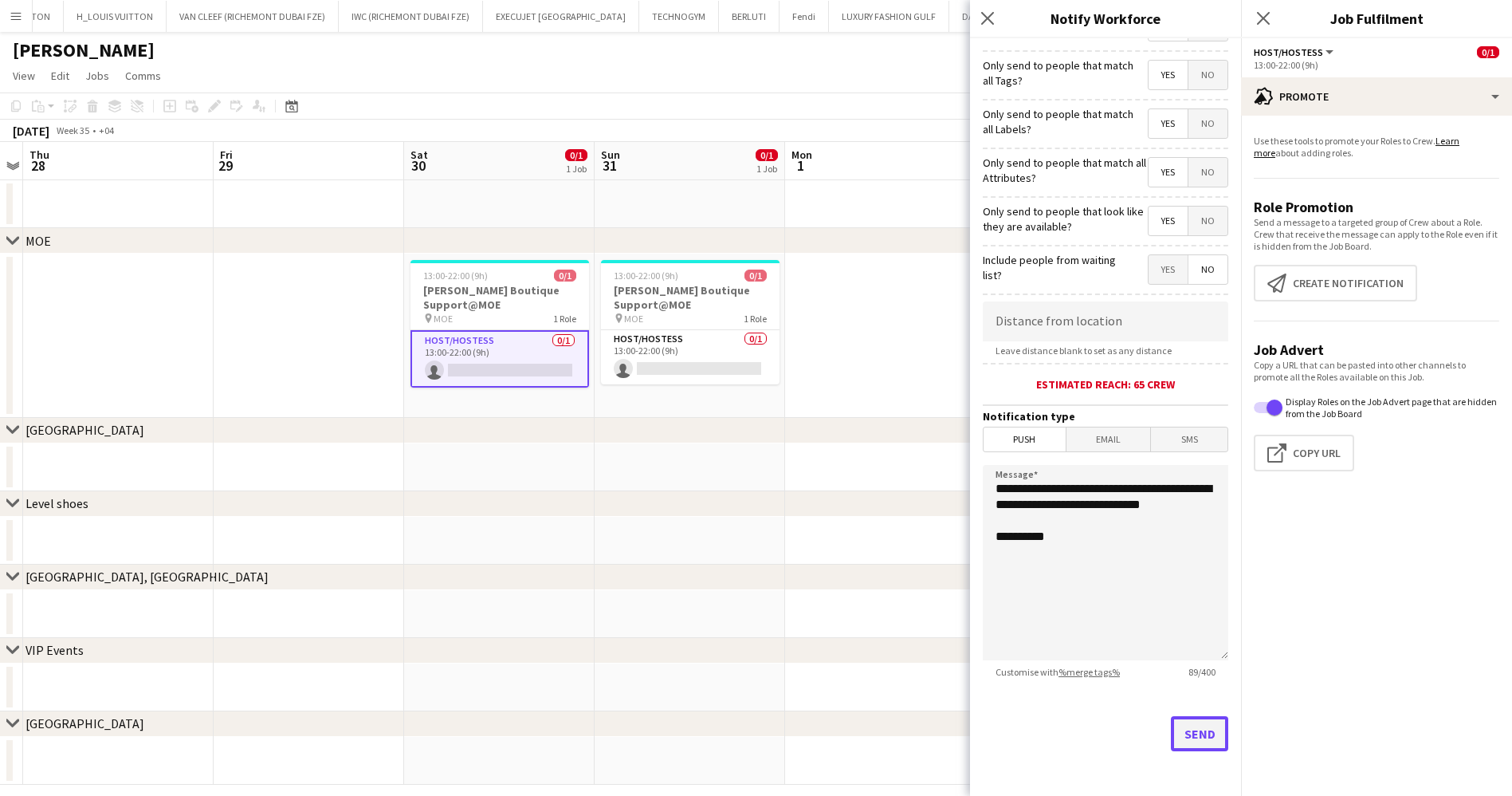
click at [1178, 741] on button "Send" at bounding box center [1200, 733] width 57 height 35
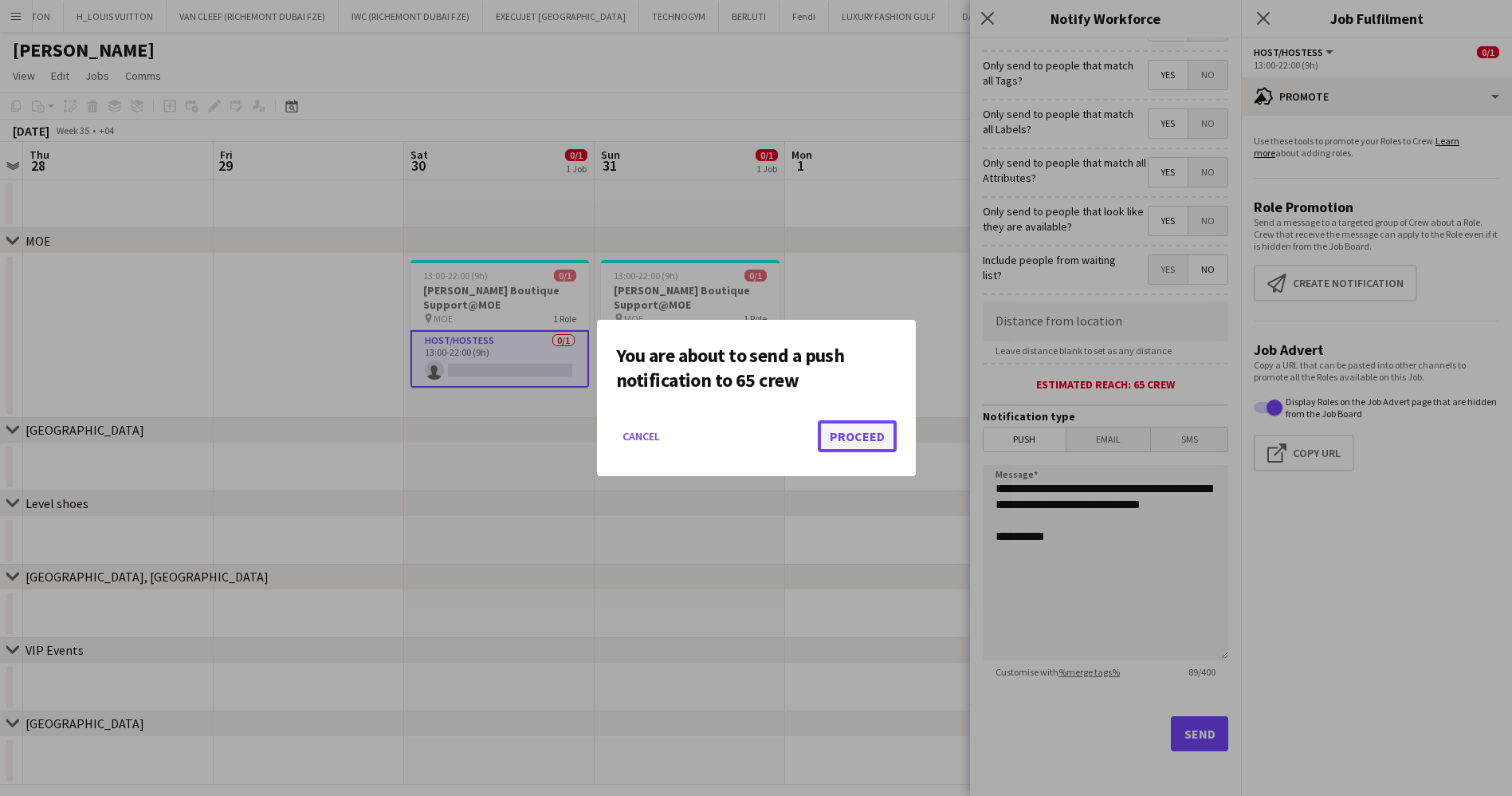
click at [854, 441] on button "Proceed" at bounding box center [857, 435] width 79 height 31
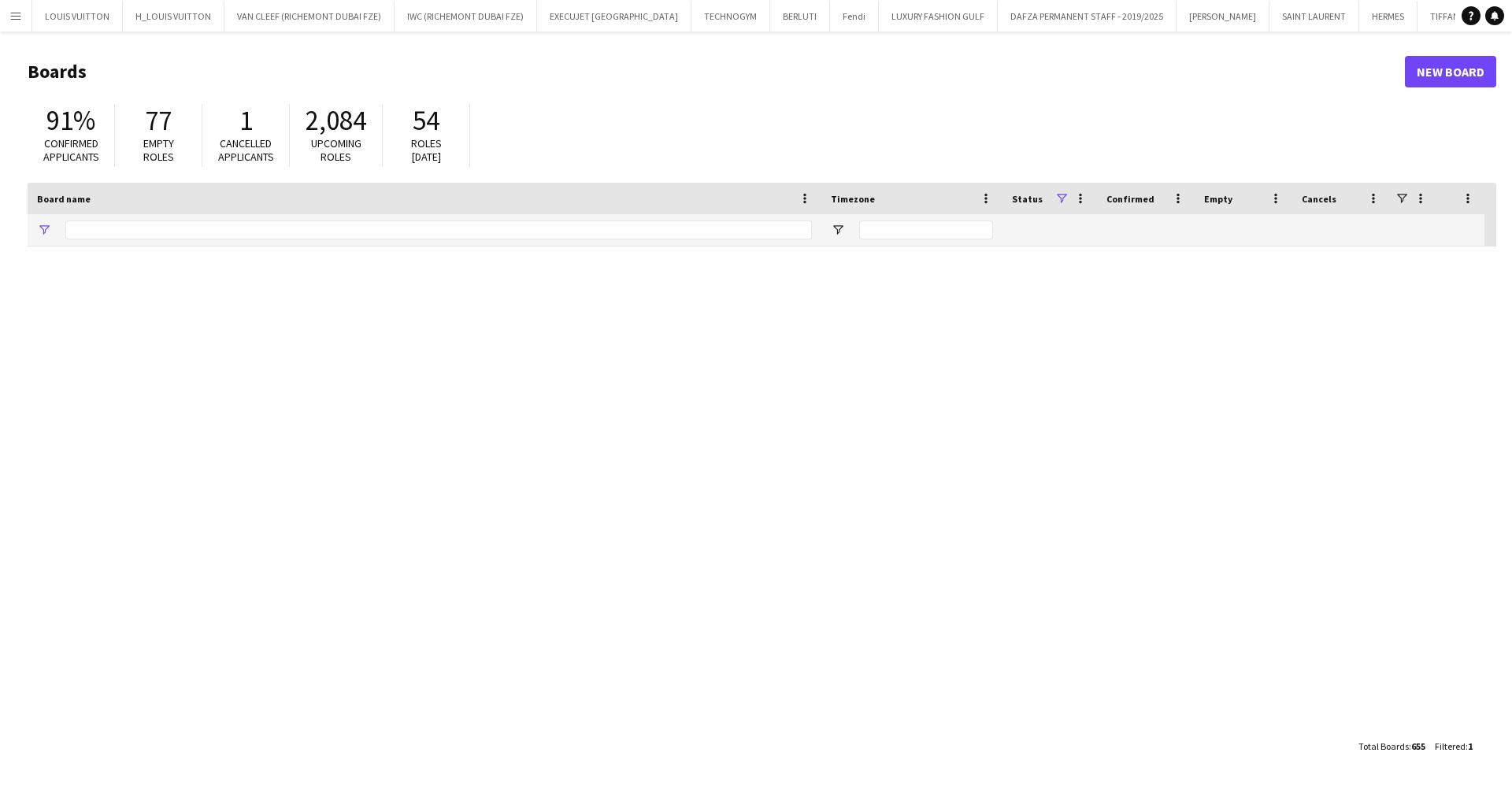
type input "*******"
click at [830, 21] on button "Fendi Close" at bounding box center [854, 16] width 48 height 31
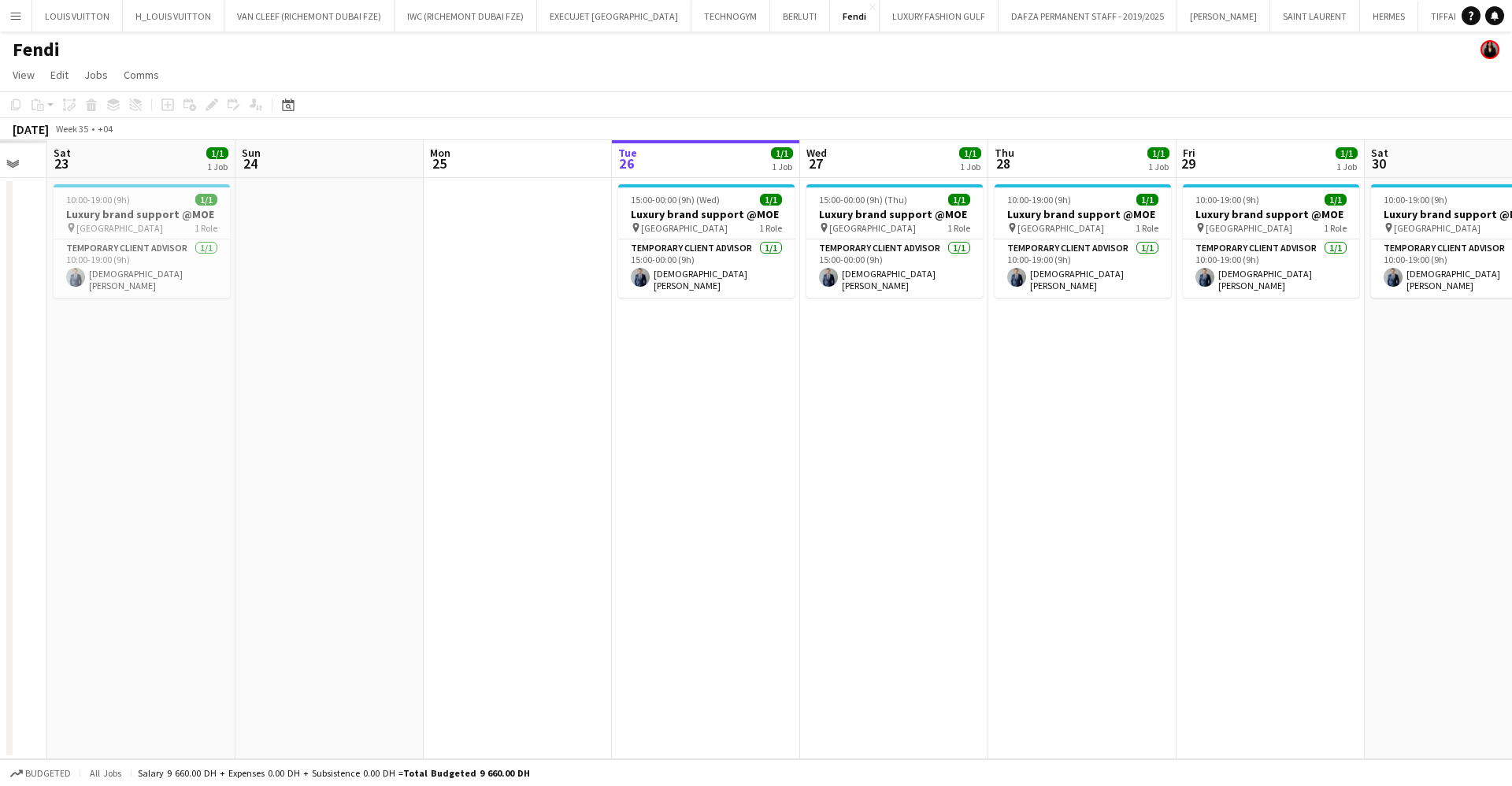
scroll to position [0, 483]
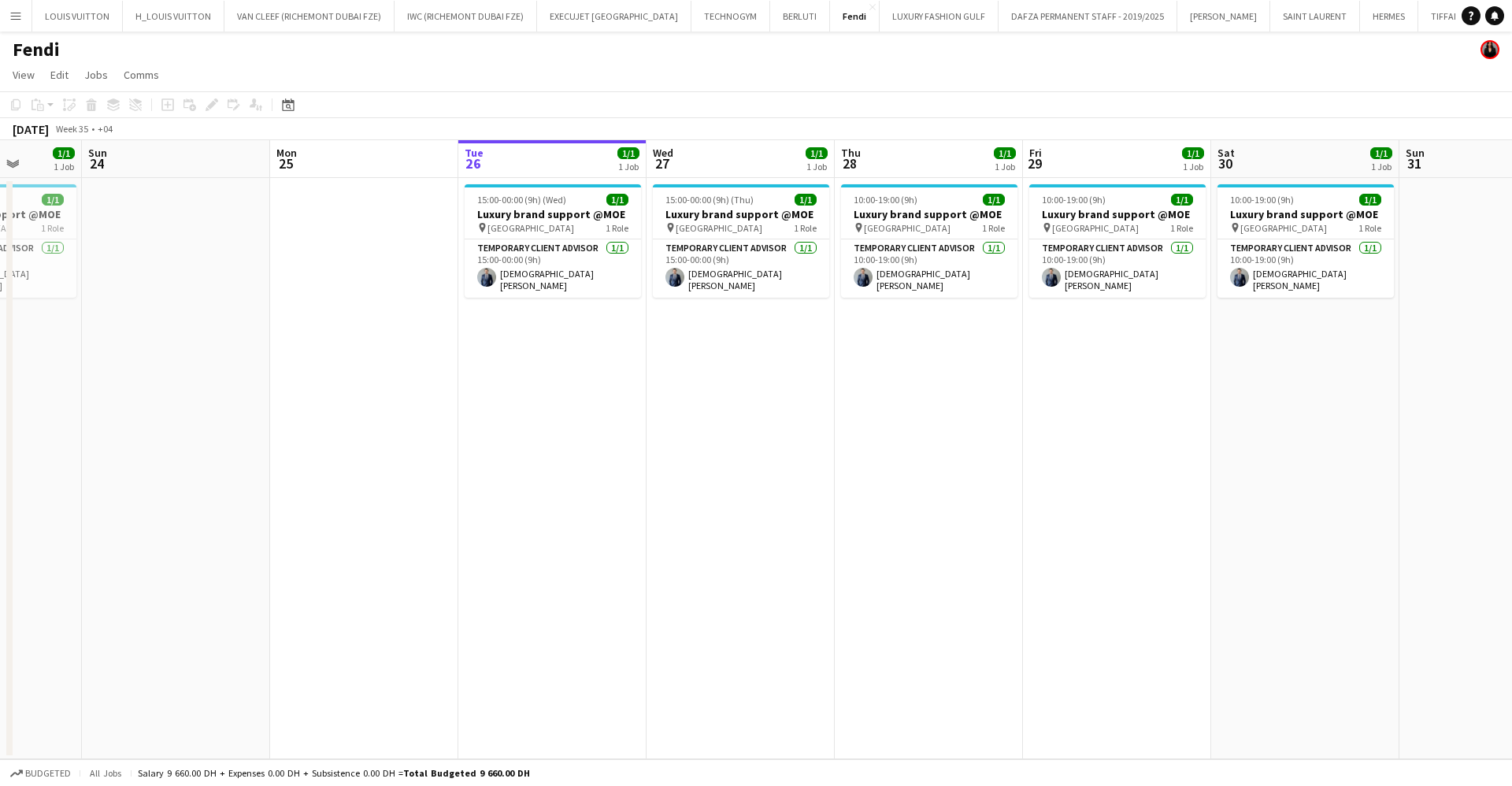
drag, startPoint x: 592, startPoint y: 219, endPoint x: 861, endPoint y: 215, distance: 269.0
click at [861, 215] on app-calendar-viewport "Thu 21 Fri 22 Sat 23 1/1 1 Job Sun 24 Mon 25 Tue 26 1/1 1 Job Wed 27 1/1 1 Job …" at bounding box center [756, 450] width 1512 height 619
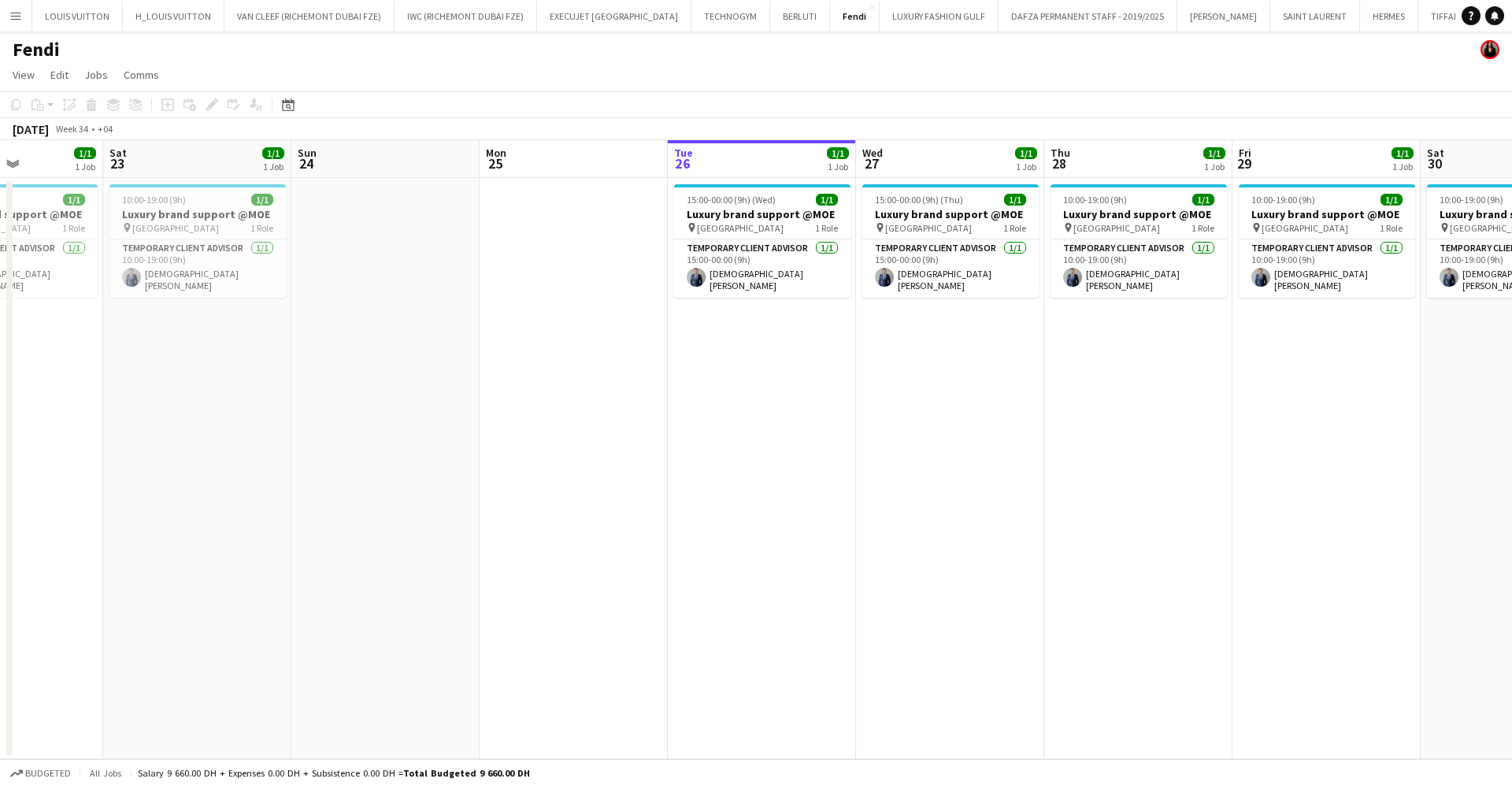
drag, startPoint x: 495, startPoint y: 215, endPoint x: 705, endPoint y: 211, distance: 210.0
click at [705, 211] on app-calendar-viewport "Wed 20 Thu 21 1/1 1 Job Fri 22 1/1 1 Job Sat 23 1/1 1 Job Sun 24 Mon 25 Tue 26 …" at bounding box center [756, 450] width 1512 height 619
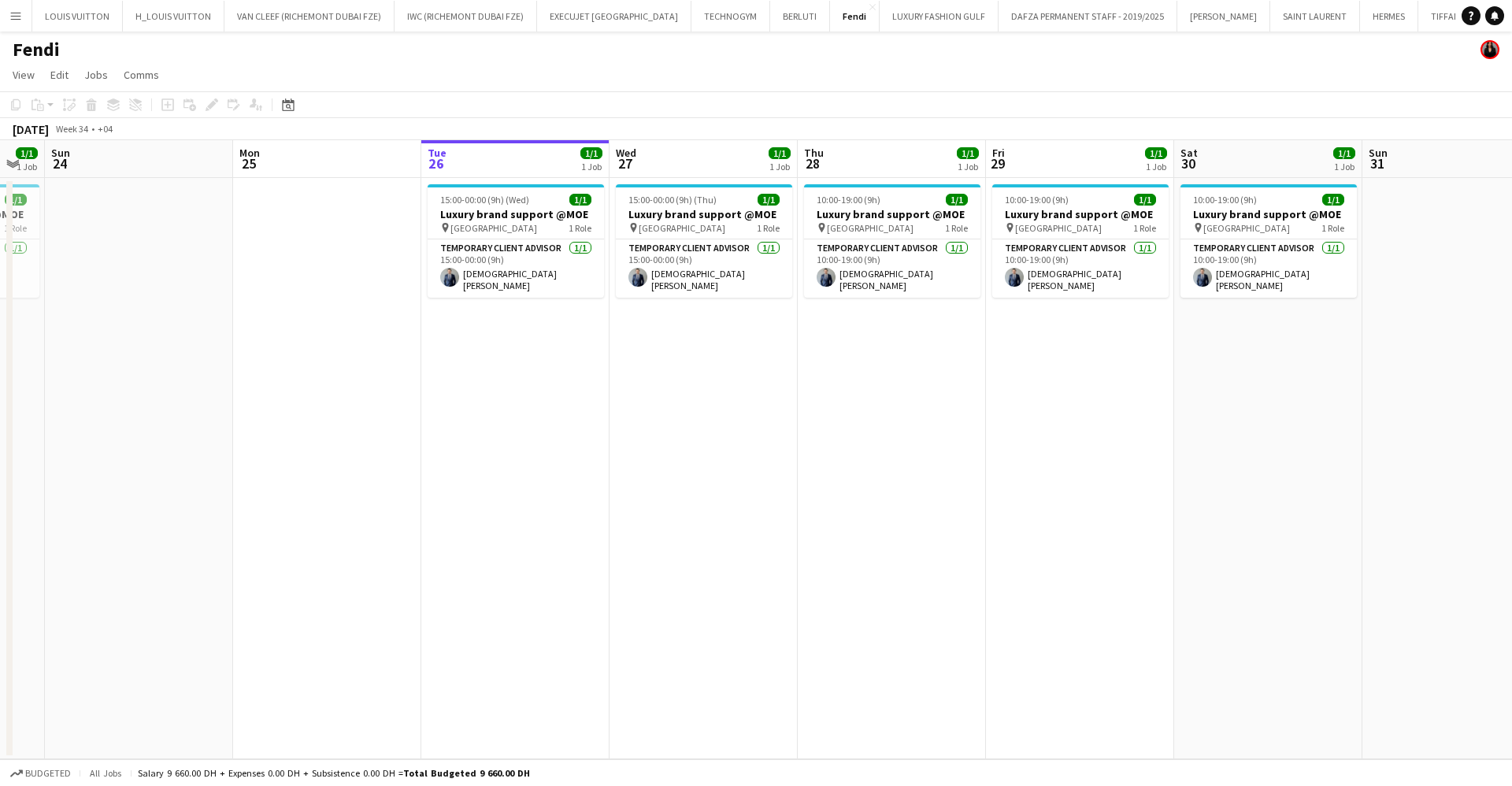
drag, startPoint x: 1093, startPoint y: 437, endPoint x: 879, endPoint y: 446, distance: 214.2
click at [879, 446] on app-calendar-viewport "Thu 21 1/1 1 Job Fri 22 1/1 1 Job Sat 23 1/1 1 Job Sun 24 Mon 25 Tue 26 1/1 1 J…" at bounding box center [756, 450] width 1512 height 619
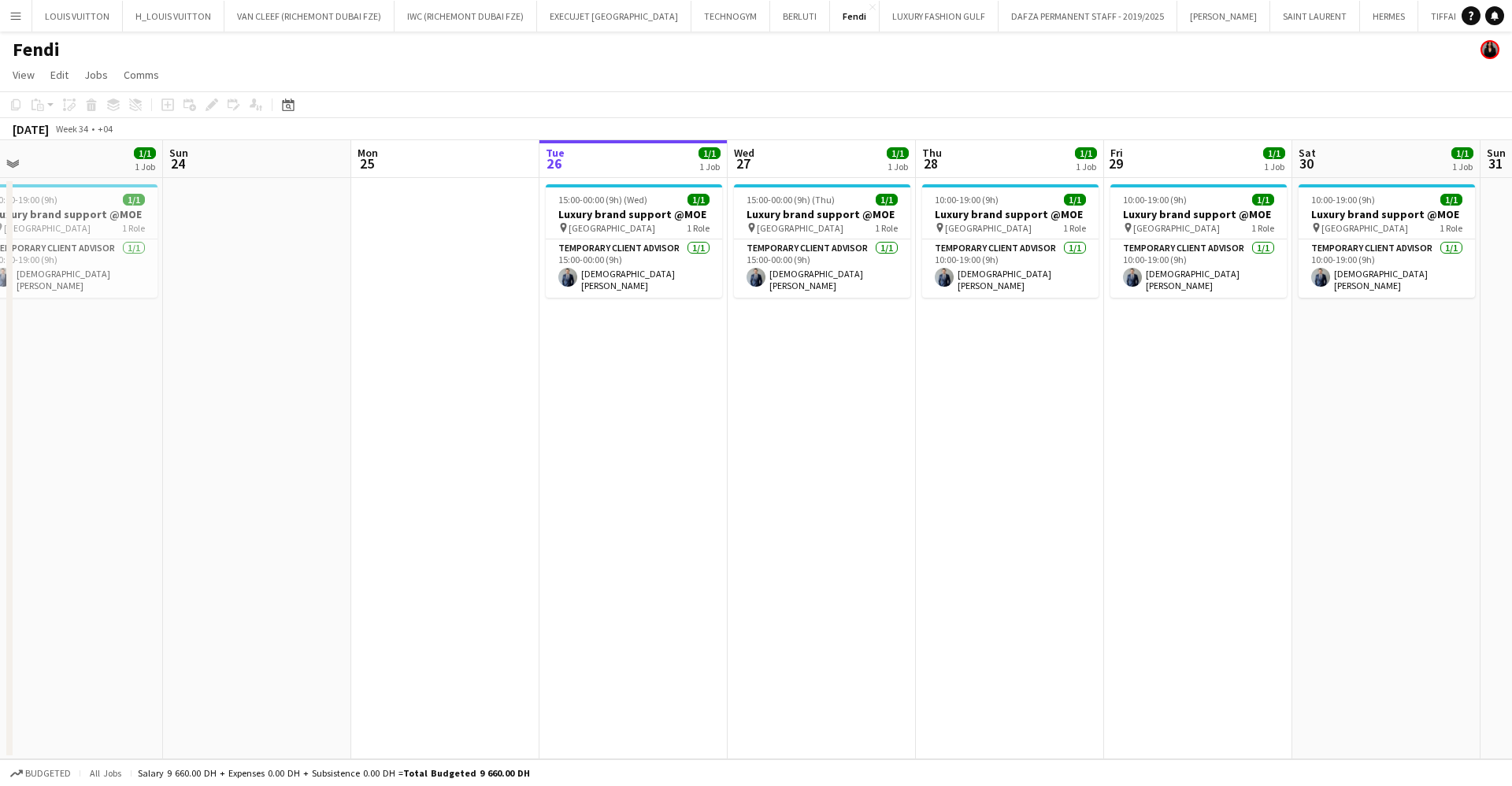
drag, startPoint x: 714, startPoint y: 437, endPoint x: 944, endPoint y: 454, distance: 230.6
click at [944, 454] on app-calendar-viewport "Thu 21 1/1 1 Job Fri 22 1/1 1 Job Sat 23 1/1 1 Job Sun 24 Mon 25 Tue 26 1/1 1 J…" at bounding box center [756, 450] width 1512 height 619
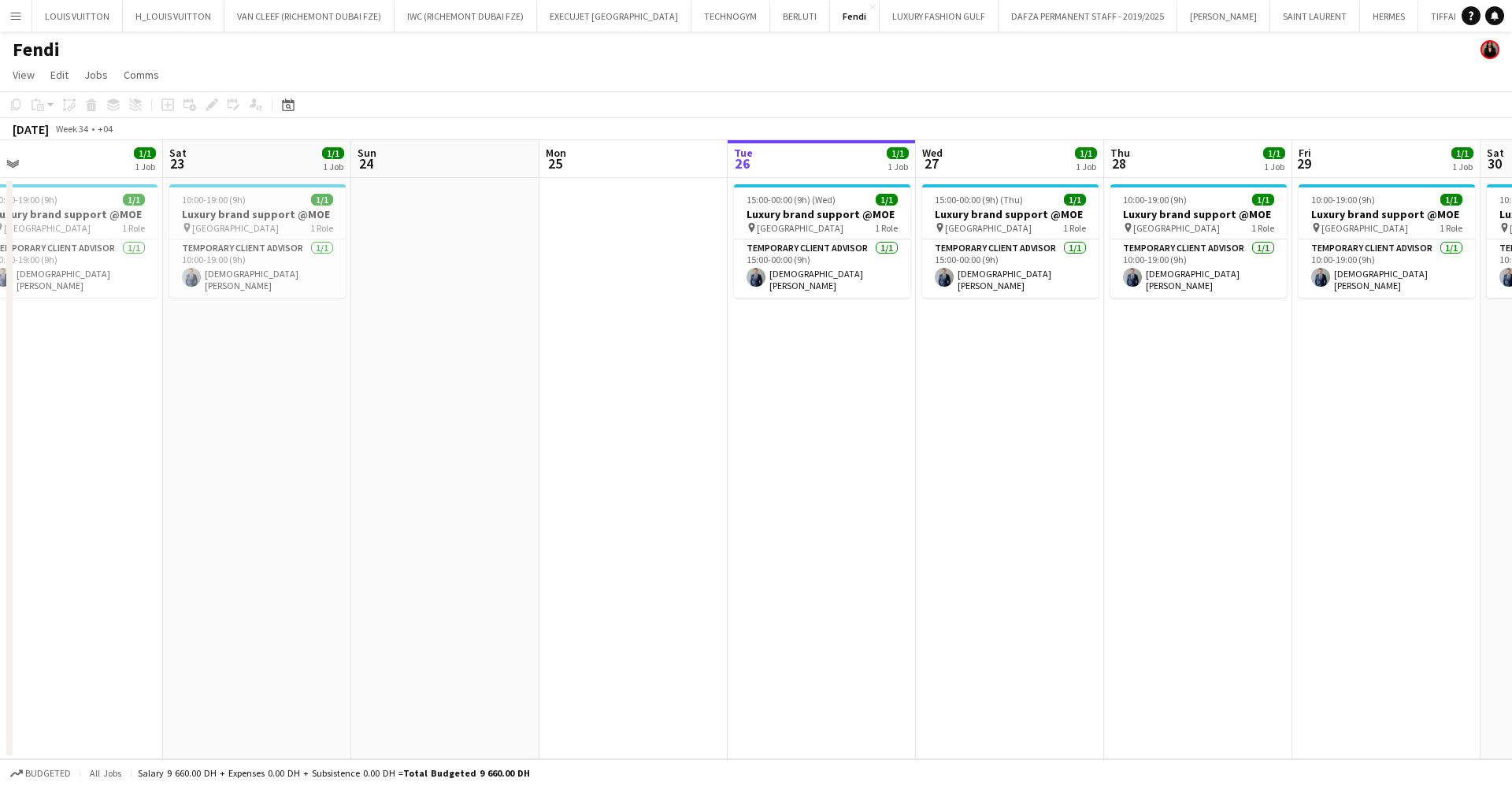
scroll to position [0, 478]
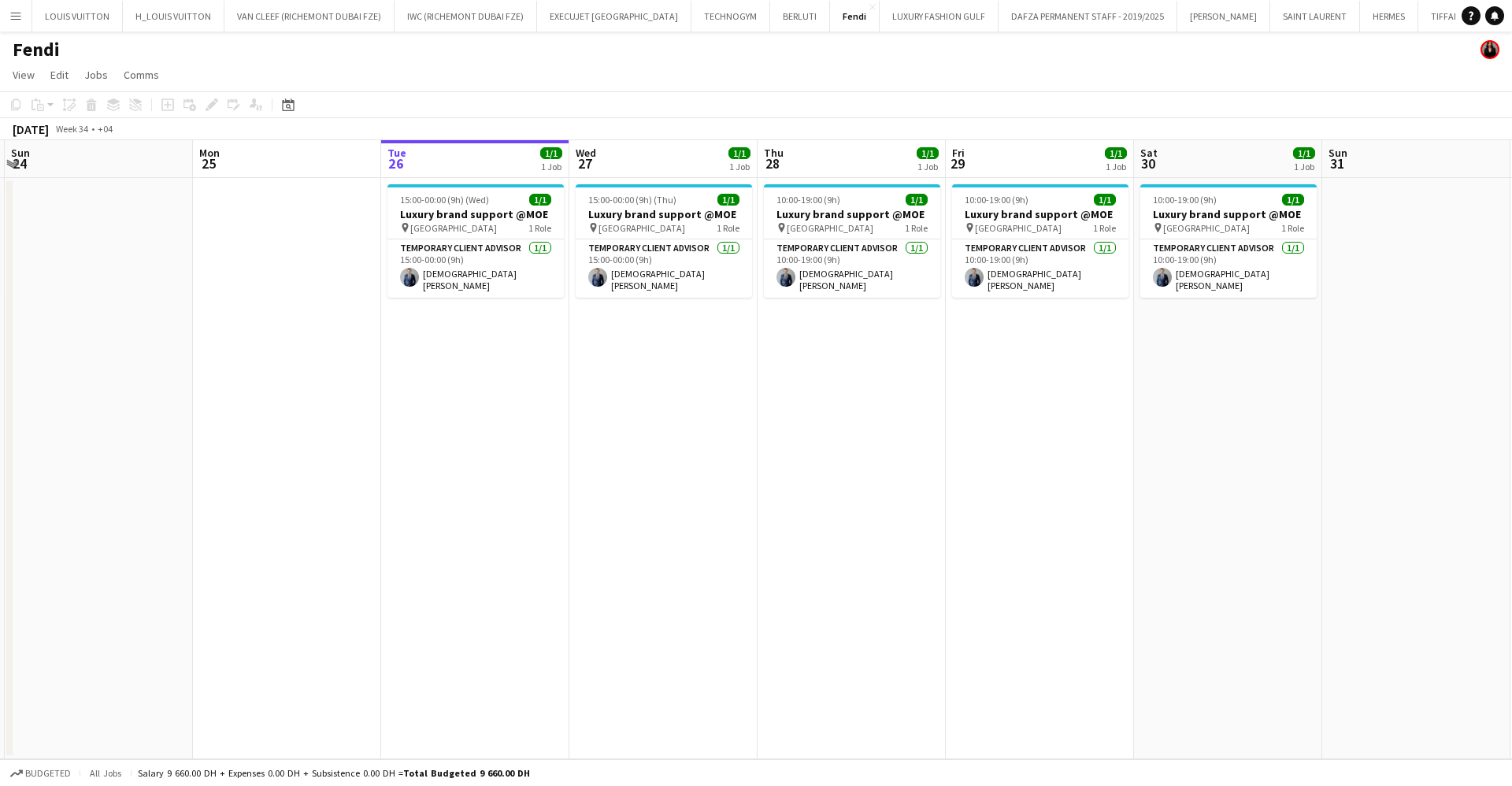
drag, startPoint x: 966, startPoint y: 205, endPoint x: 617, endPoint y: 249, distance: 351.8
click at [618, 249] on app-calendar-viewport "Thu 21 1/1 1 Job Fri 22 1/1 1 Job Sat 23 1/1 1 Job Sun 24 Mon 25 Tue 26 1/1 1 J…" at bounding box center [756, 450] width 1512 height 619
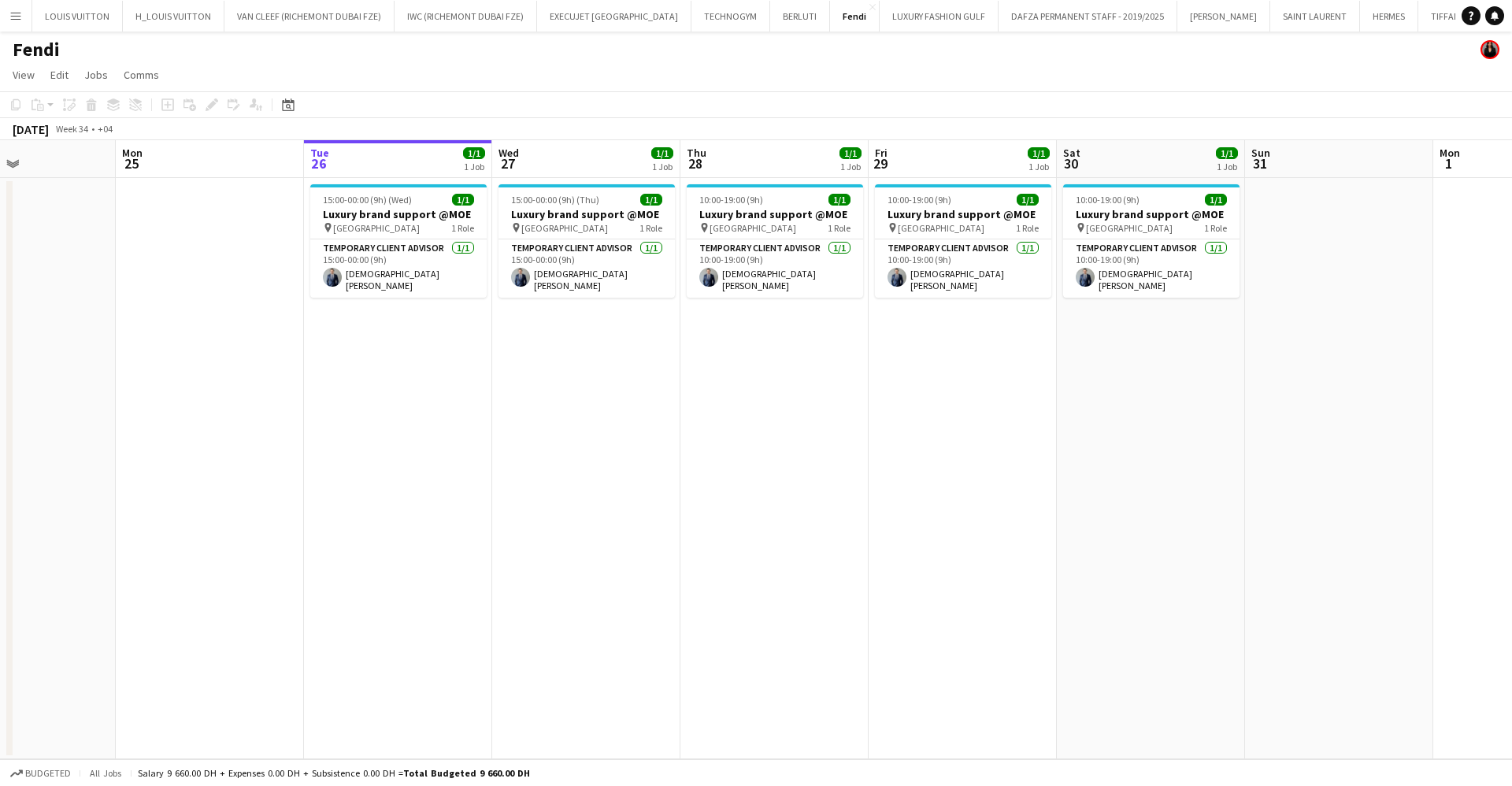
scroll to position [0, 362]
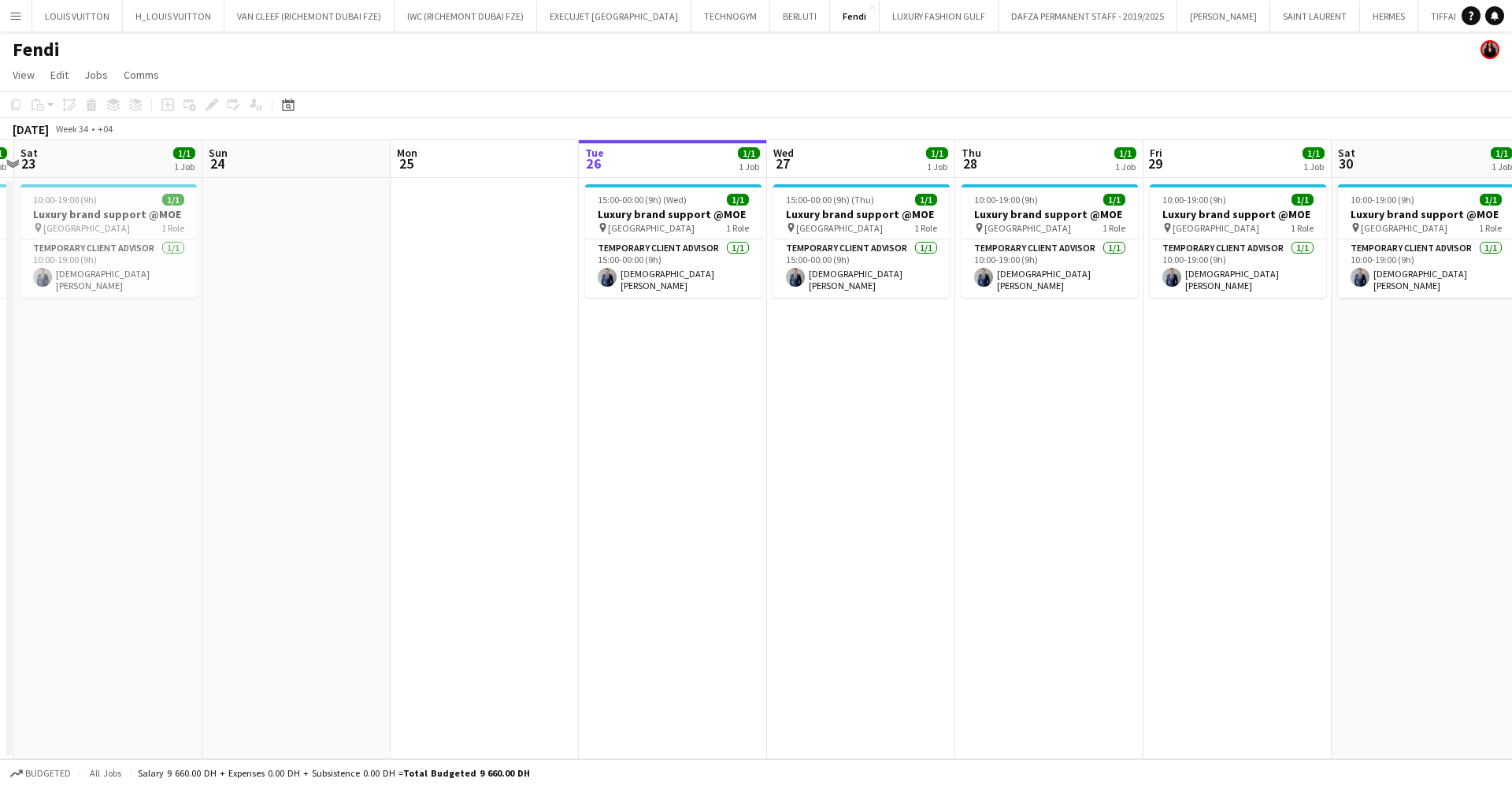
click at [740, 247] on app-calendar-viewport "Thu 21 1/1 1 Job Fri 22 1/1 1 Job Sat 23 1/1 1 Job Sun 24 Mon 25 Tue 26 1/1 1 J…" at bounding box center [756, 450] width 1512 height 619
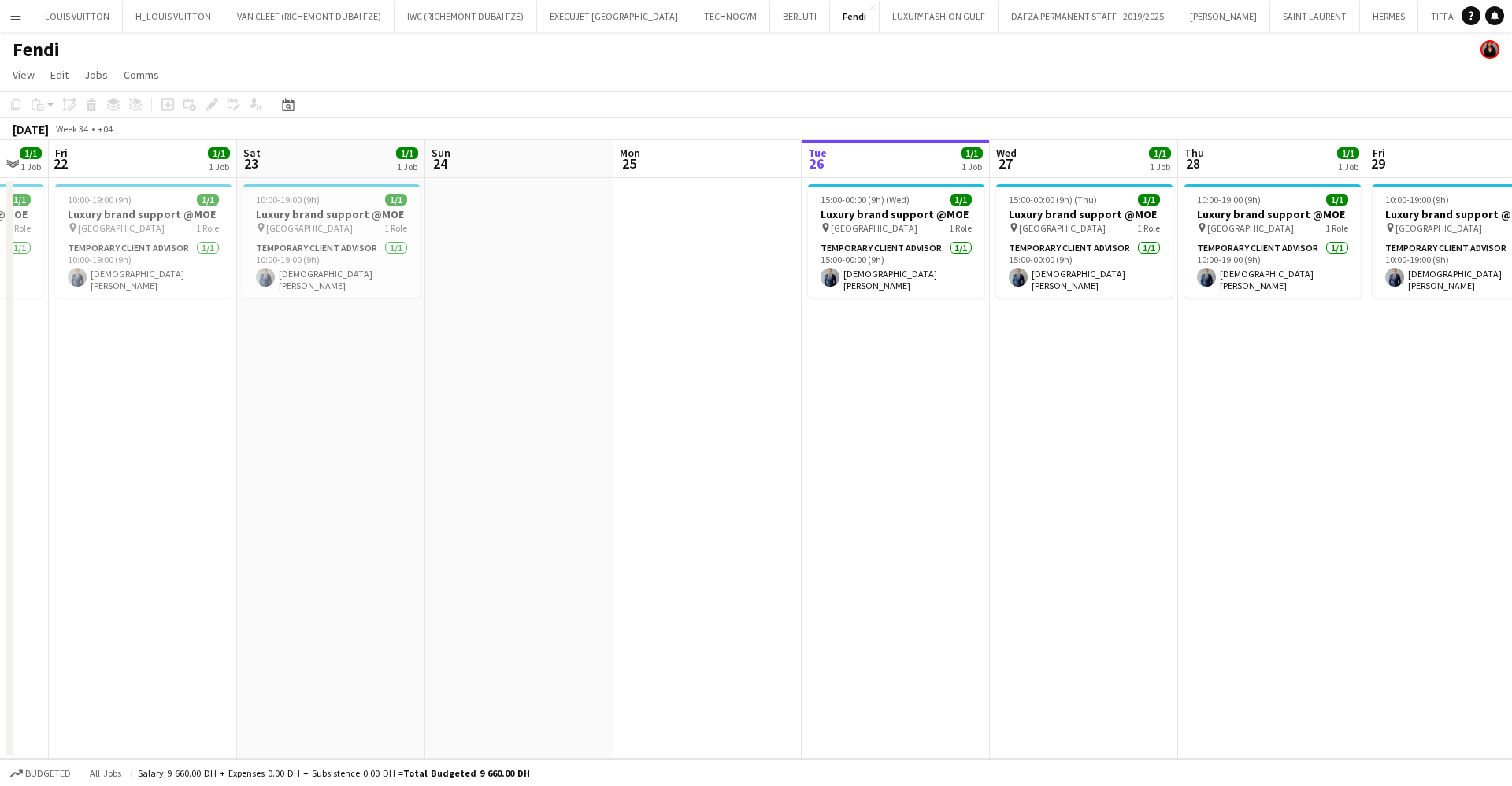
drag, startPoint x: 428, startPoint y: 255, endPoint x: 650, endPoint y: 255, distance: 222.0
click at [650, 255] on app-calendar-viewport "Wed 20 1/1 1 Job Thu 21 1/1 1 Job Fri 22 1/1 1 Job Sat 23 1/1 1 Job Sun 24 Mon …" at bounding box center [756, 450] width 1512 height 619
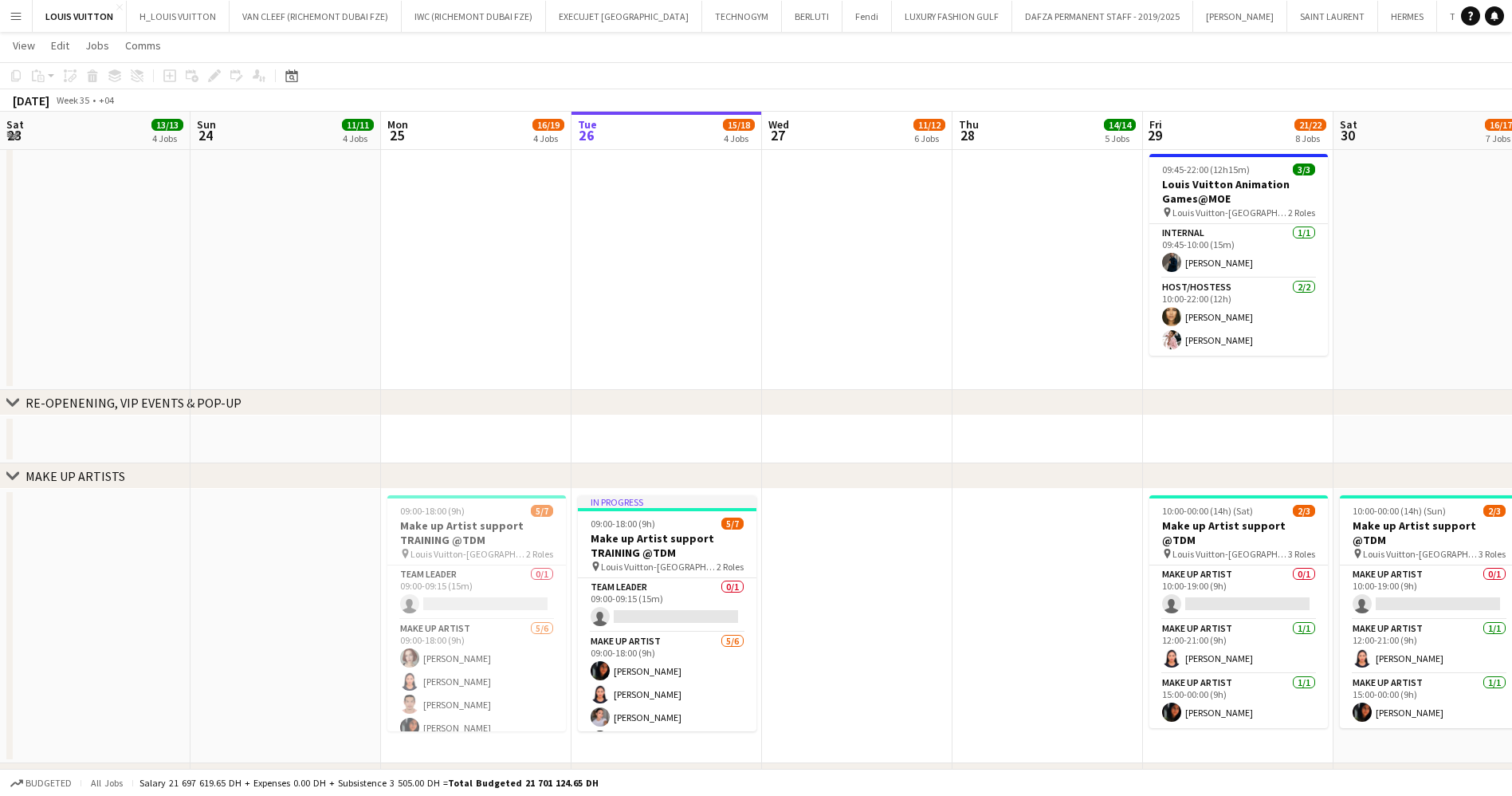
scroll to position [0, 600]
